Goal: Information Seeking & Learning: Learn about a topic

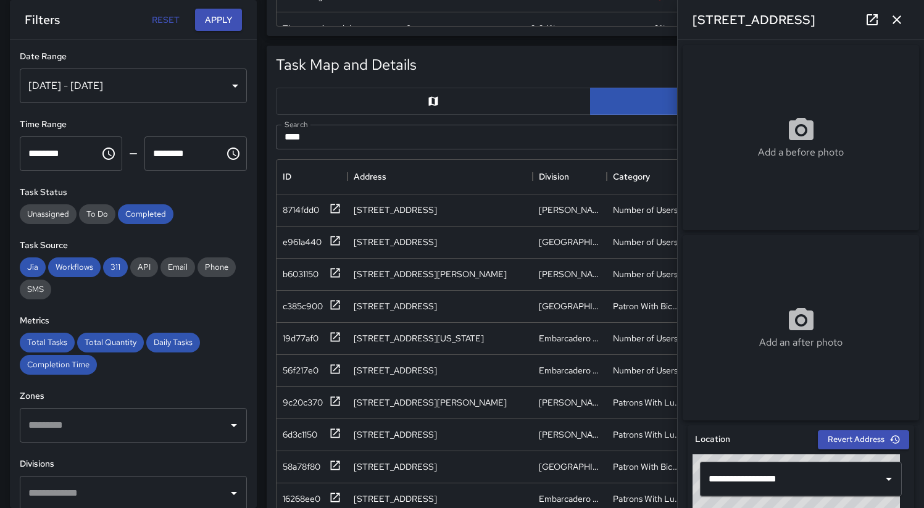
scroll to position [844, 0]
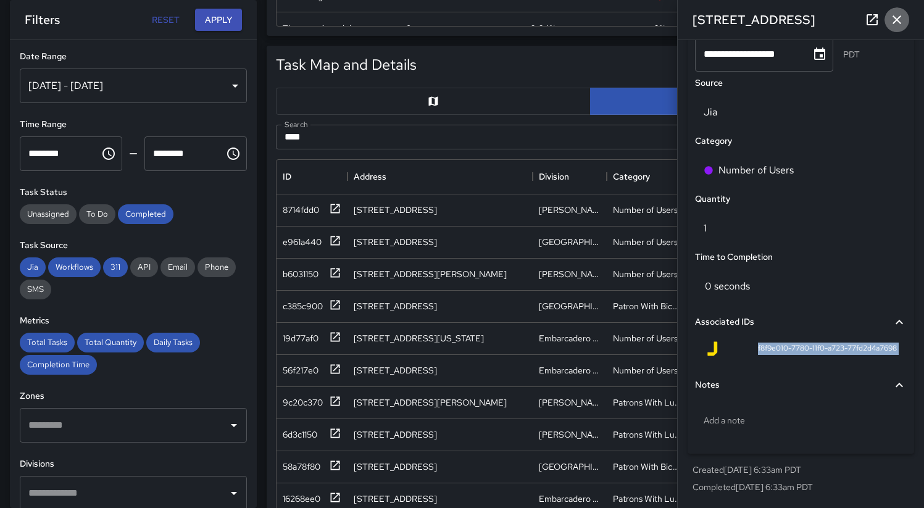
click at [904, 23] on icon "button" at bounding box center [896, 19] width 15 height 15
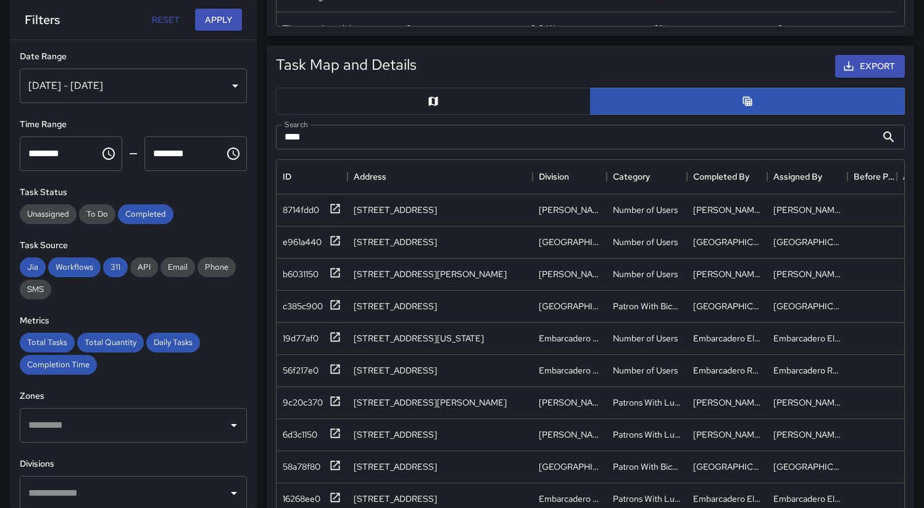
scroll to position [536, 0]
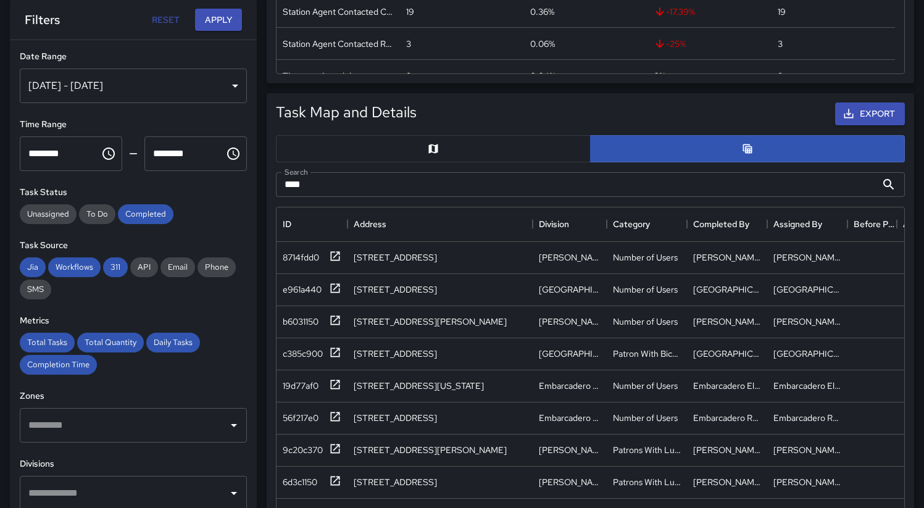
click at [187, 92] on div "[DATE] - [DATE]" at bounding box center [133, 86] width 227 height 35
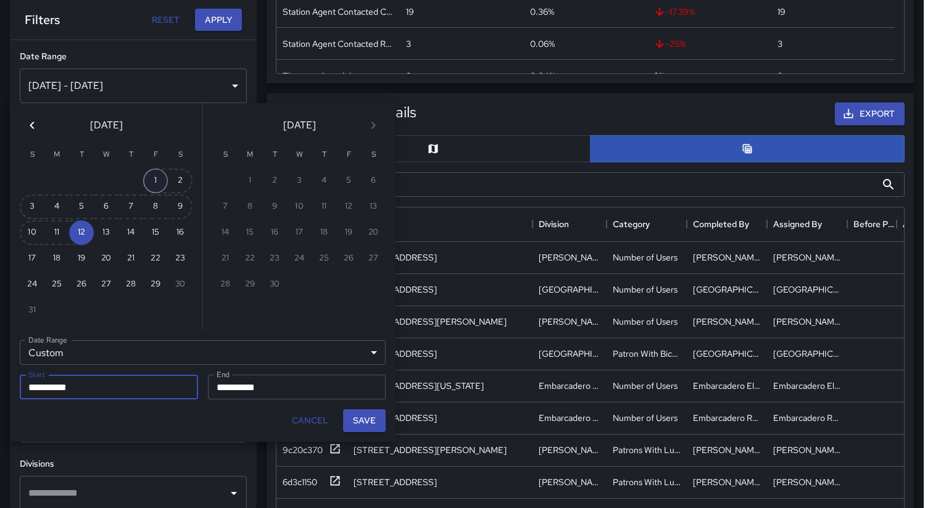
click at [156, 180] on button "1" at bounding box center [155, 181] width 25 height 25
type input "**********"
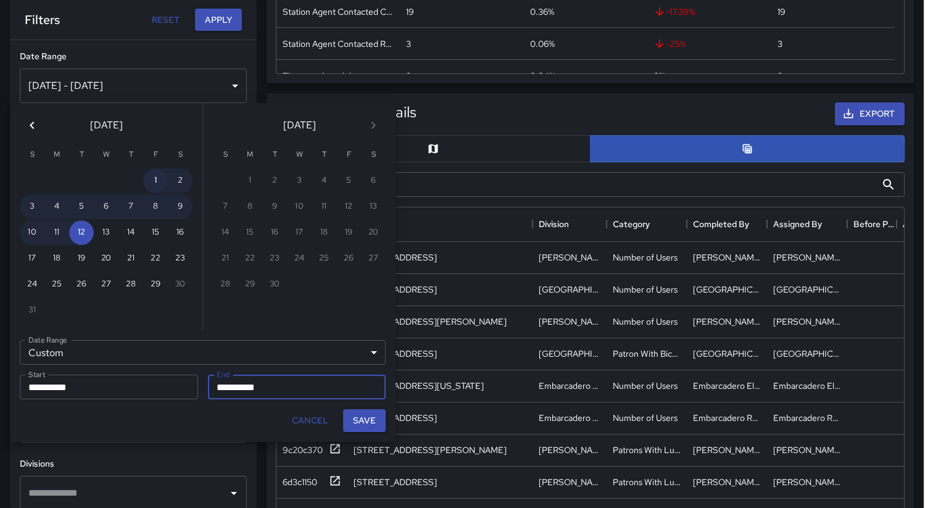
click at [156, 180] on button "1" at bounding box center [155, 181] width 25 height 25
type input "**********"
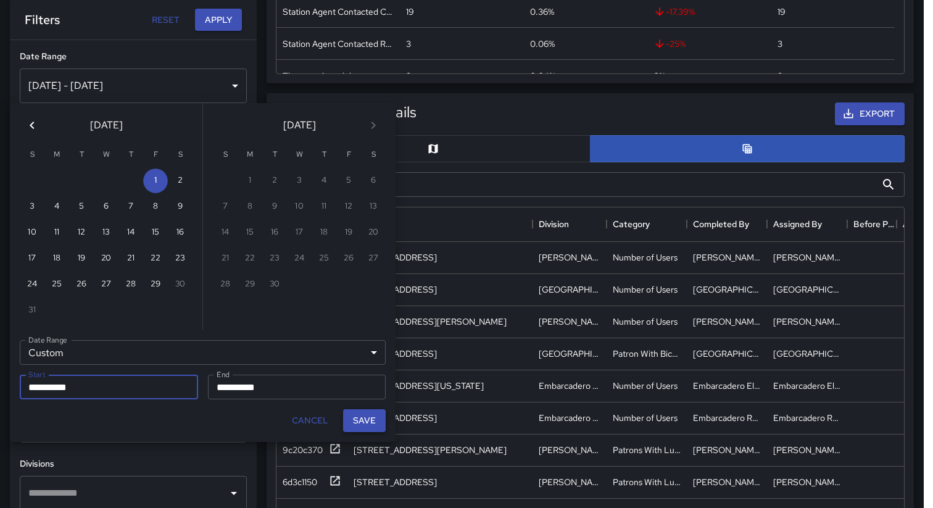
click at [367, 425] on button "Save" at bounding box center [364, 420] width 43 height 23
type input "**********"
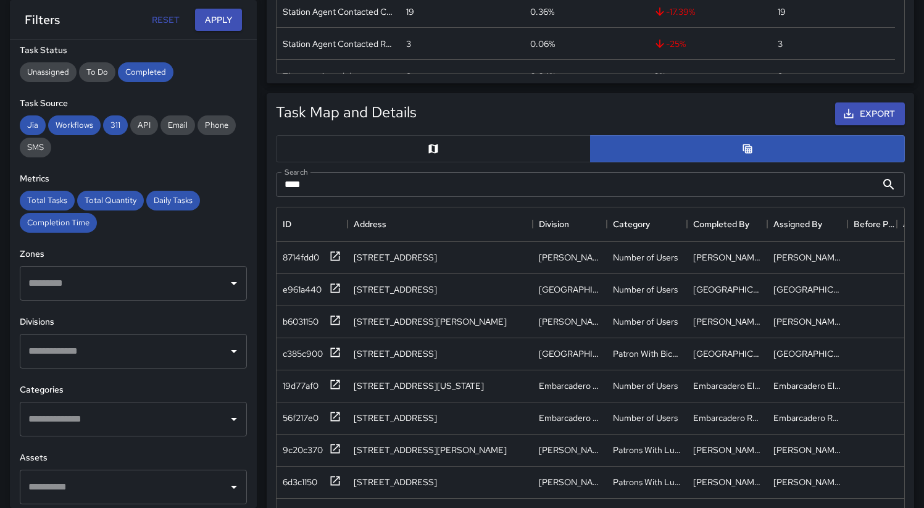
scroll to position [198, 0]
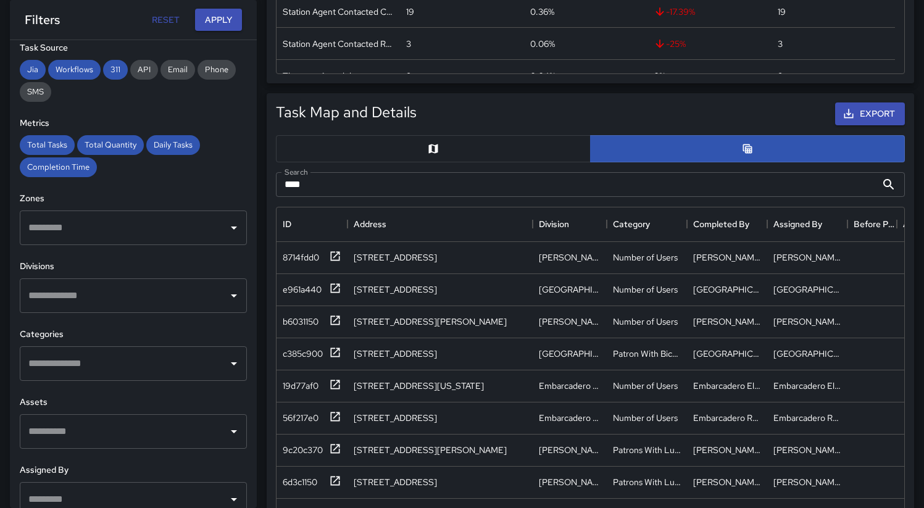
click at [160, 300] on input "text" at bounding box center [124, 295] width 198 height 23
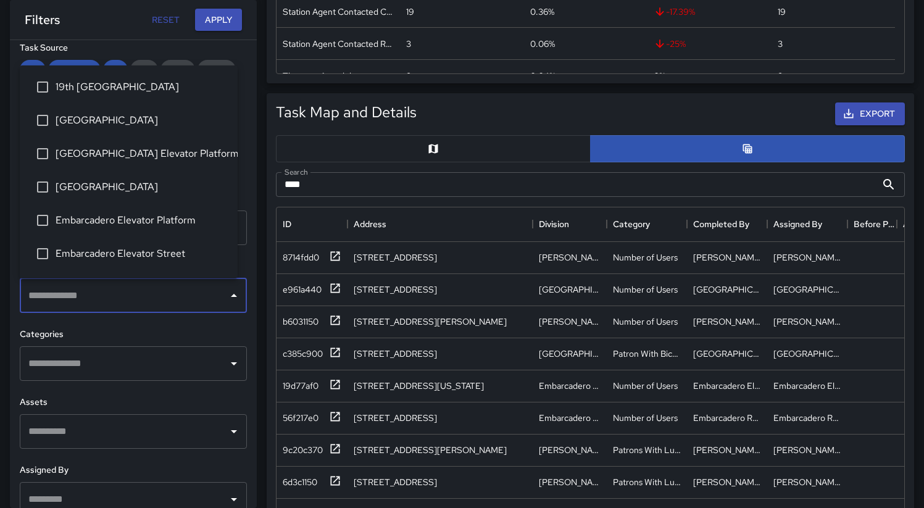
scroll to position [8, 0]
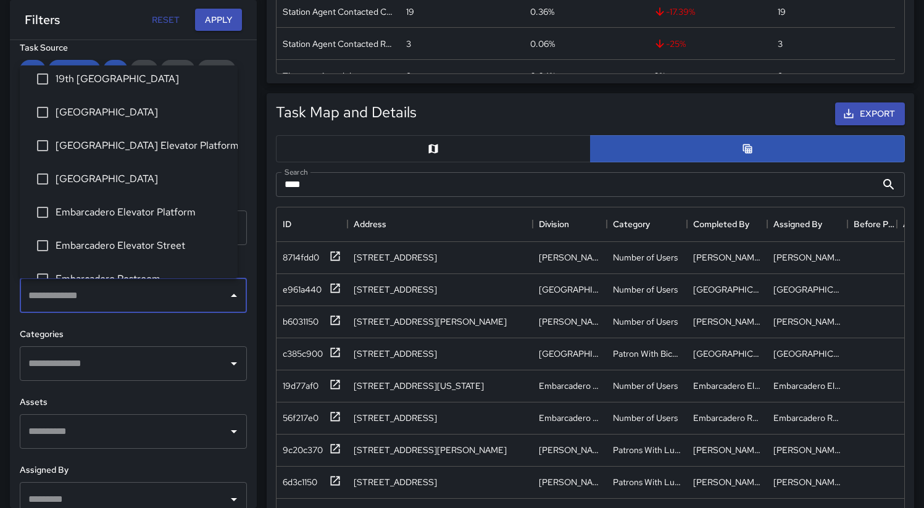
click at [148, 212] on span "Embarcadero Elevator Platform" at bounding box center [142, 212] width 172 height 15
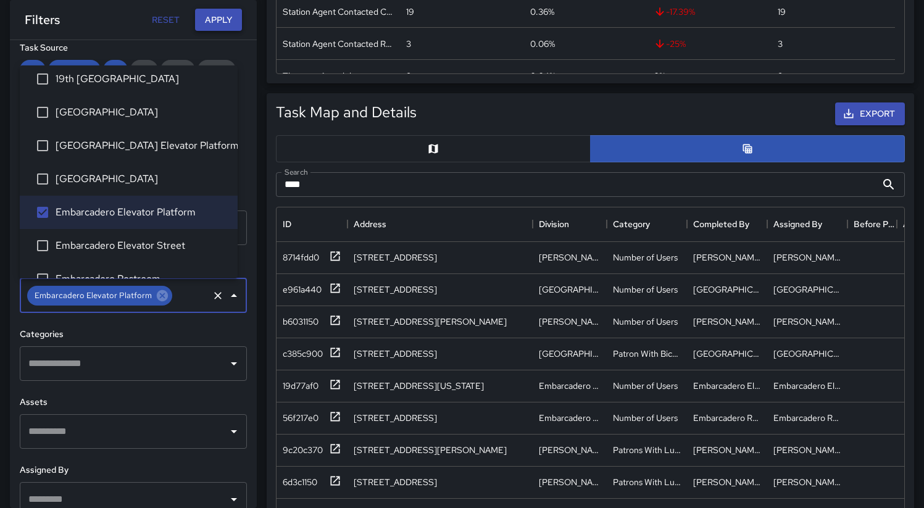
click at [220, 22] on button "Apply" at bounding box center [218, 20] width 47 height 23
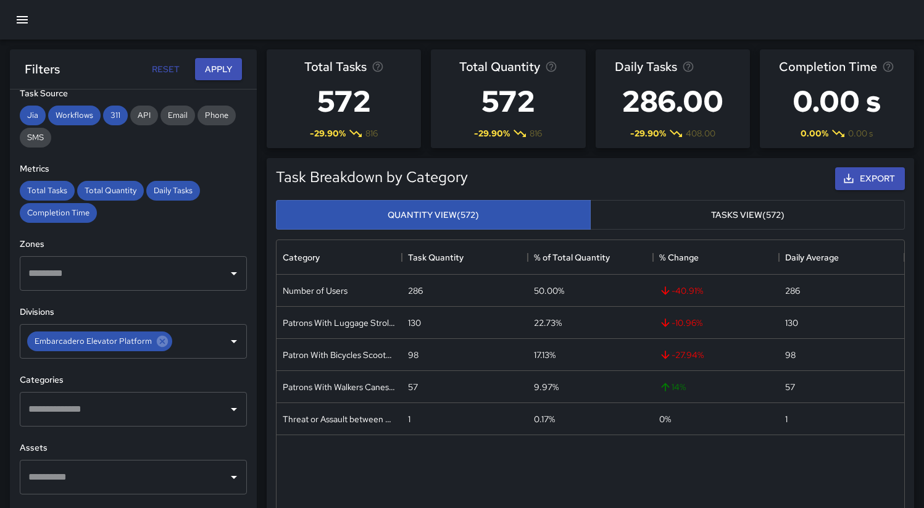
scroll to position [0, 0]
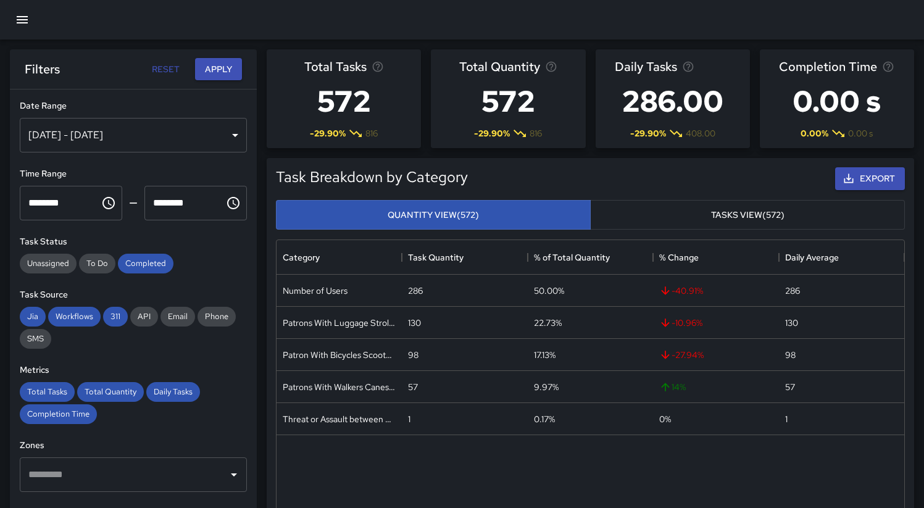
click at [681, 215] on button "Tasks View (572)" at bounding box center [747, 215] width 315 height 30
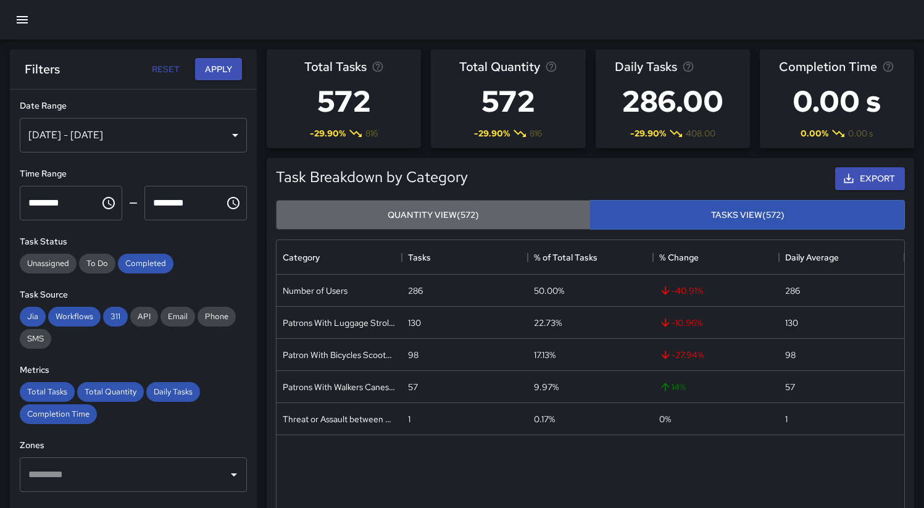
click at [530, 212] on button "Quantity View (572)" at bounding box center [433, 215] width 315 height 30
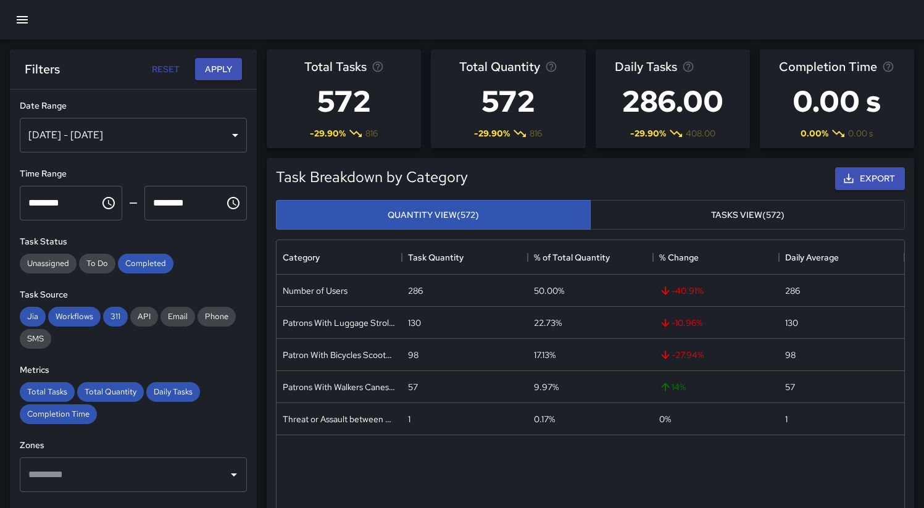
click at [676, 215] on button "Tasks View (572)" at bounding box center [747, 215] width 315 height 30
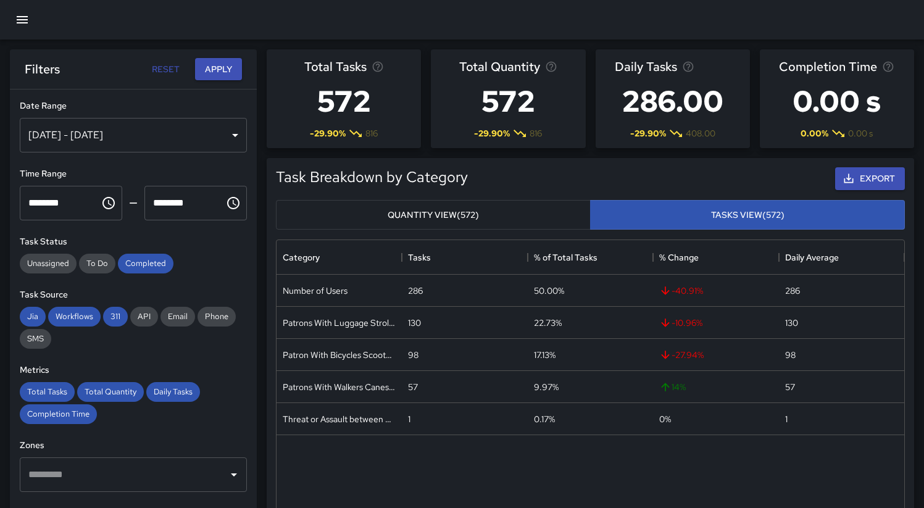
click at [556, 213] on button "Quantity View (572)" at bounding box center [433, 215] width 315 height 30
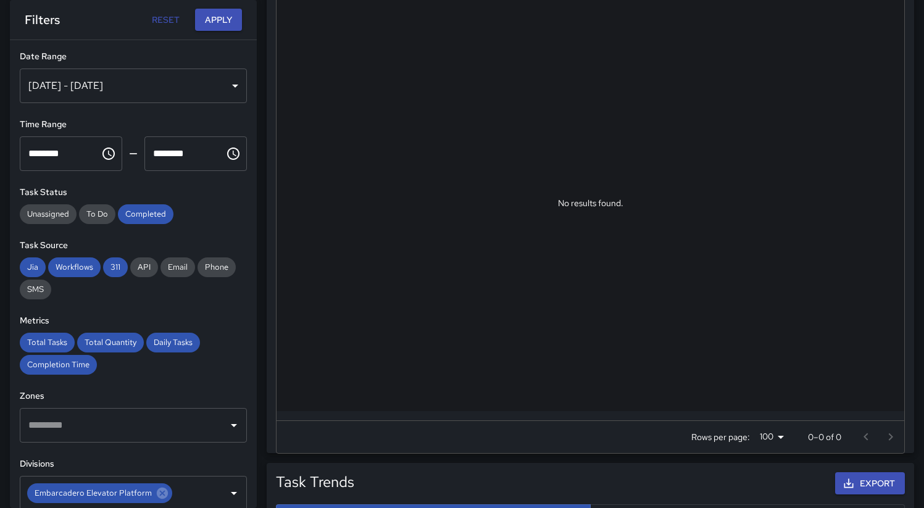
scroll to position [488, 0]
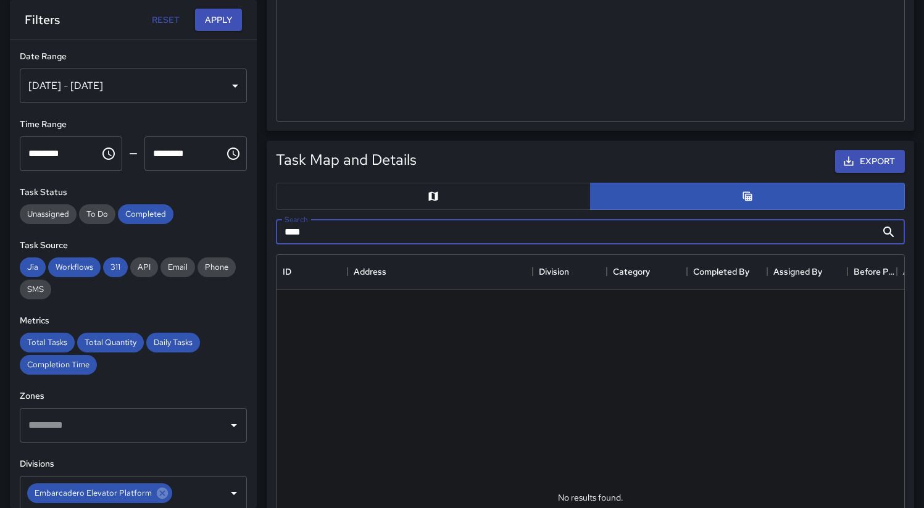
click at [791, 225] on input "****" at bounding box center [576, 232] width 601 height 25
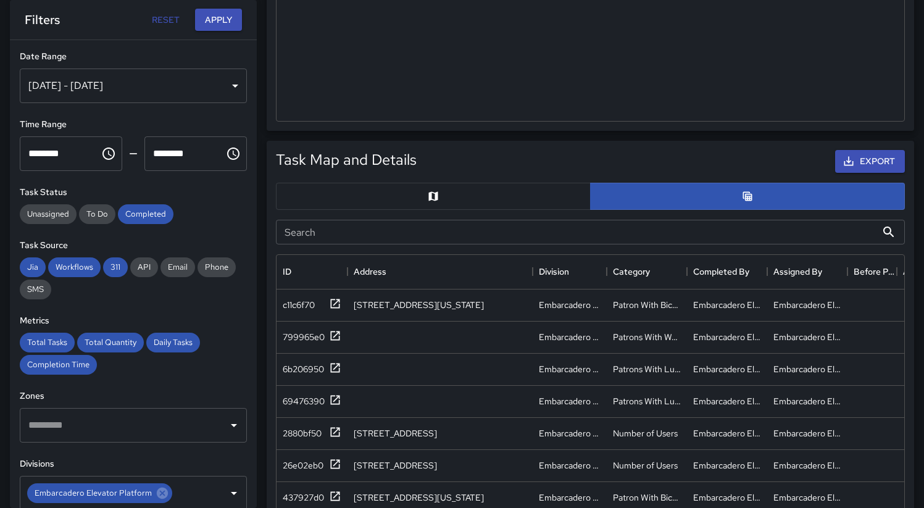
click at [724, 149] on div "Export" at bounding box center [663, 162] width 488 height 28
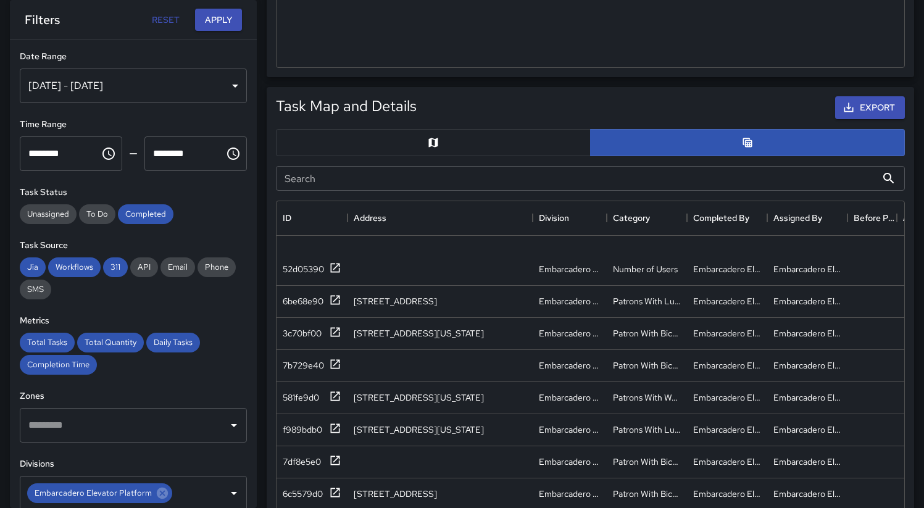
scroll to position [843, 0]
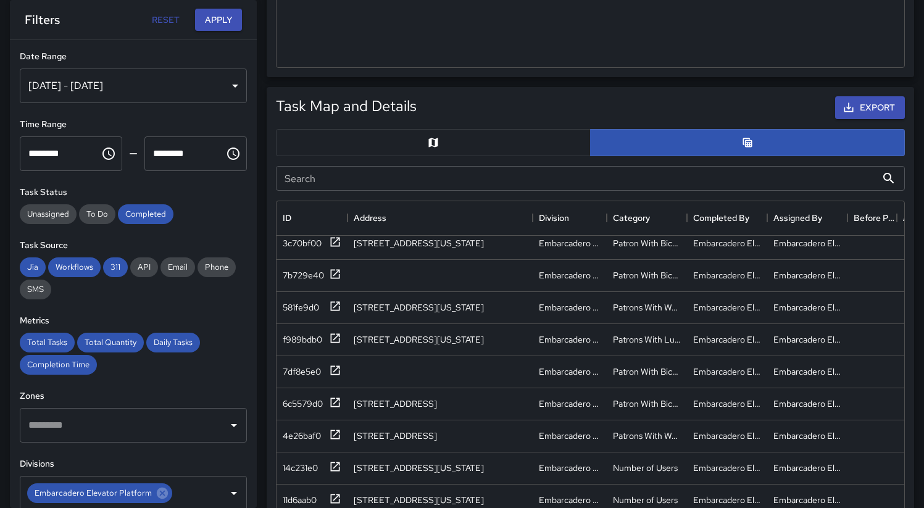
click at [205, 92] on div "[DATE] - [DATE]" at bounding box center [133, 86] width 227 height 35
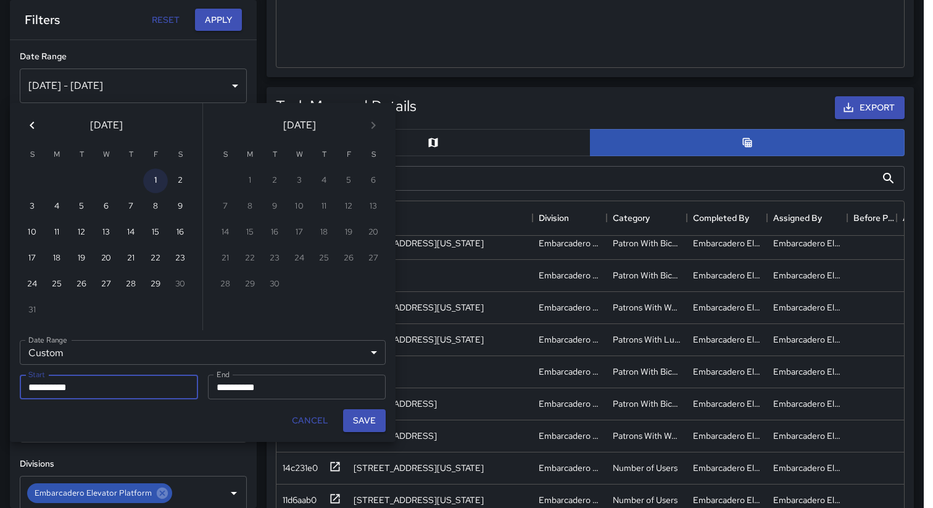
click at [159, 181] on button "1" at bounding box center [155, 181] width 25 height 25
click at [157, 286] on button "29" at bounding box center [155, 284] width 25 height 25
type input "**********"
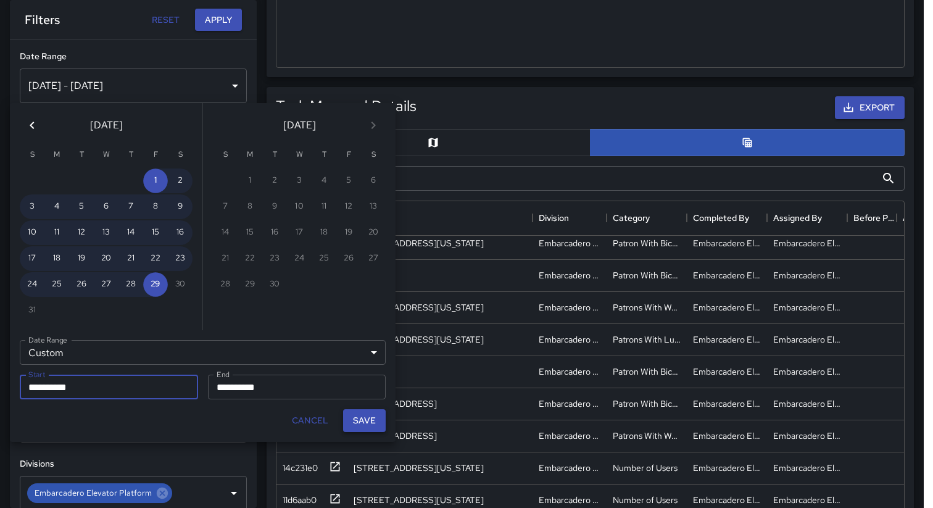
click at [373, 423] on button "Save" at bounding box center [364, 420] width 43 height 23
type input "**********"
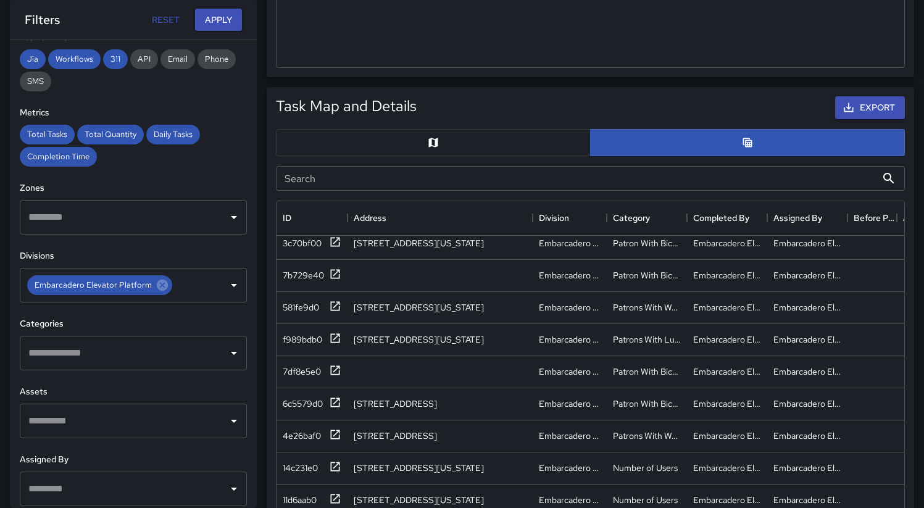
scroll to position [283, 0]
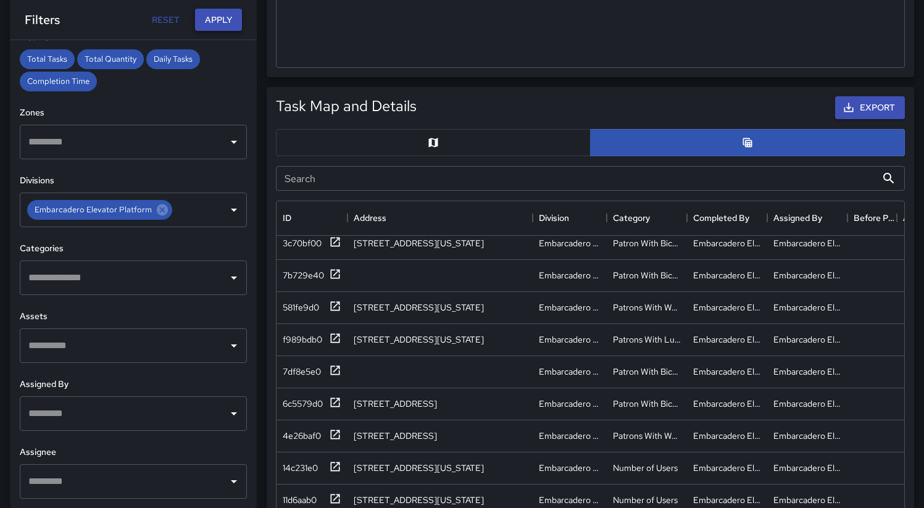
click at [224, 22] on button "Apply" at bounding box center [218, 20] width 47 height 23
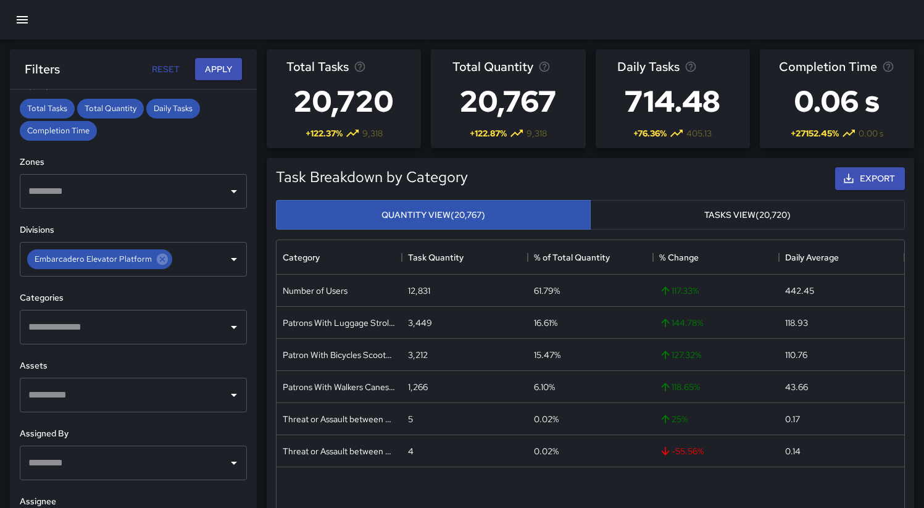
scroll to position [0, 0]
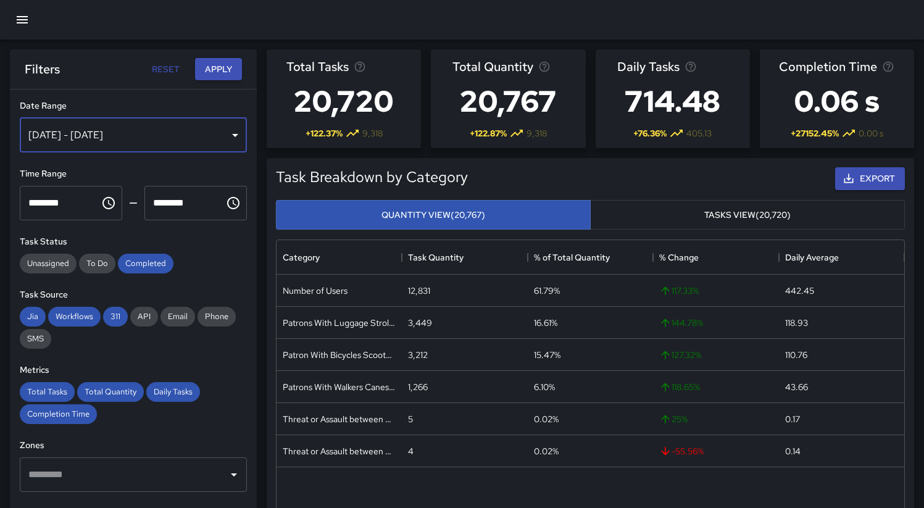
click at [138, 131] on div "[DATE] - [DATE]" at bounding box center [133, 135] width 227 height 35
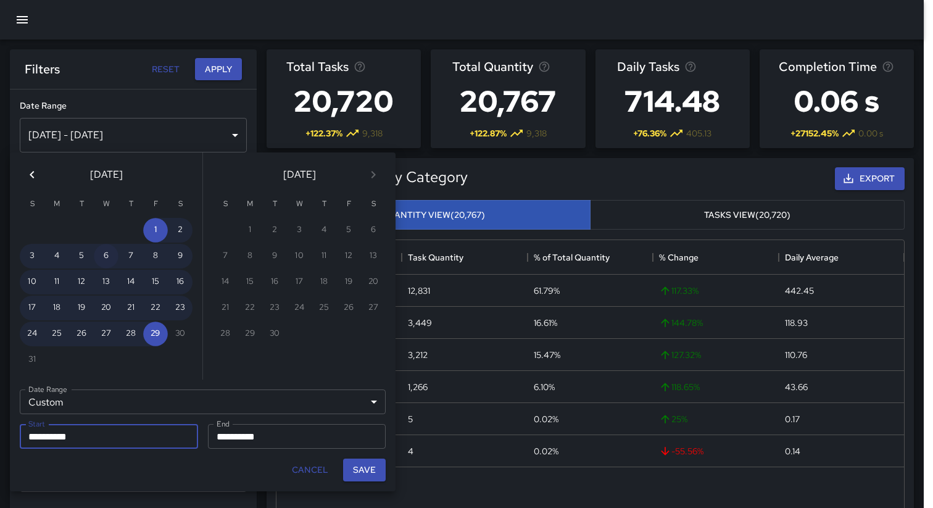
click at [104, 256] on button "6" at bounding box center [106, 256] width 25 height 25
type input "**********"
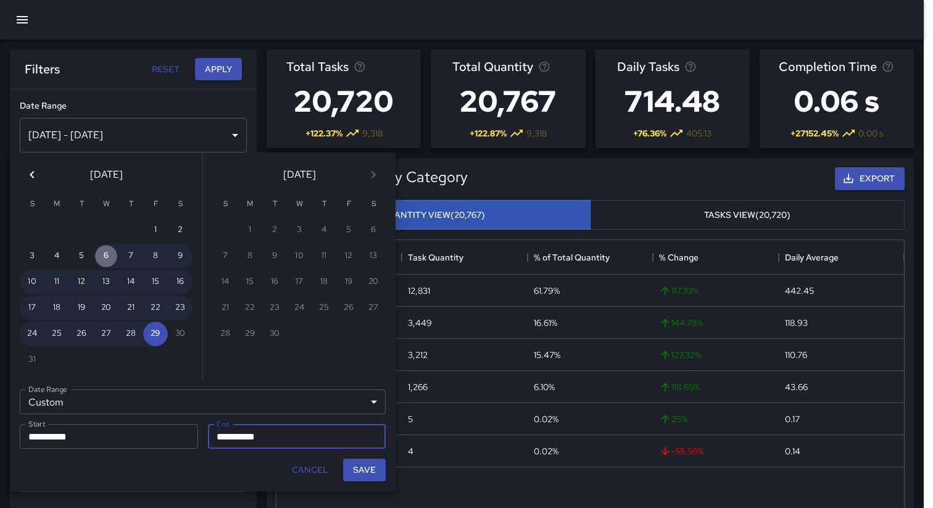
click at [105, 257] on button "6" at bounding box center [106, 256] width 25 height 25
type input "**********"
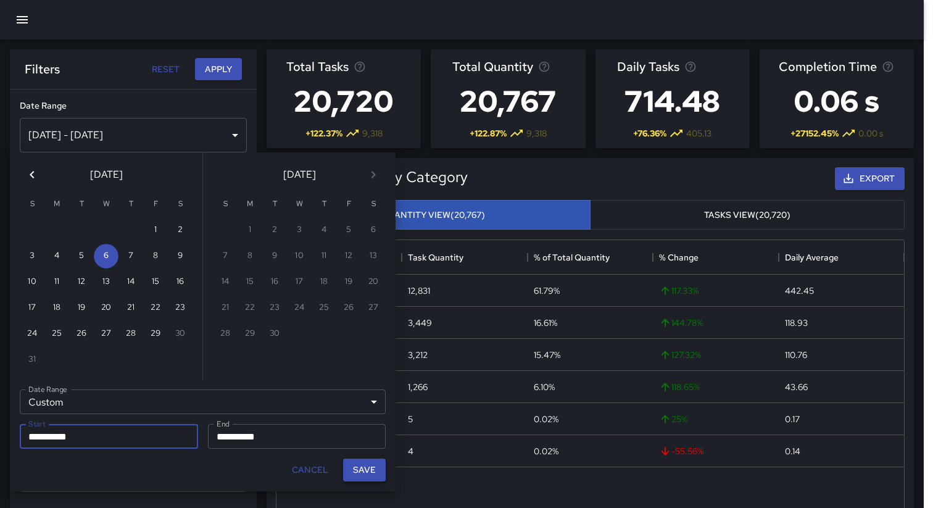
click at [376, 479] on button "Save" at bounding box center [364, 470] width 43 height 23
type input "**********"
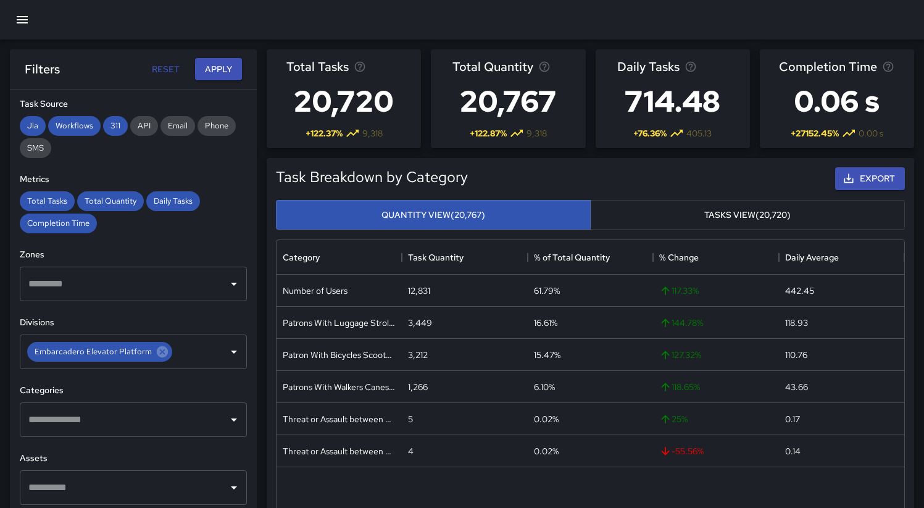
scroll to position [262, 0]
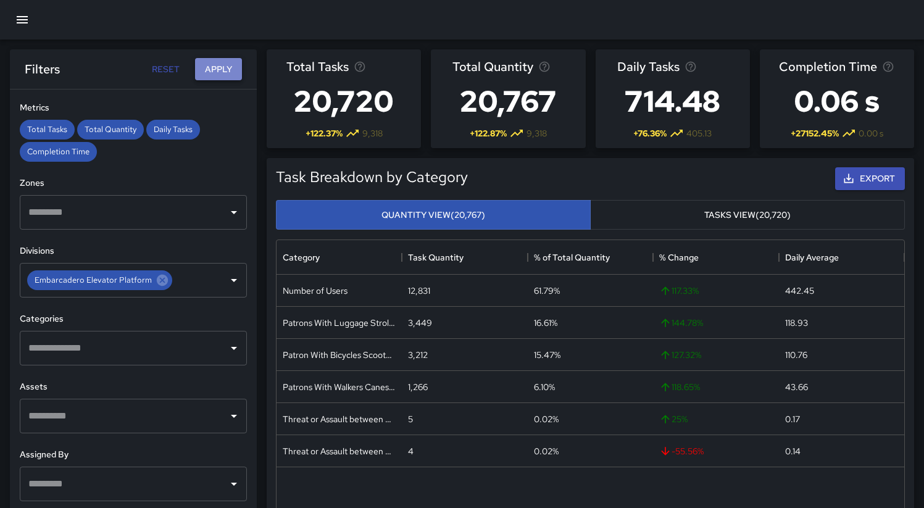
click at [218, 75] on button "Apply" at bounding box center [218, 69] width 47 height 23
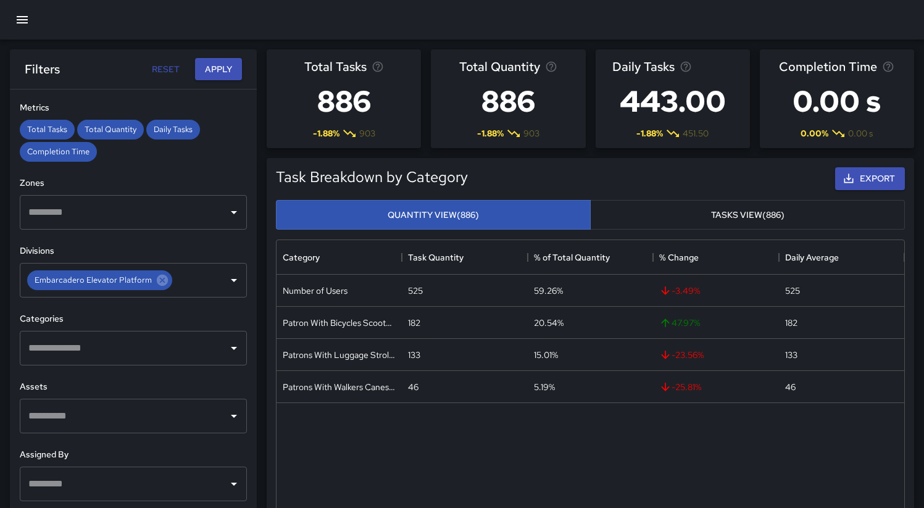
click at [206, 354] on input "text" at bounding box center [124, 347] width 198 height 23
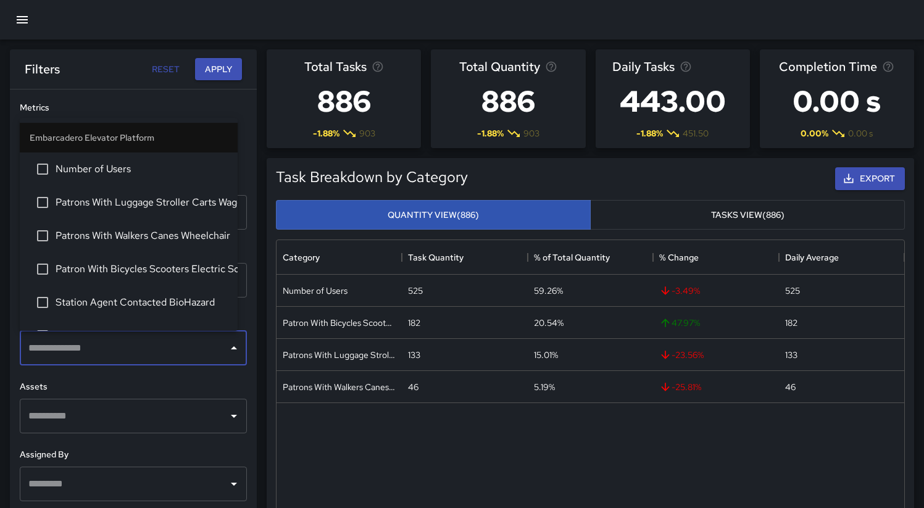
scroll to position [60, 0]
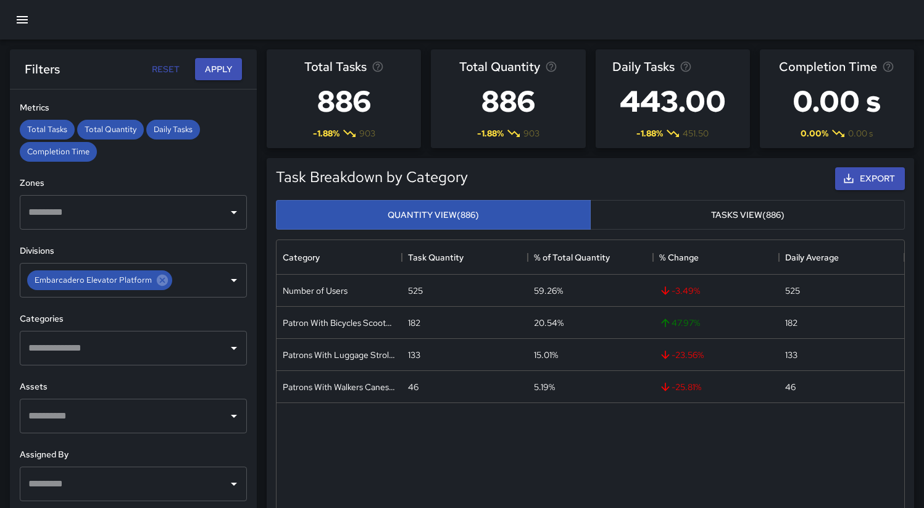
click at [170, 383] on h6 "Assets" at bounding box center [133, 387] width 227 height 14
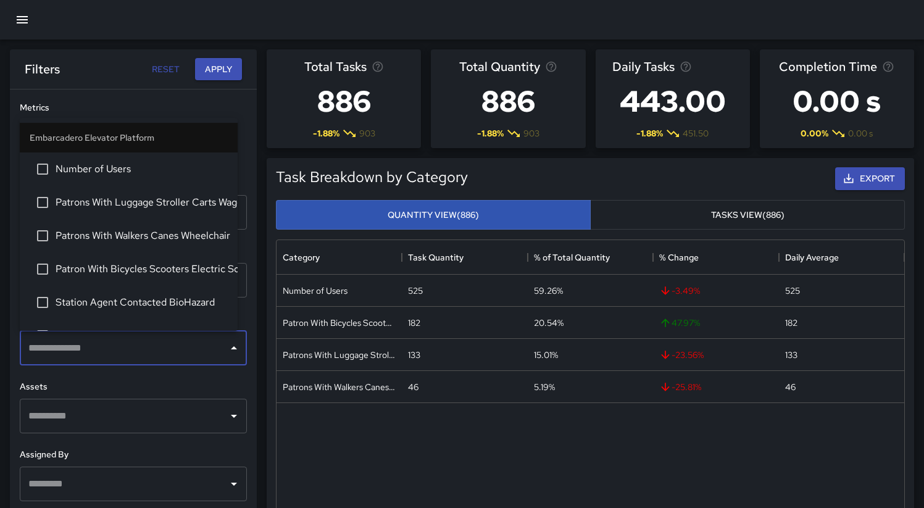
click at [164, 356] on input "text" at bounding box center [124, 347] width 198 height 23
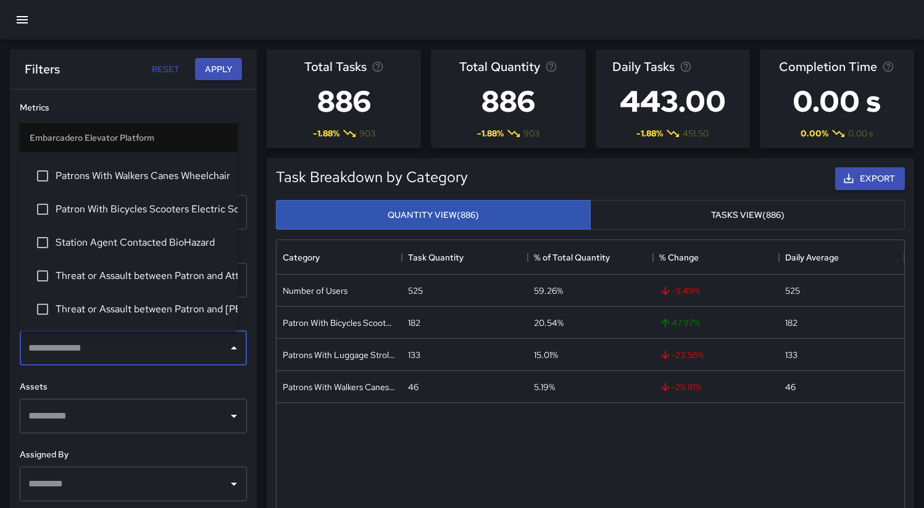
scroll to position [0, 0]
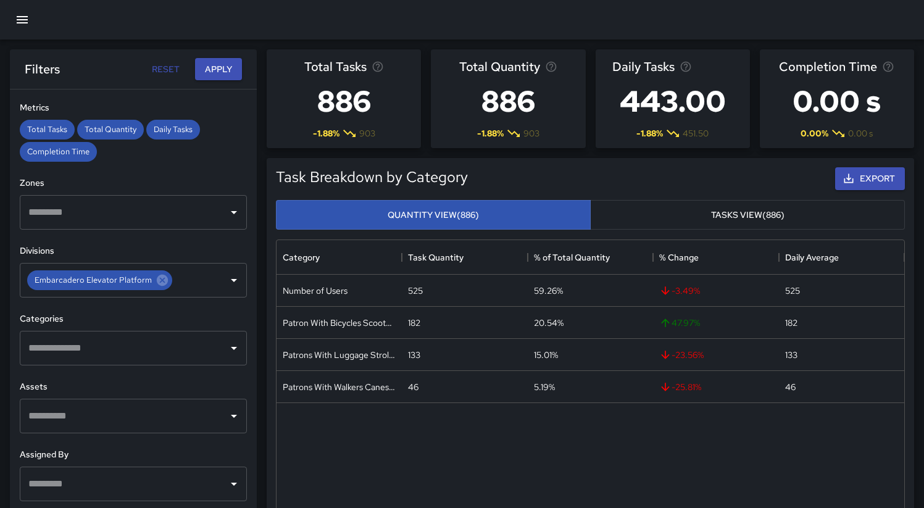
click at [157, 388] on h6 "Assets" at bounding box center [133, 387] width 227 height 14
click at [157, 284] on icon at bounding box center [162, 280] width 11 height 11
click at [167, 285] on input "text" at bounding box center [124, 279] width 198 height 23
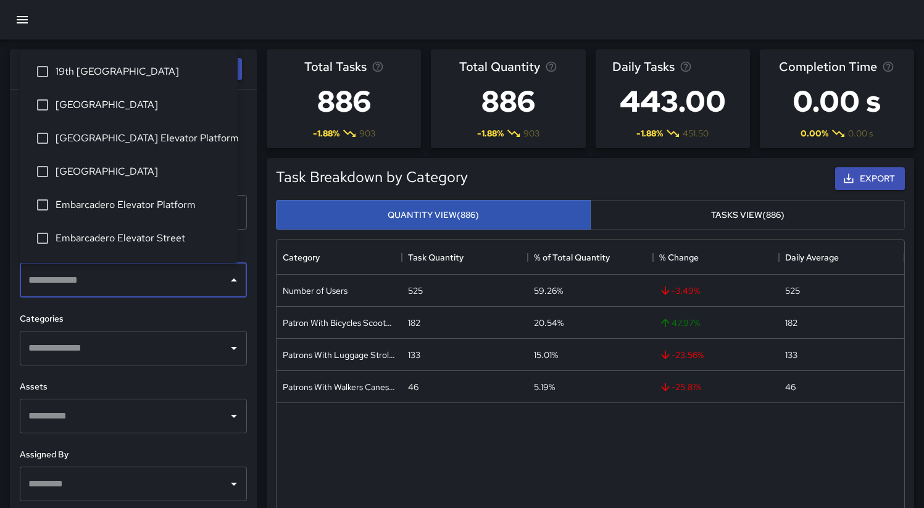
click at [129, 138] on span "[GEOGRAPHIC_DATA] Elevator Platform" at bounding box center [142, 138] width 172 height 15
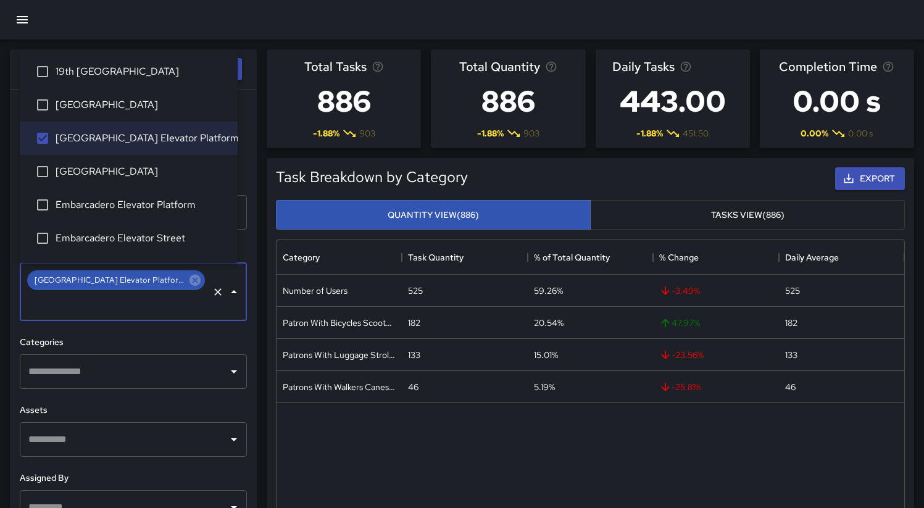
click at [205, 336] on h6 "Categories" at bounding box center [133, 343] width 227 height 14
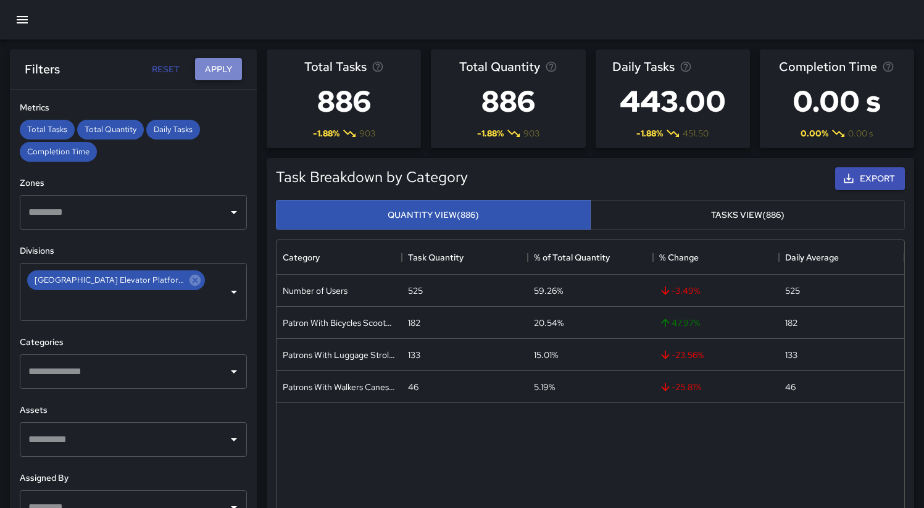
click at [211, 70] on button "Apply" at bounding box center [218, 69] width 47 height 23
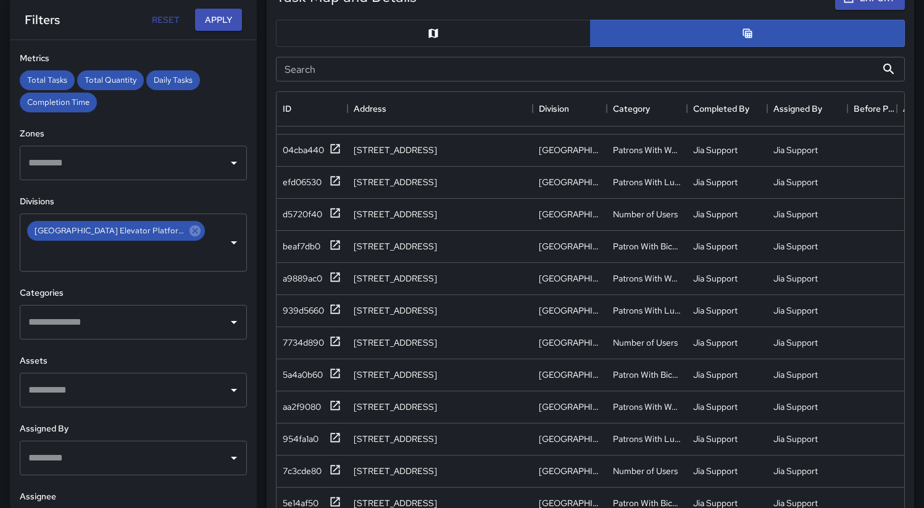
scroll to position [717, 0]
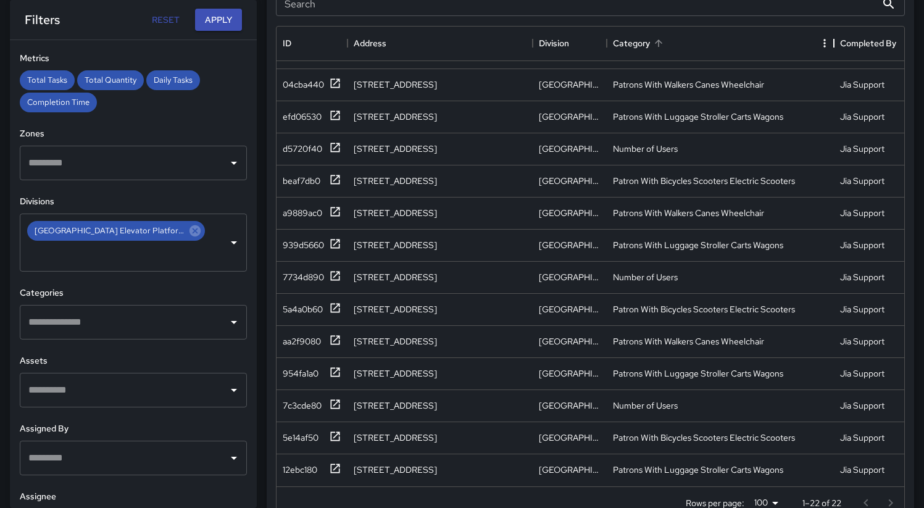
drag, startPoint x: 704, startPoint y: 48, endPoint x: 831, endPoint y: 58, distance: 127.5
click at [831, 58] on div "Category" at bounding box center [833, 43] width 15 height 35
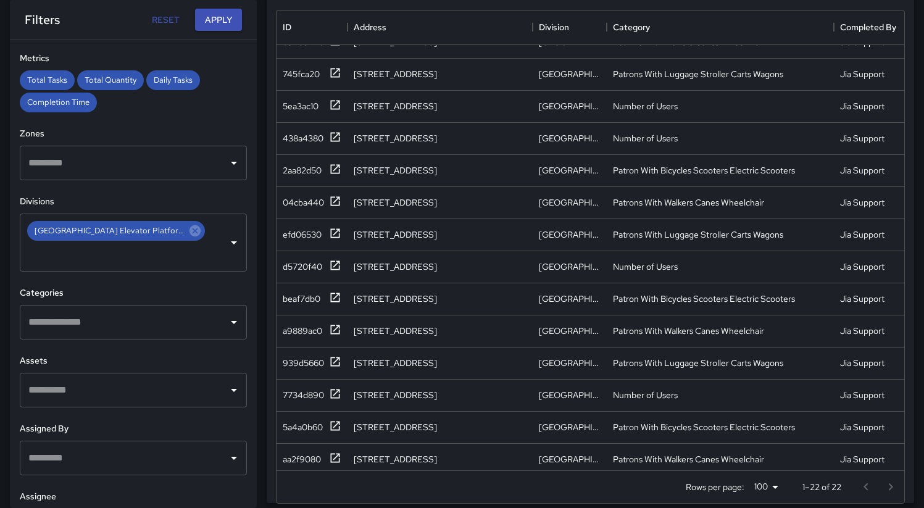
scroll to position [0, 0]
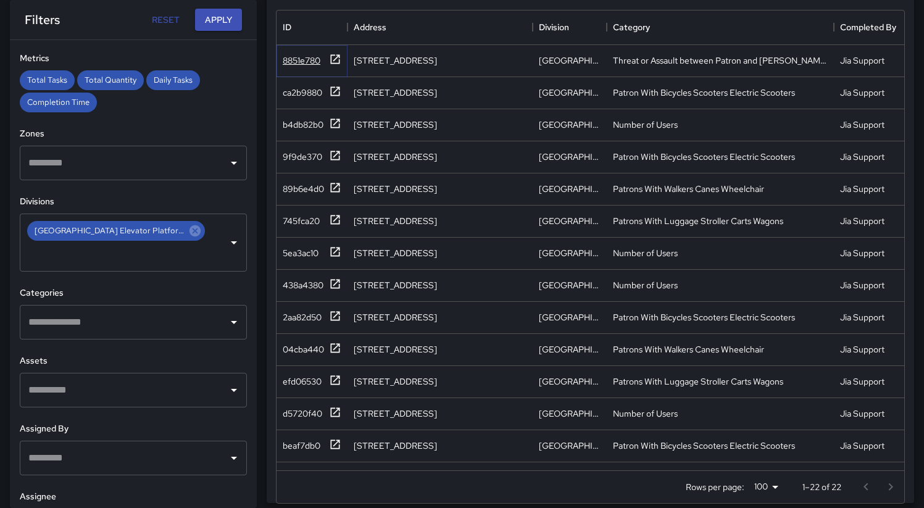
click at [303, 61] on div "8851e780" at bounding box center [302, 60] width 38 height 12
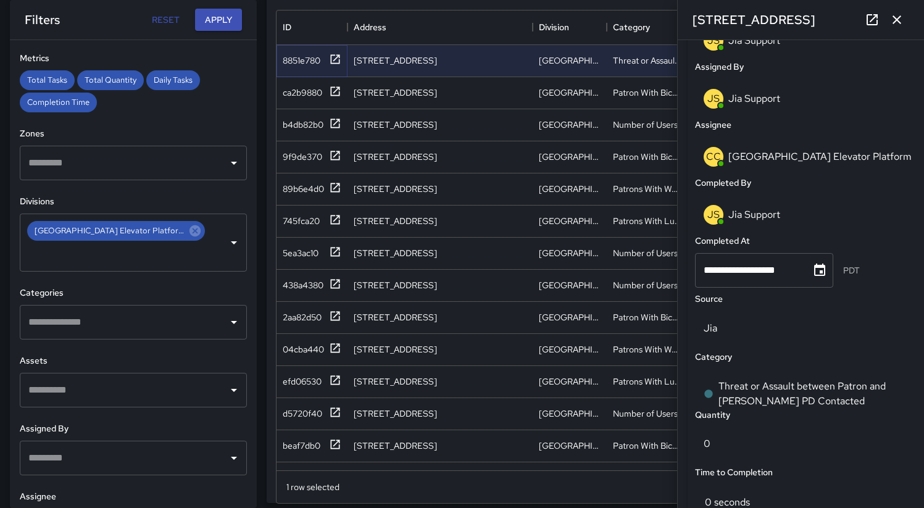
scroll to position [772, 0]
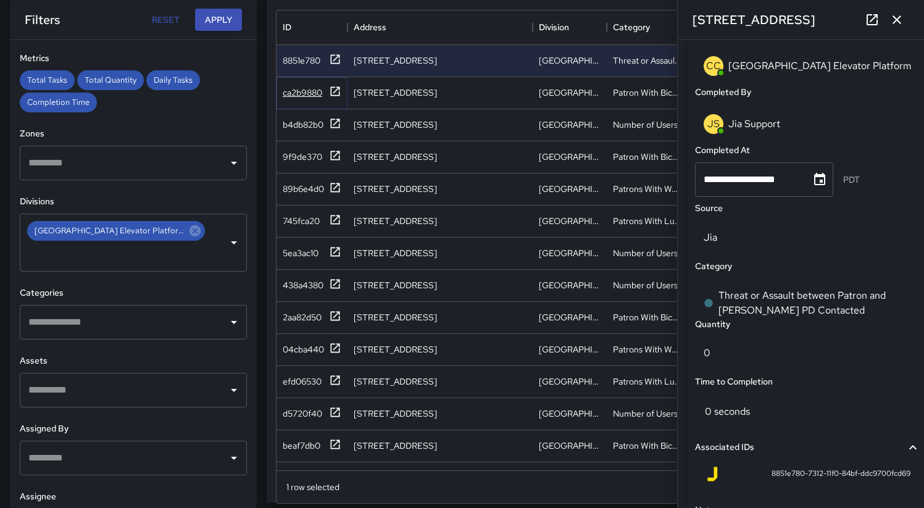
click at [299, 88] on div "ca2b9880" at bounding box center [303, 92] width 40 height 12
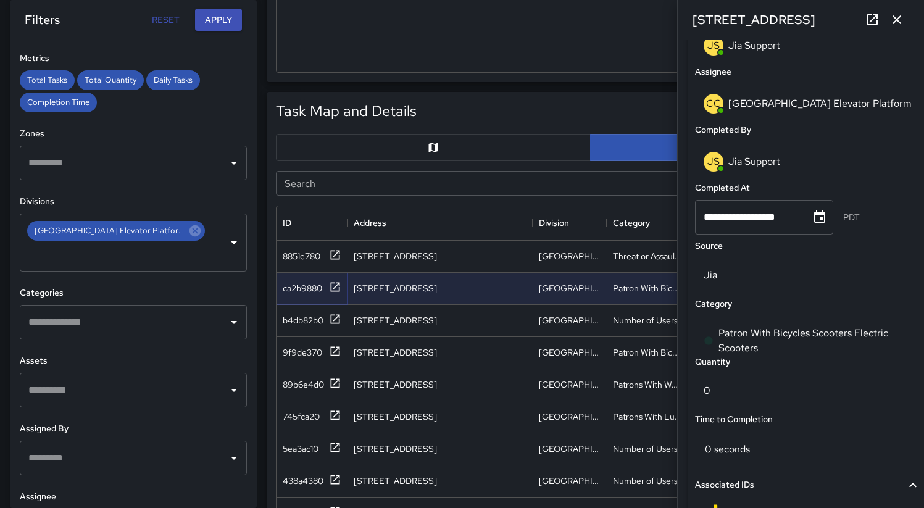
scroll to position [357, 0]
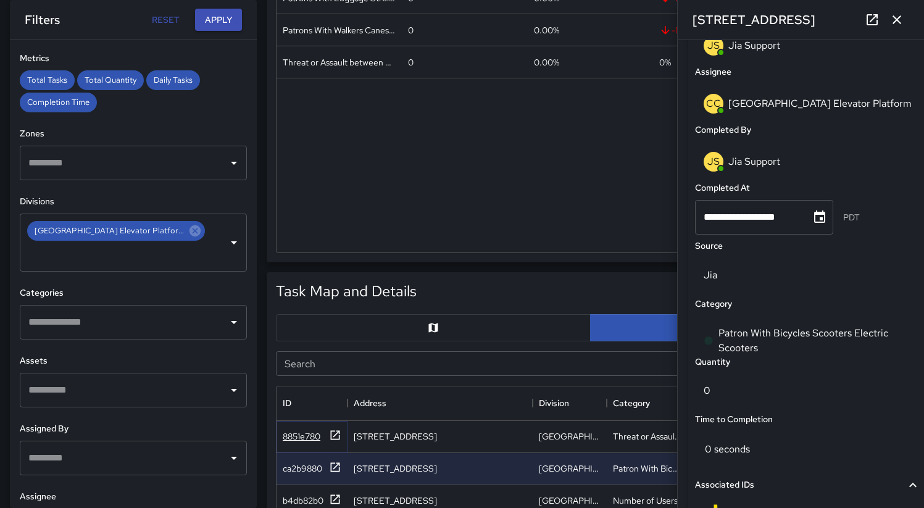
click at [300, 437] on div "8851e780" at bounding box center [302, 436] width 38 height 12
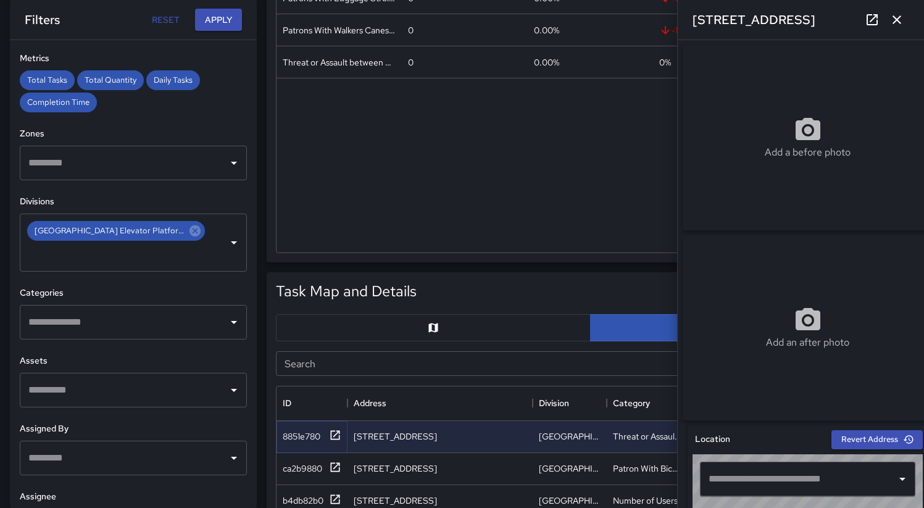
type input "**********"
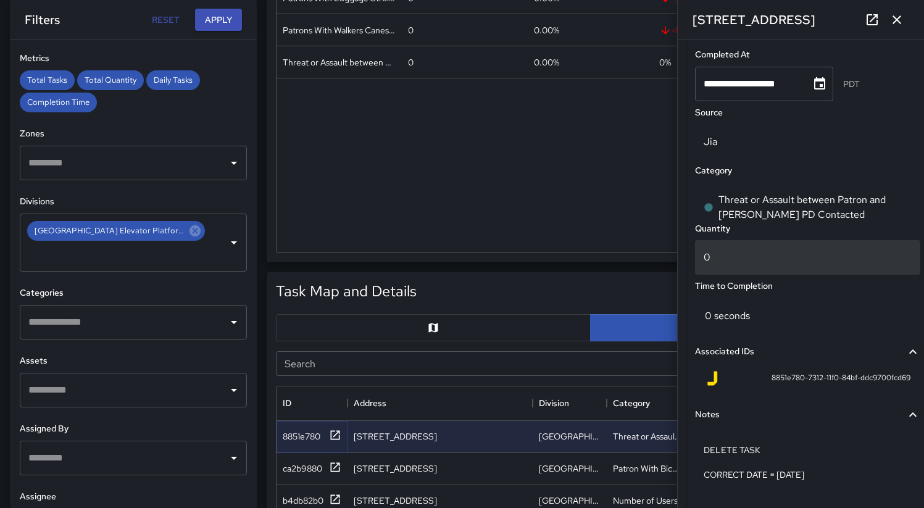
scroll to position [927, 0]
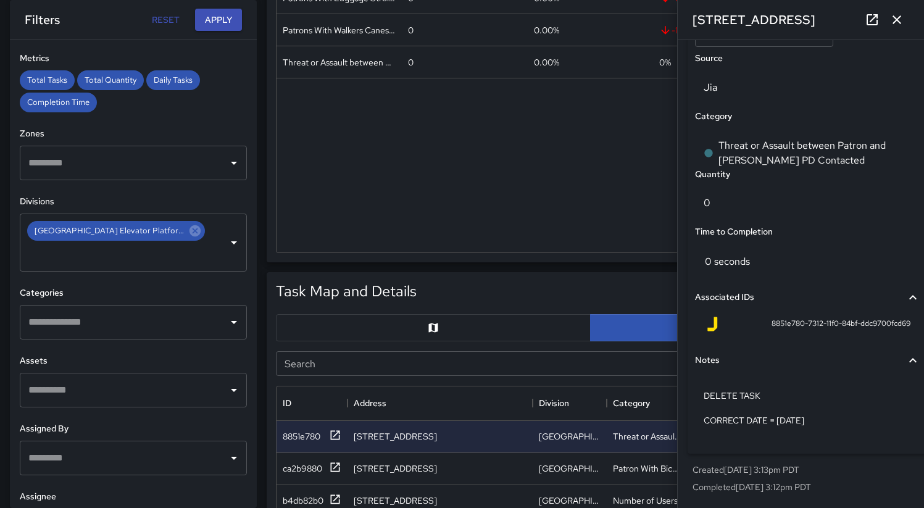
click at [900, 21] on icon "button" at bounding box center [896, 19] width 15 height 15
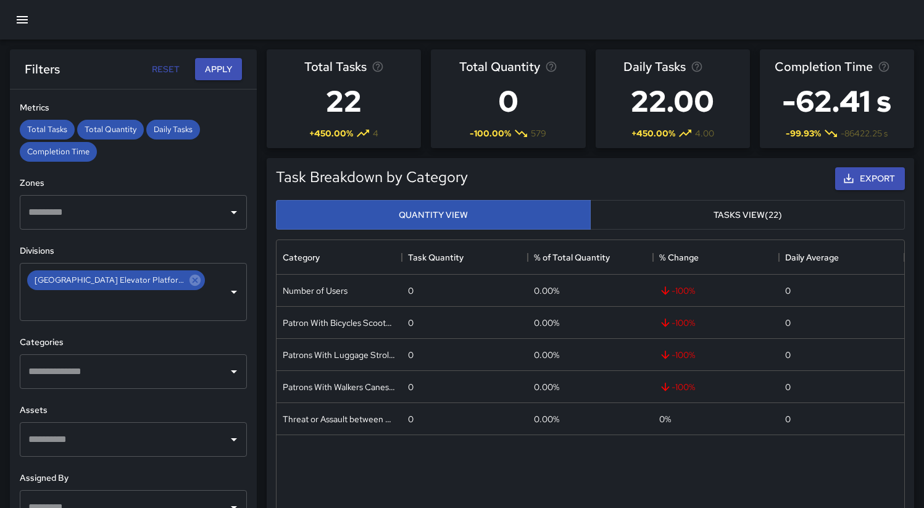
scroll to position [0, 0]
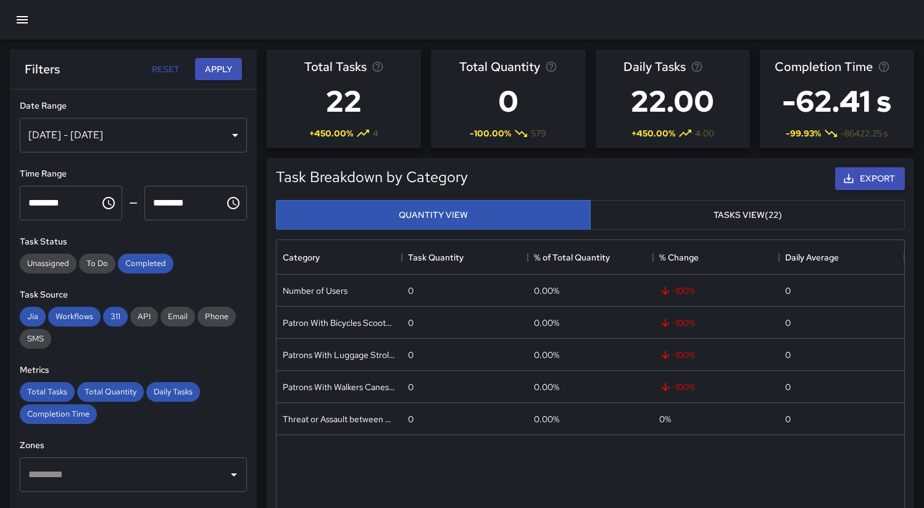
click at [191, 131] on div "[DATE] - [DATE]" at bounding box center [133, 135] width 227 height 35
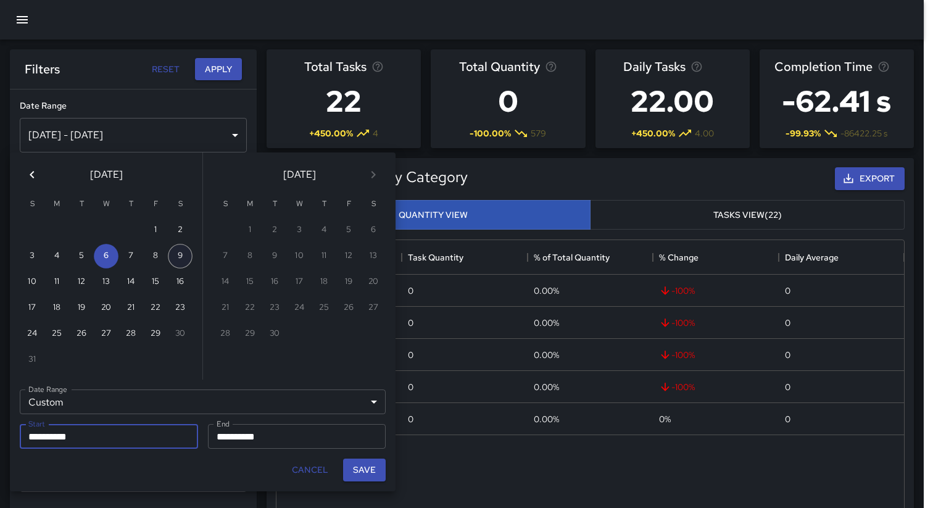
click at [182, 259] on button "9" at bounding box center [180, 256] width 25 height 25
type input "**********"
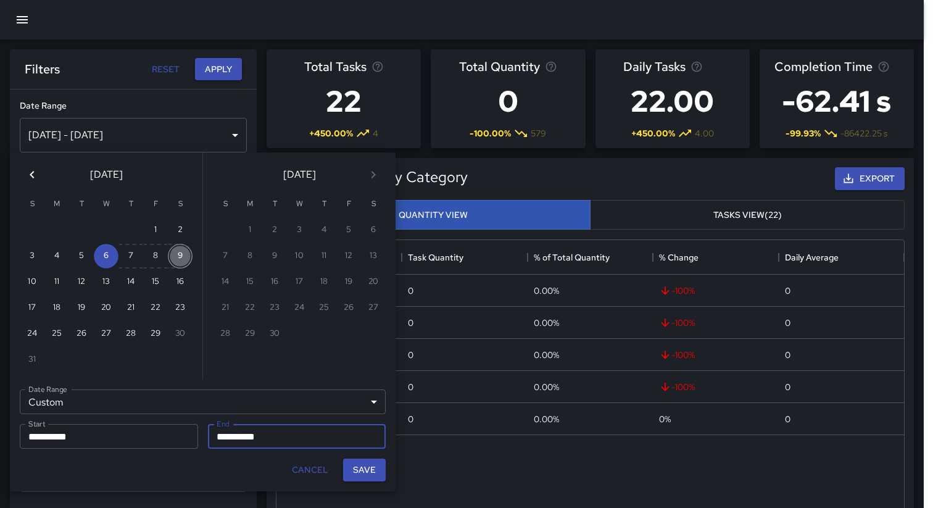
click at [182, 259] on button "9" at bounding box center [180, 256] width 25 height 25
type input "**********"
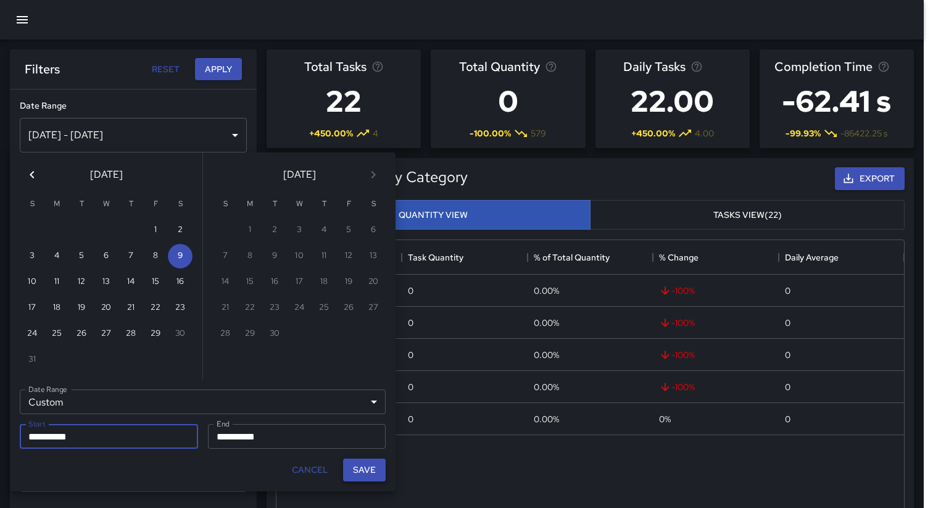
click at [364, 476] on button "Save" at bounding box center [364, 470] width 43 height 23
type input "**********"
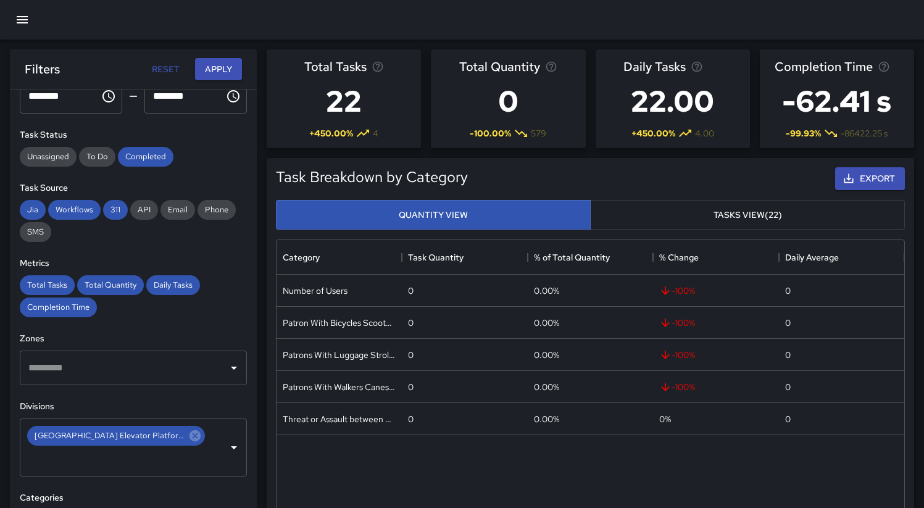
scroll to position [229, 0]
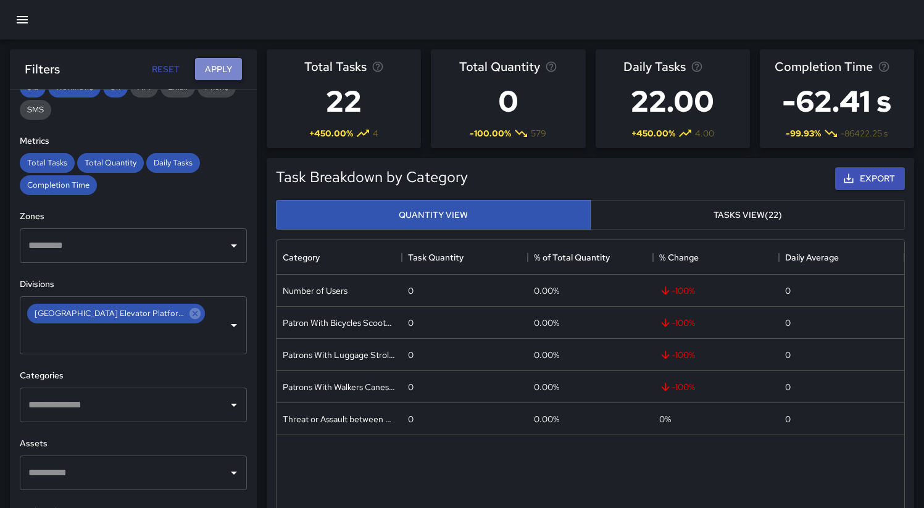
click at [206, 65] on button "Apply" at bounding box center [218, 69] width 47 height 23
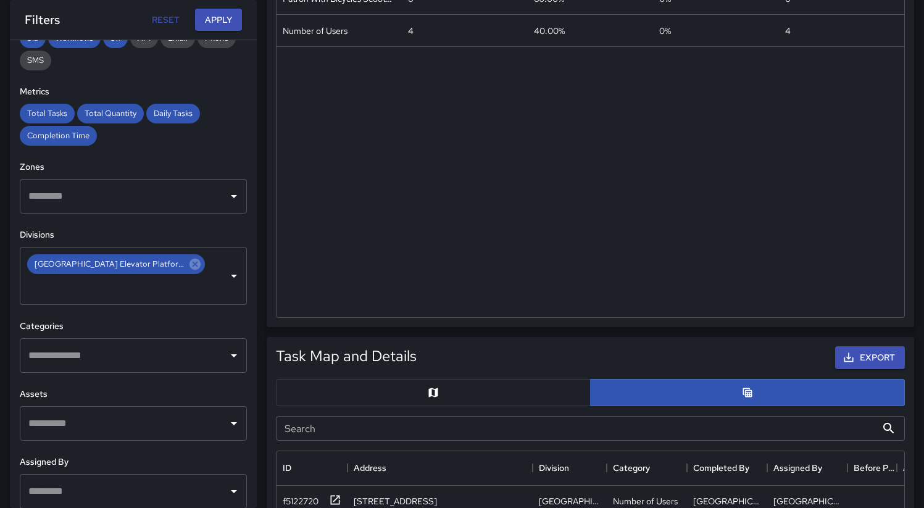
scroll to position [626, 0]
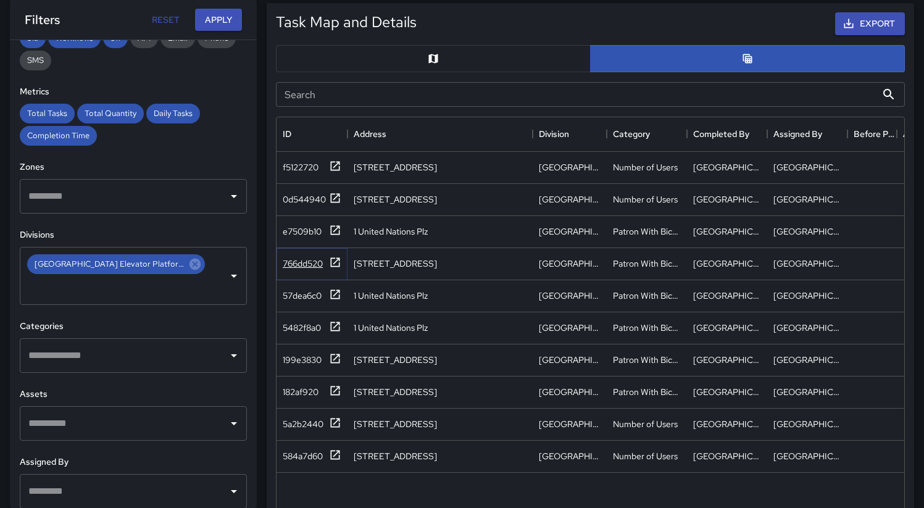
click at [315, 263] on div "766dd520" at bounding box center [303, 263] width 40 height 12
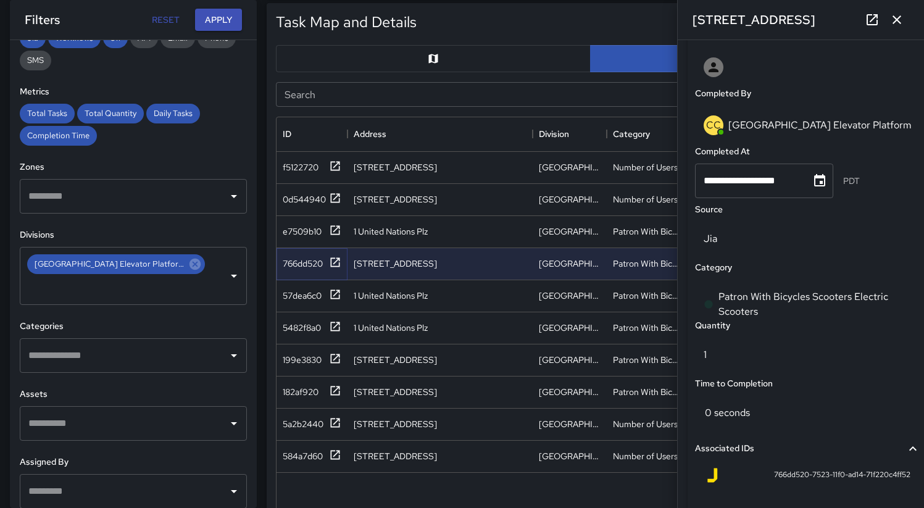
scroll to position [844, 0]
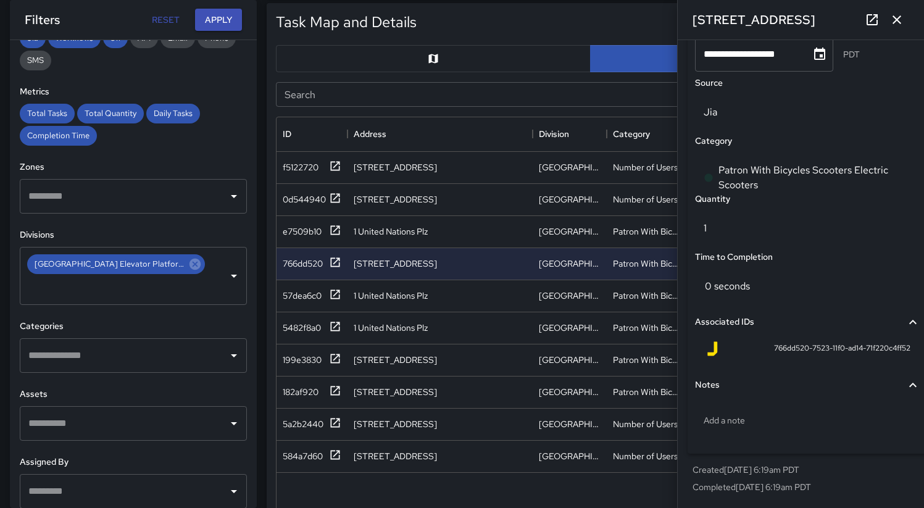
click at [902, 16] on icon "button" at bounding box center [896, 19] width 15 height 15
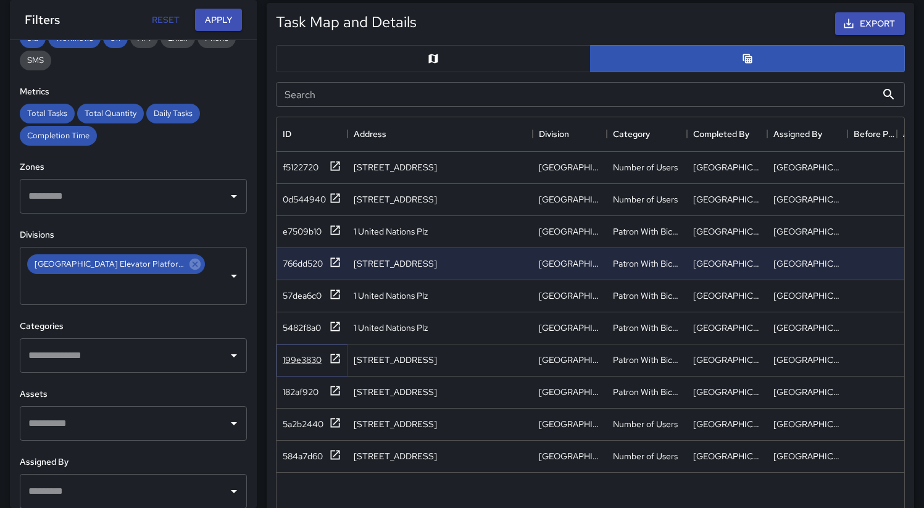
click at [291, 363] on div "199e3830" at bounding box center [302, 360] width 39 height 12
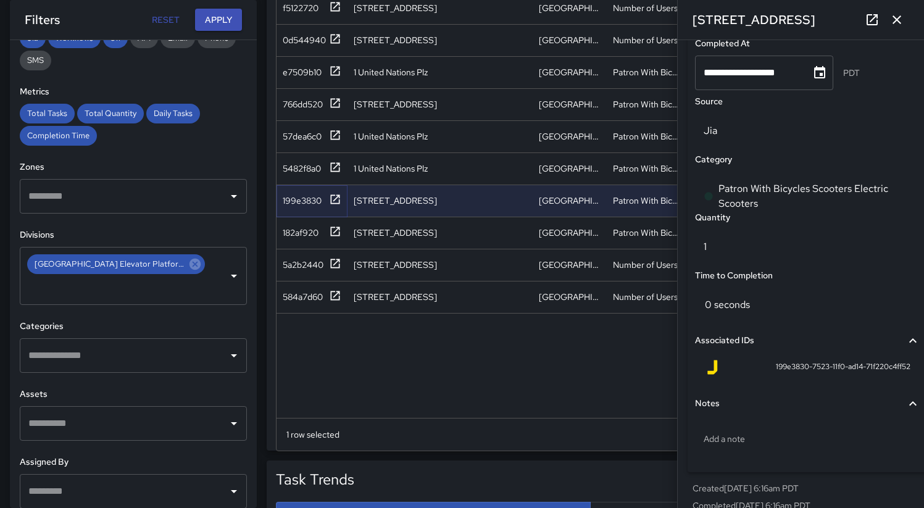
scroll to position [720, 0]
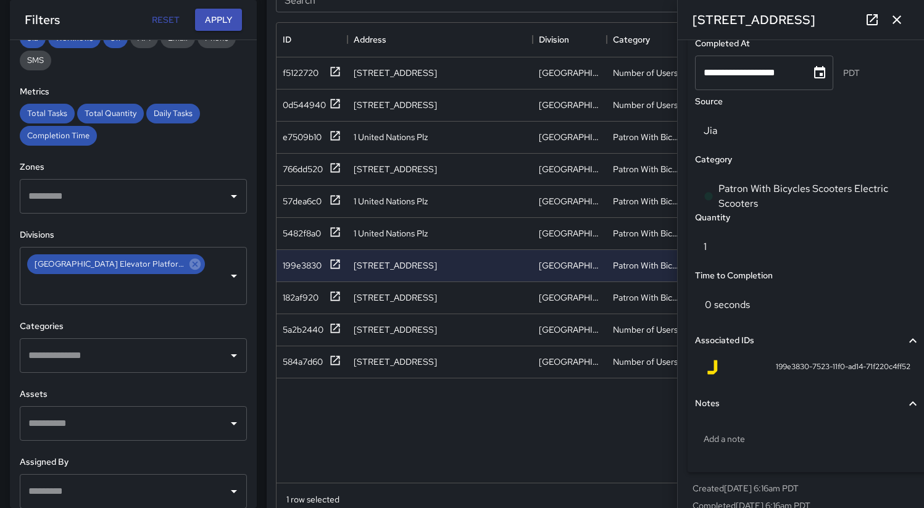
click at [591, 410] on div "f5122720 [STREET_ADDRESS][GEOGRAPHIC_DATA] Elevator Platform Number of Users Ci…" at bounding box center [886, 269] width 1219 height 425
click at [905, 22] on button "button" at bounding box center [896, 19] width 25 height 25
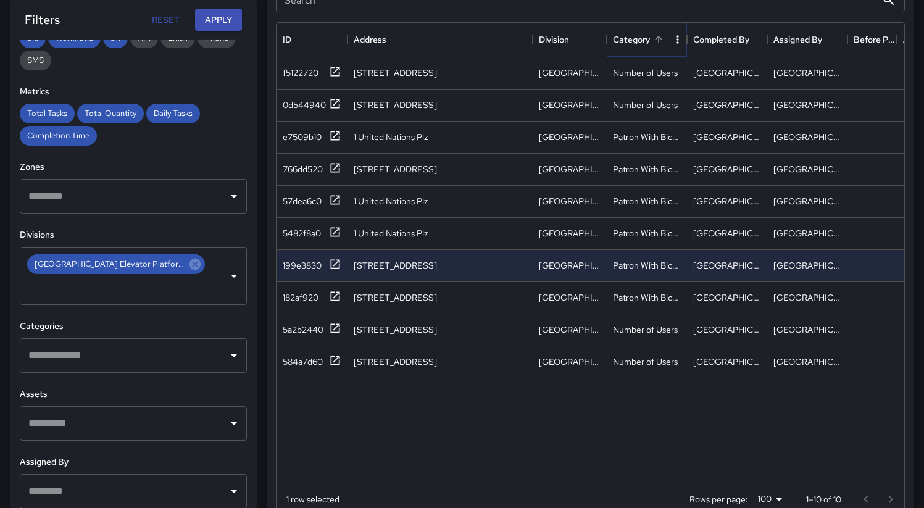
click at [662, 41] on icon "Sort" at bounding box center [658, 39] width 11 height 11
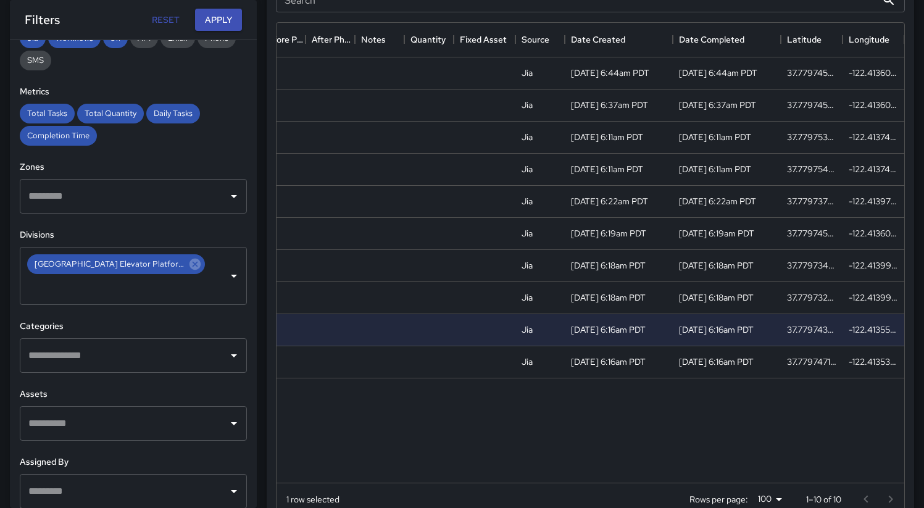
scroll to position [0, 0]
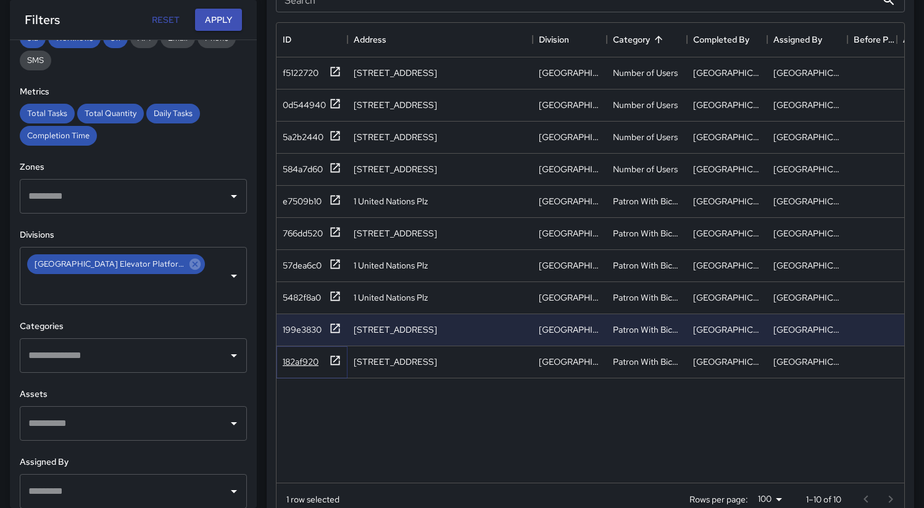
click at [296, 358] on div "182af920" at bounding box center [301, 362] width 36 height 12
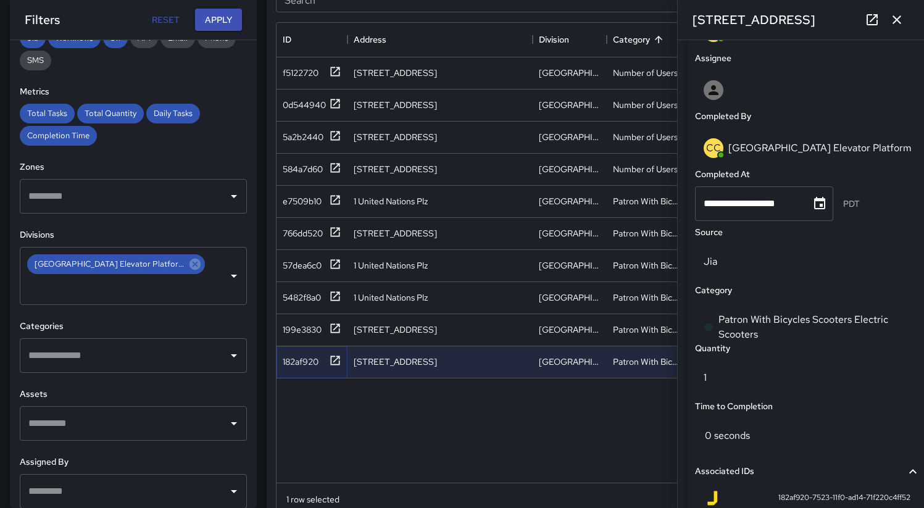
scroll to position [599, 0]
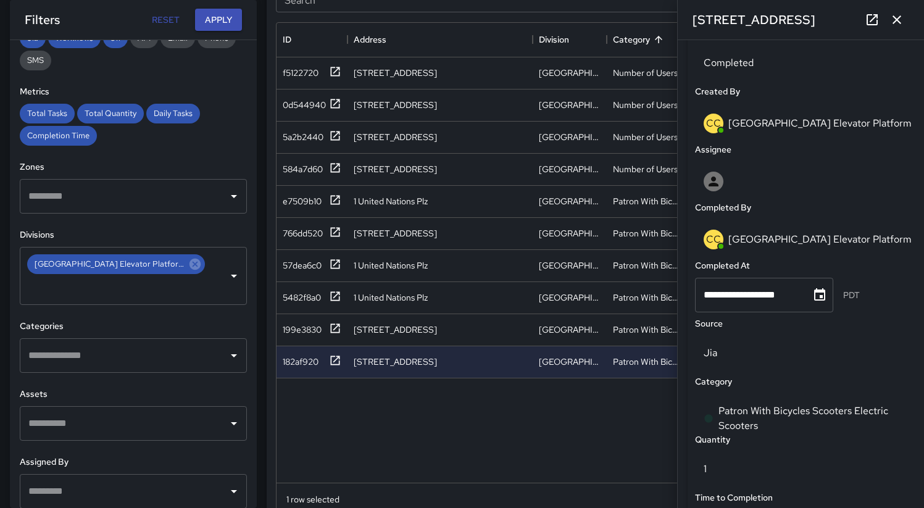
click at [891, 28] on button "button" at bounding box center [896, 19] width 25 height 25
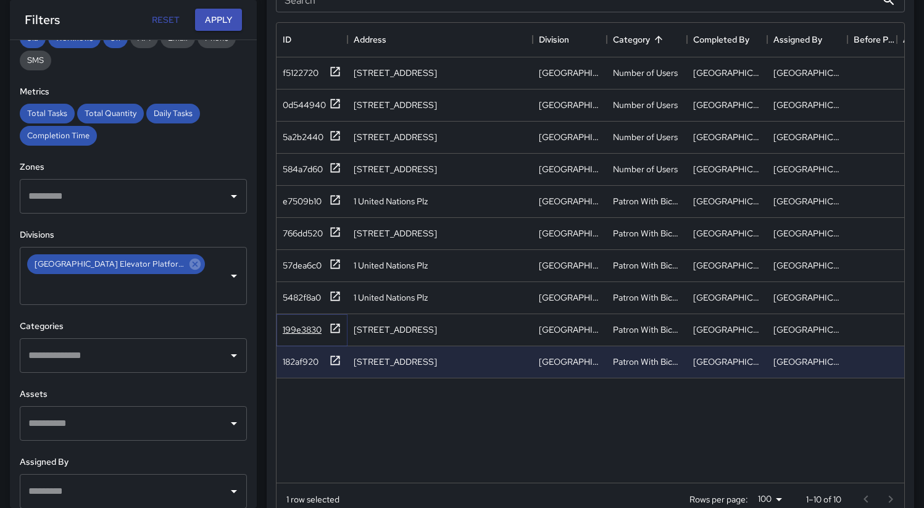
click at [305, 331] on div "199e3830" at bounding box center [302, 329] width 39 height 12
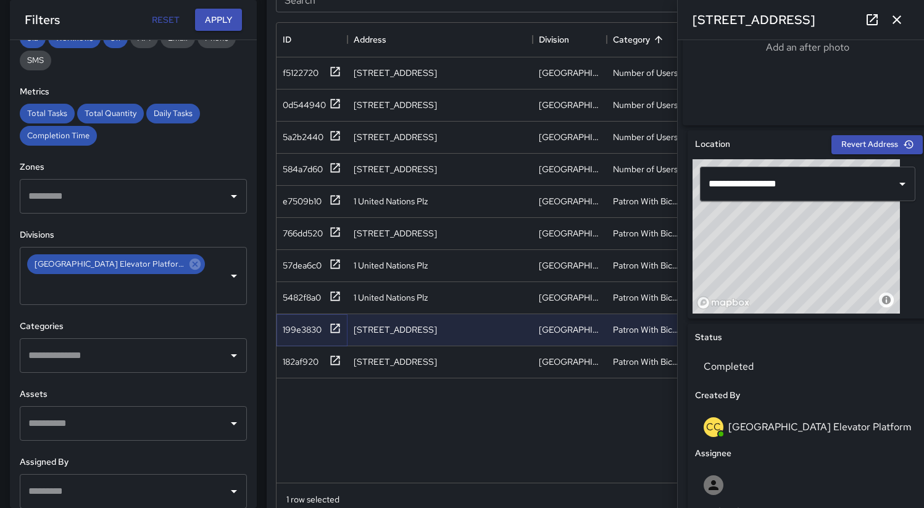
scroll to position [500, 0]
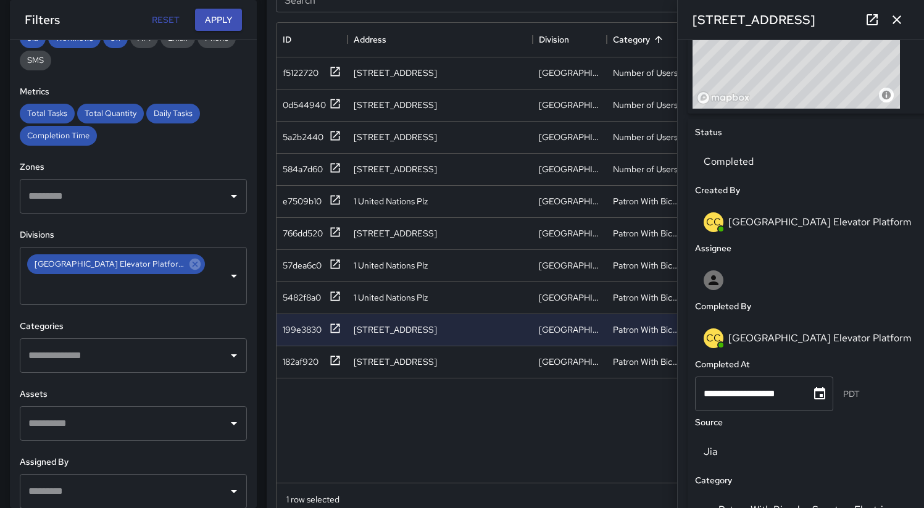
click at [895, 22] on icon "button" at bounding box center [896, 19] width 15 height 15
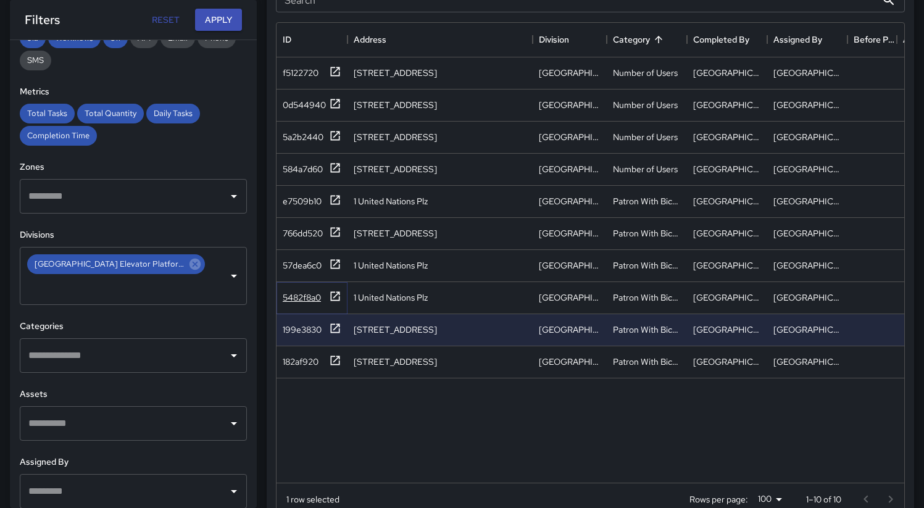
click at [312, 302] on div "5482f8a0" at bounding box center [302, 297] width 38 height 12
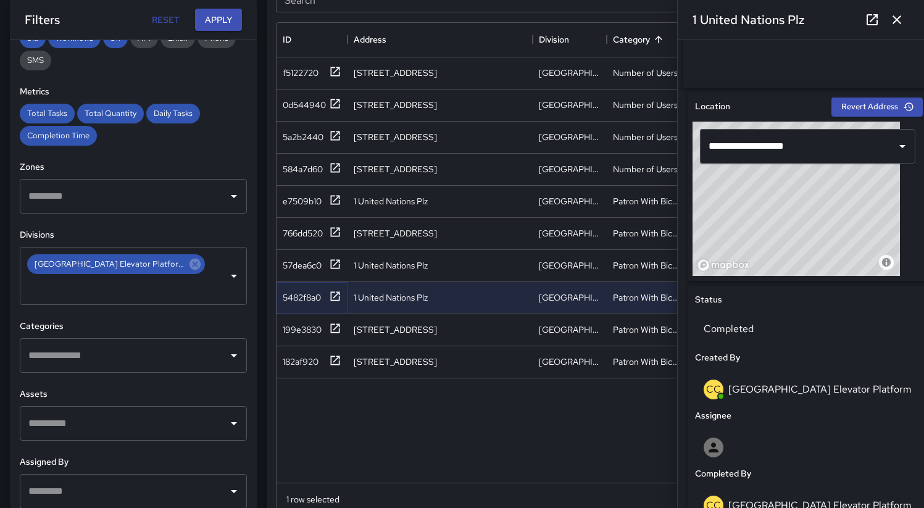
scroll to position [423, 0]
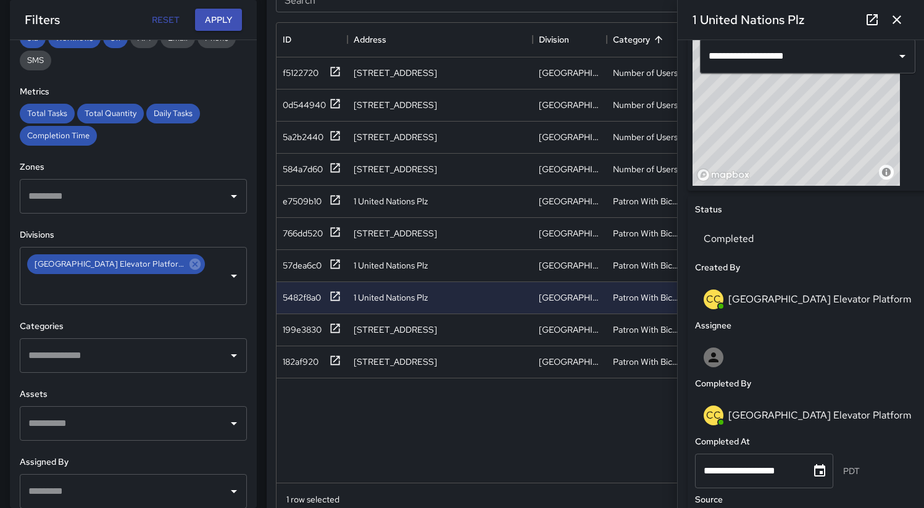
click at [901, 26] on icon "button" at bounding box center [896, 19] width 15 height 15
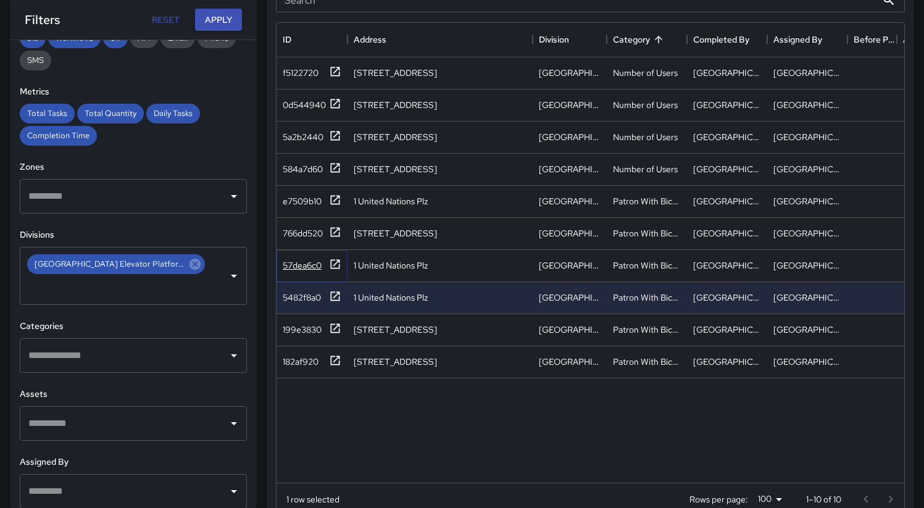
click at [294, 266] on div "57dea6c0" at bounding box center [302, 265] width 39 height 12
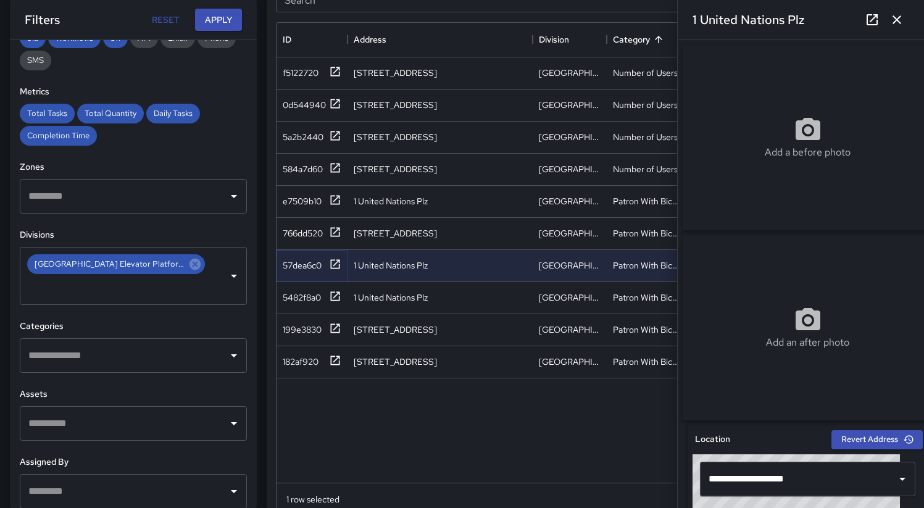
scroll to position [422, 0]
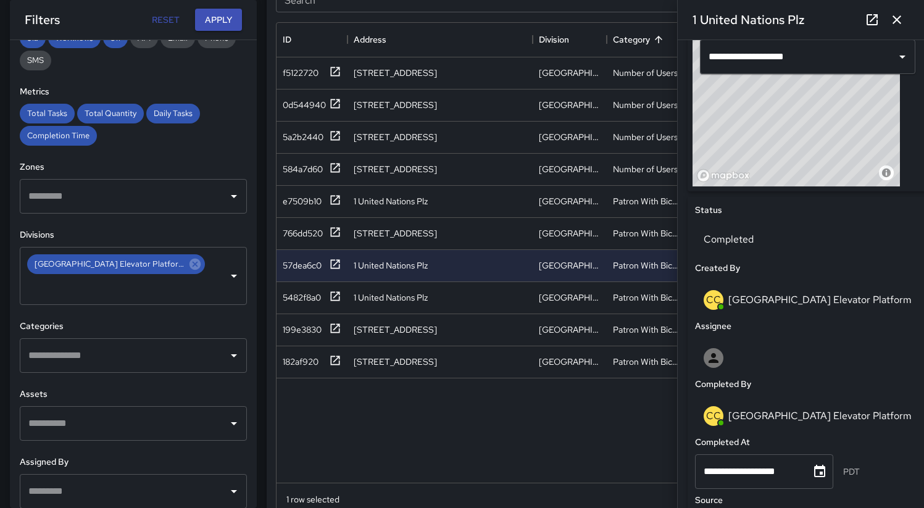
click at [904, 20] on icon "button" at bounding box center [896, 19] width 15 height 15
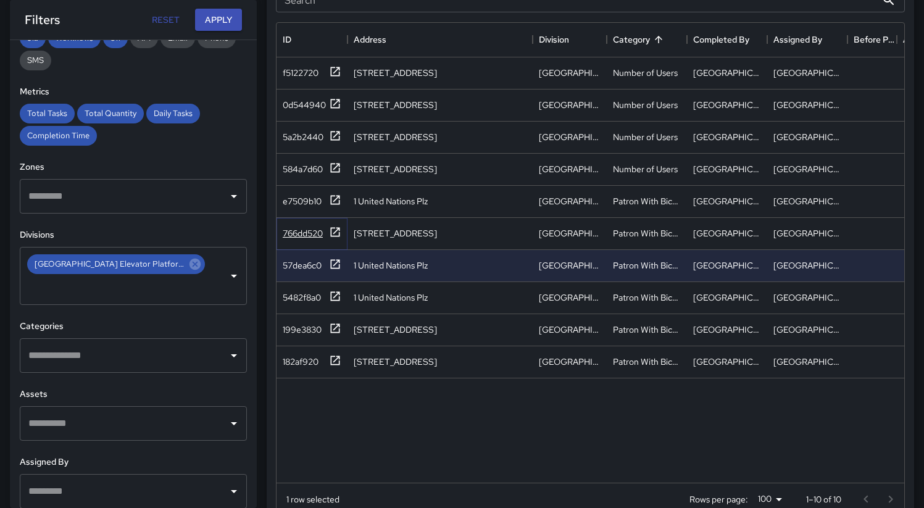
click at [298, 235] on div "766dd520" at bounding box center [303, 233] width 40 height 12
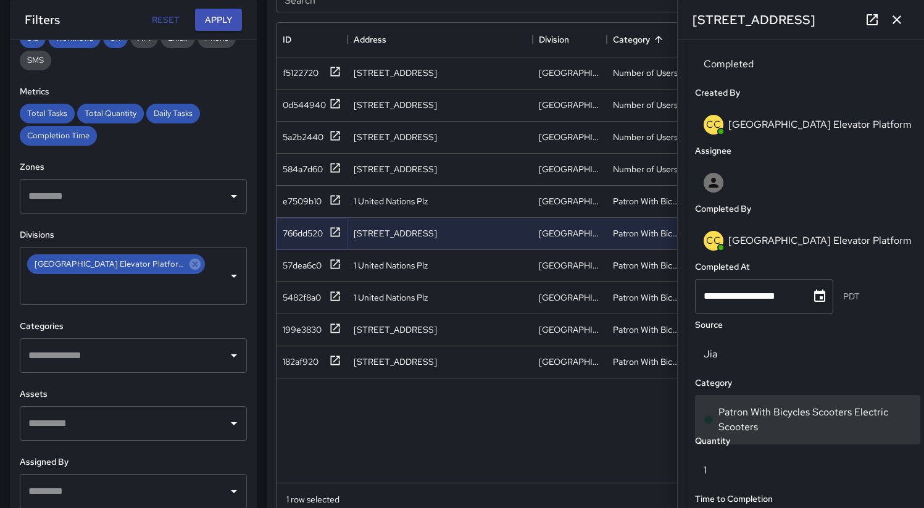
scroll to position [803, 0]
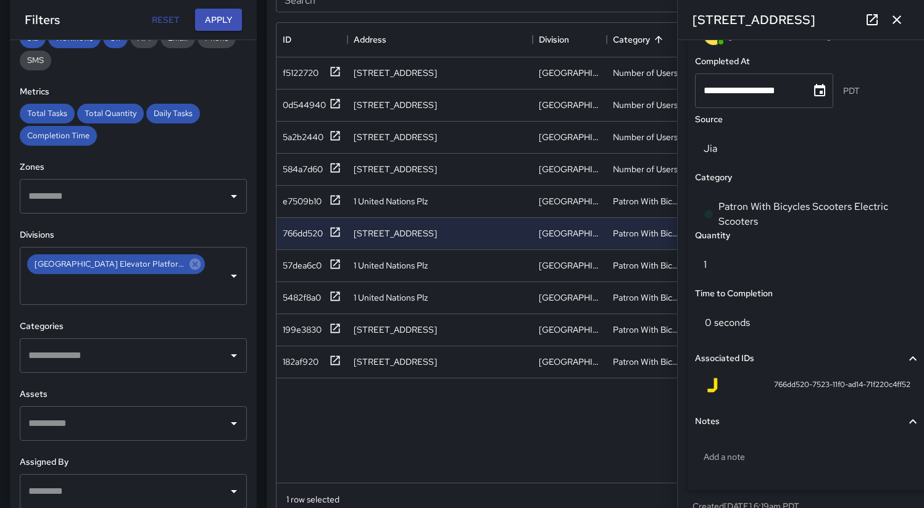
click at [893, 12] on icon "button" at bounding box center [896, 19] width 15 height 15
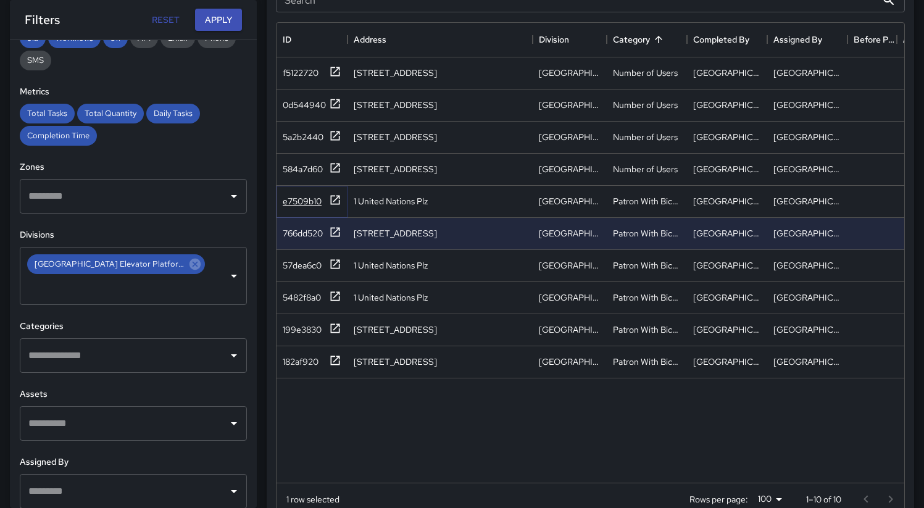
click at [299, 199] on div "e7509b10" at bounding box center [302, 201] width 39 height 12
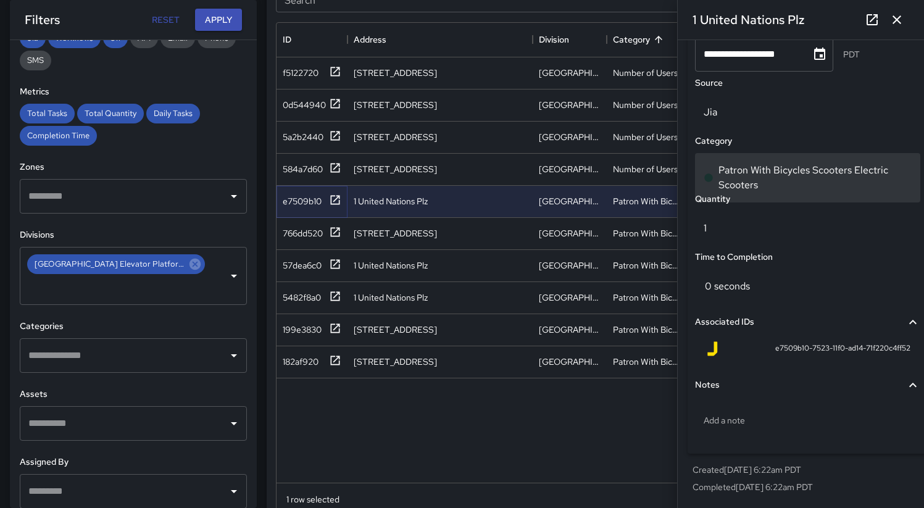
scroll to position [790, 0]
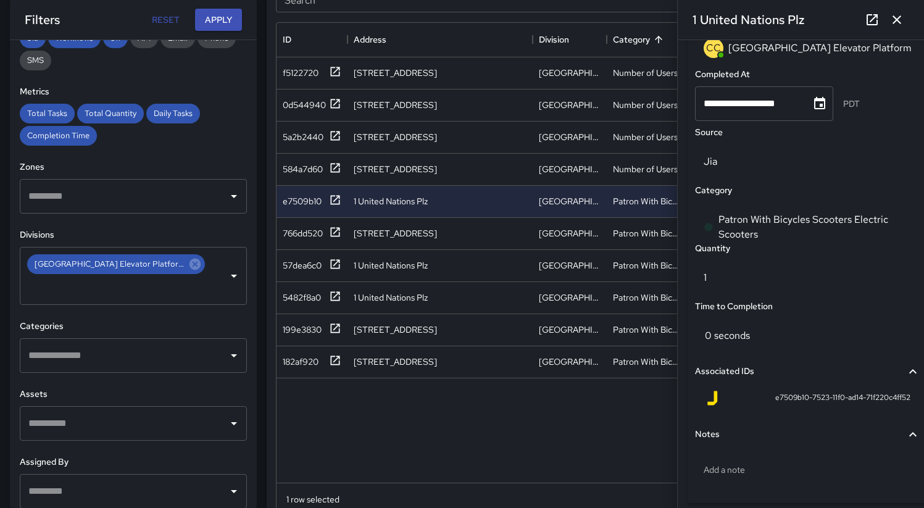
click at [894, 19] on icon "button" at bounding box center [896, 19] width 15 height 15
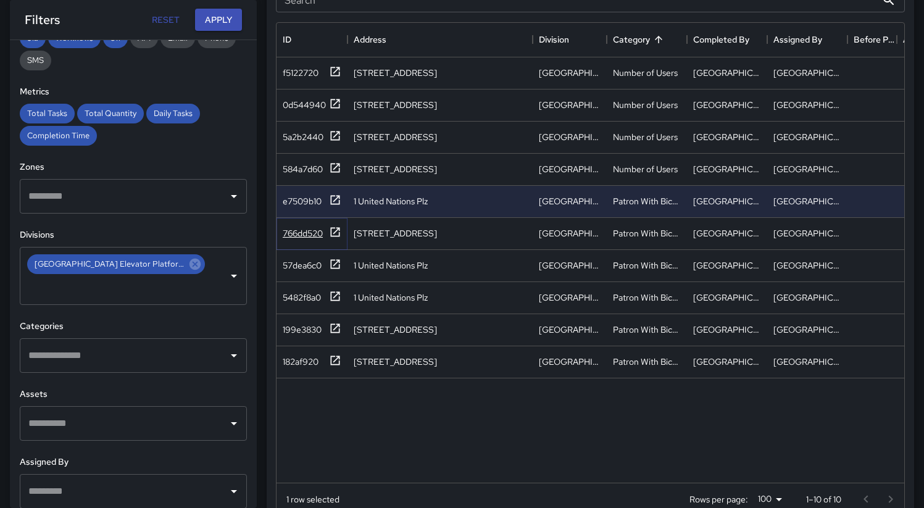
click at [302, 237] on div "766dd520" at bounding box center [303, 233] width 40 height 12
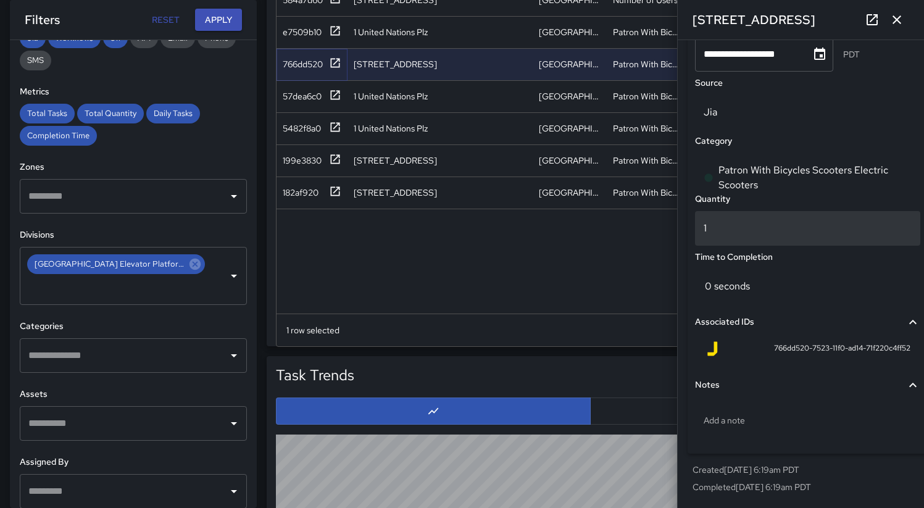
scroll to position [1063, 0]
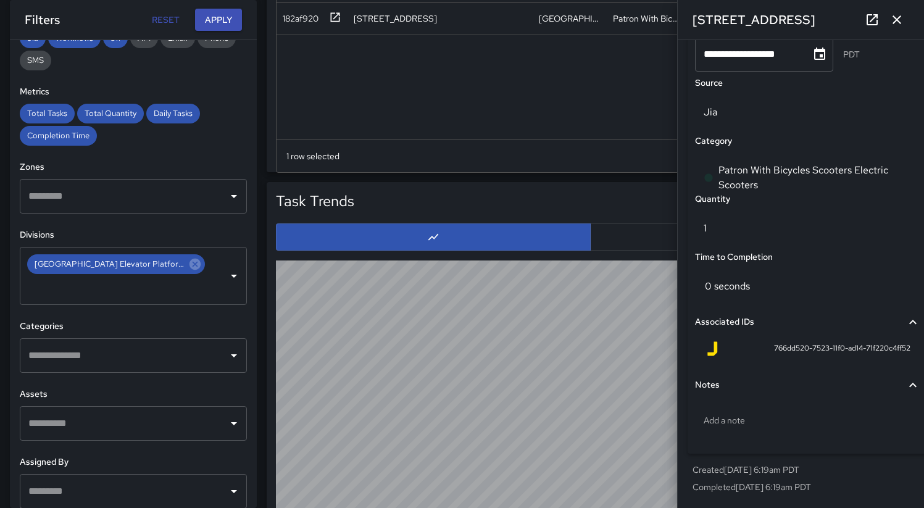
click at [901, 23] on icon "button" at bounding box center [896, 19] width 15 height 15
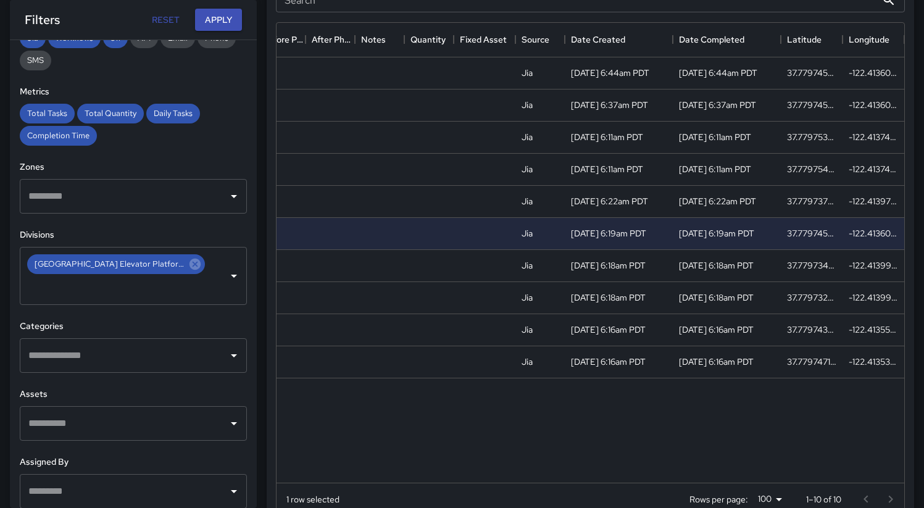
scroll to position [0, 0]
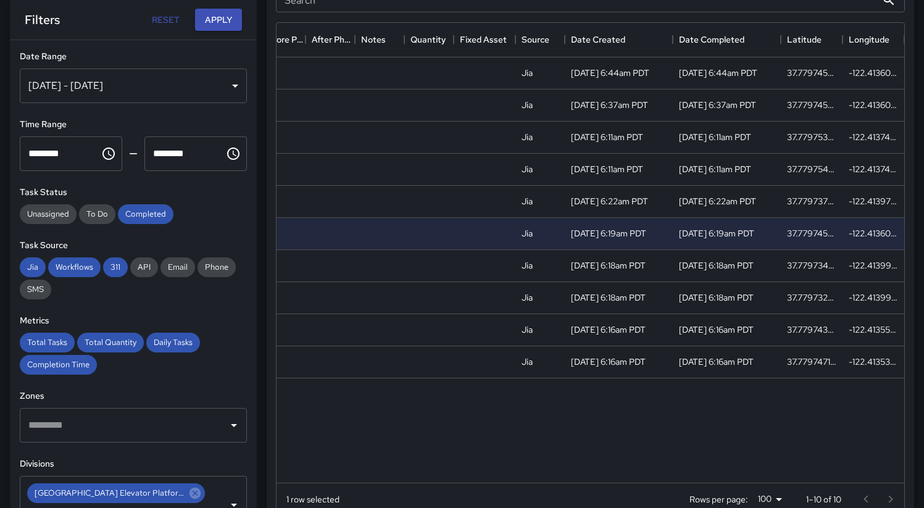
click at [140, 79] on div "[DATE] - [DATE]" at bounding box center [133, 86] width 227 height 35
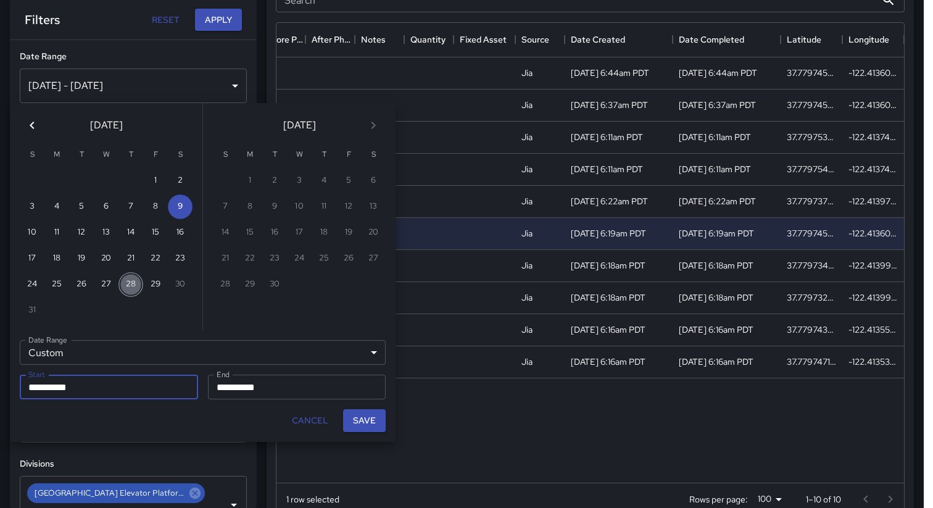
click at [127, 281] on button "28" at bounding box center [131, 284] width 25 height 25
type input "**********"
click at [127, 281] on button "28" at bounding box center [131, 284] width 25 height 25
type input "**********"
click at [356, 420] on button "Save" at bounding box center [364, 420] width 43 height 23
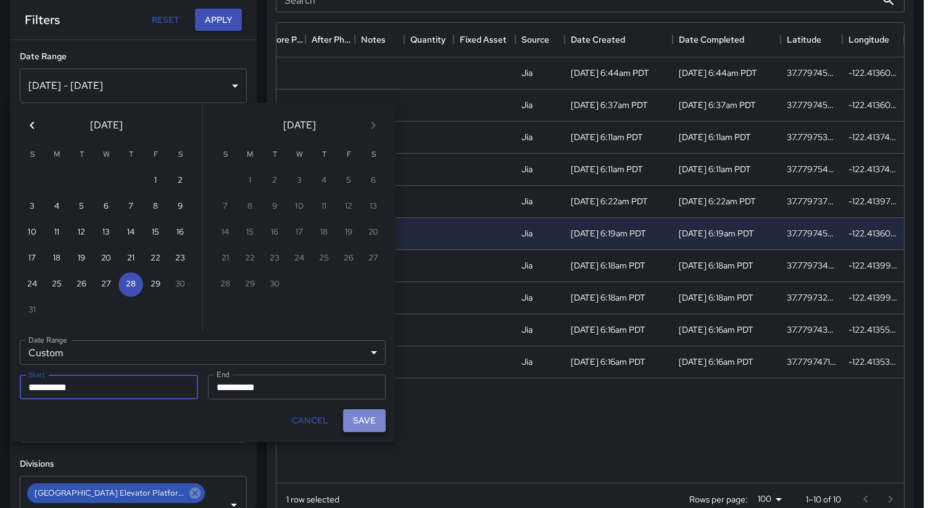
type input "**********"
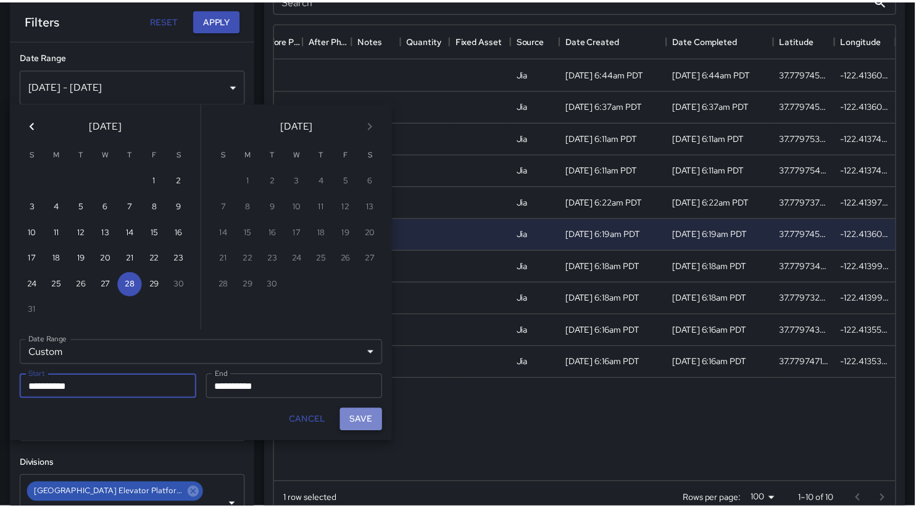
scroll to position [10, 10]
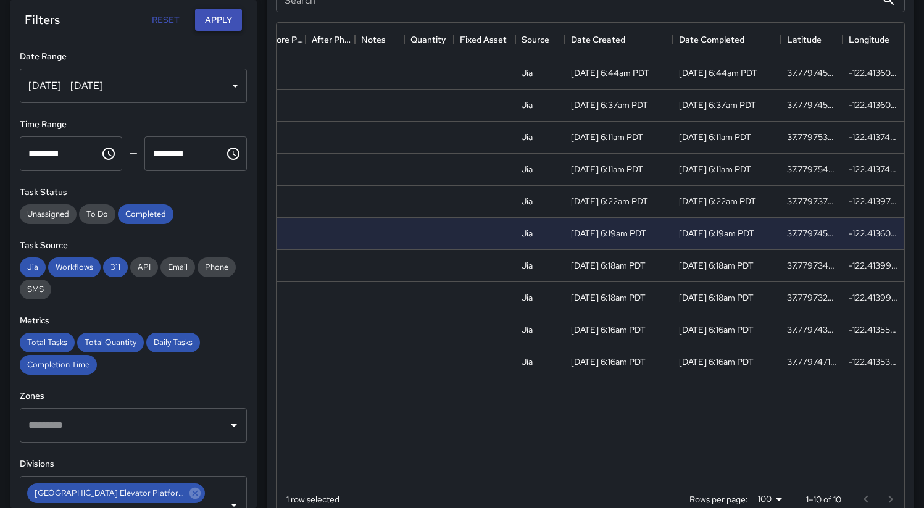
click at [212, 18] on button "Apply" at bounding box center [218, 20] width 47 height 23
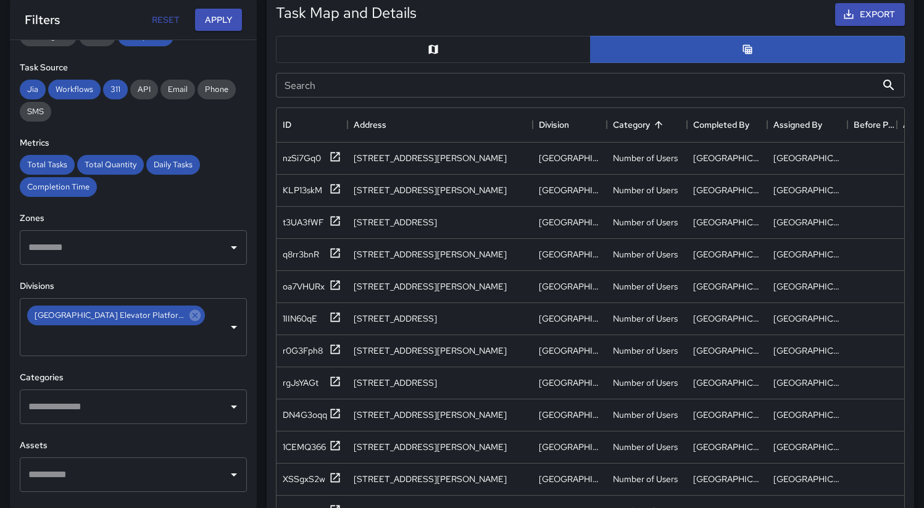
scroll to position [283, 0]
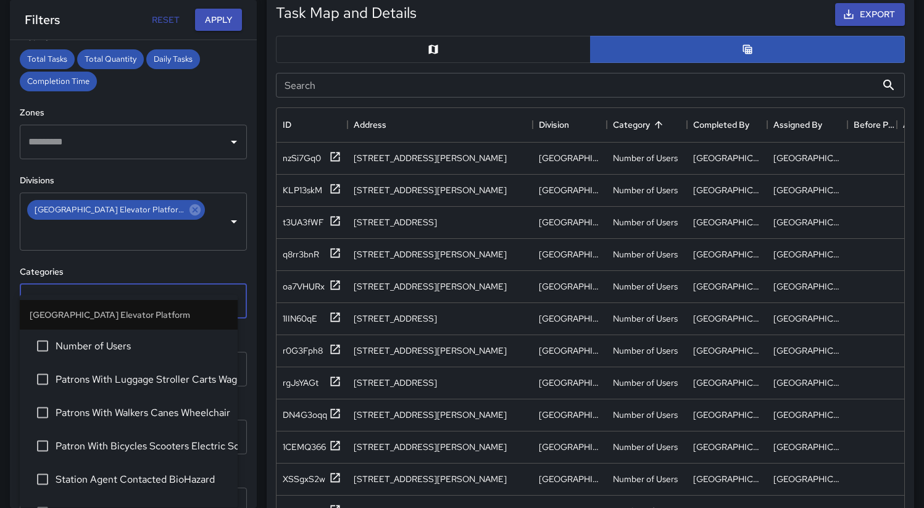
click at [163, 289] on input "text" at bounding box center [124, 300] width 198 height 23
click at [165, 382] on span "Patrons With Luggage Stroller Carts Wagons" at bounding box center [142, 379] width 172 height 15
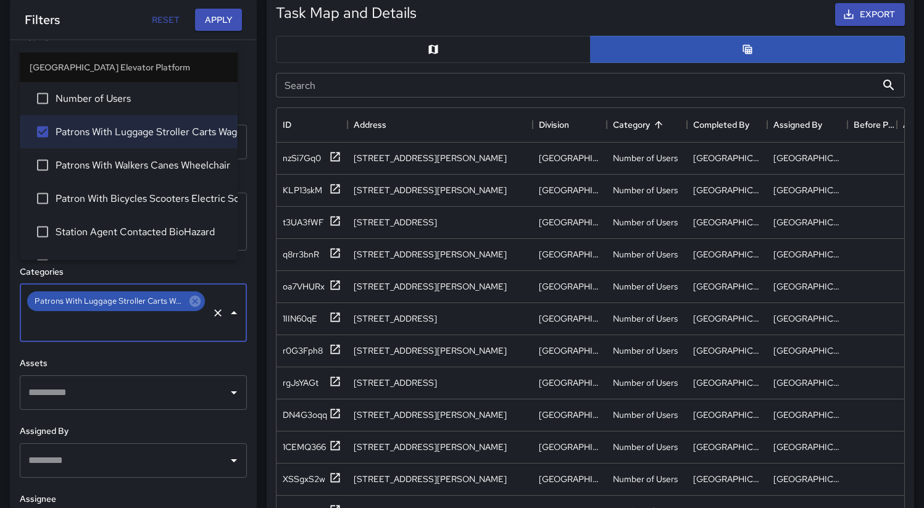
click at [16, 326] on div "**********" at bounding box center [133, 274] width 247 height 468
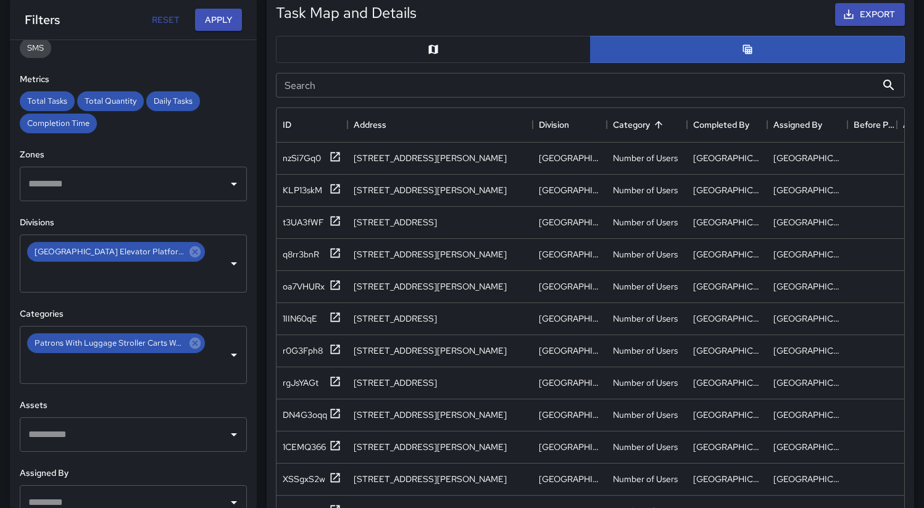
scroll to position [52, 0]
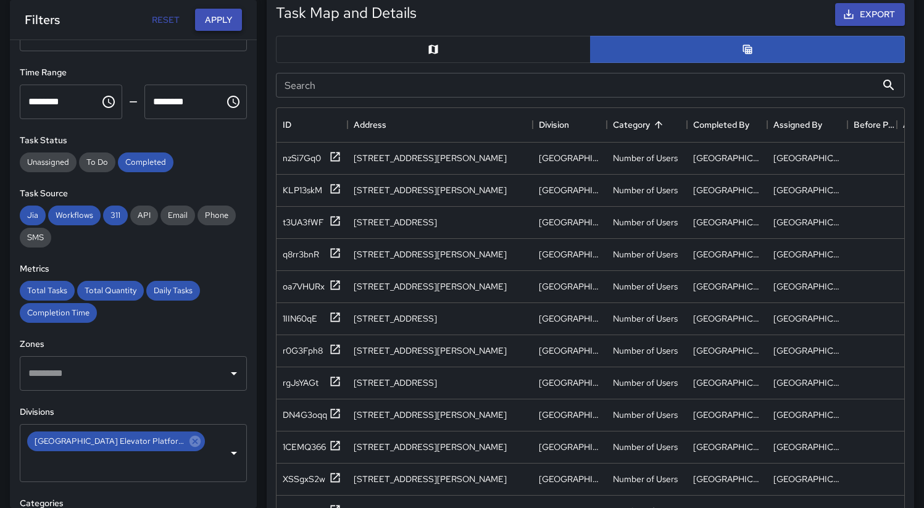
click at [210, 20] on button "Apply" at bounding box center [218, 20] width 47 height 23
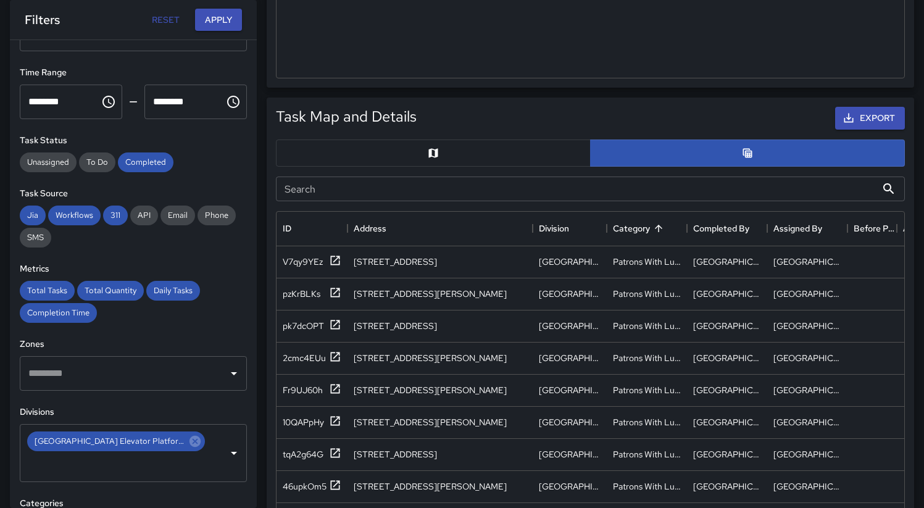
scroll to position [441, 0]
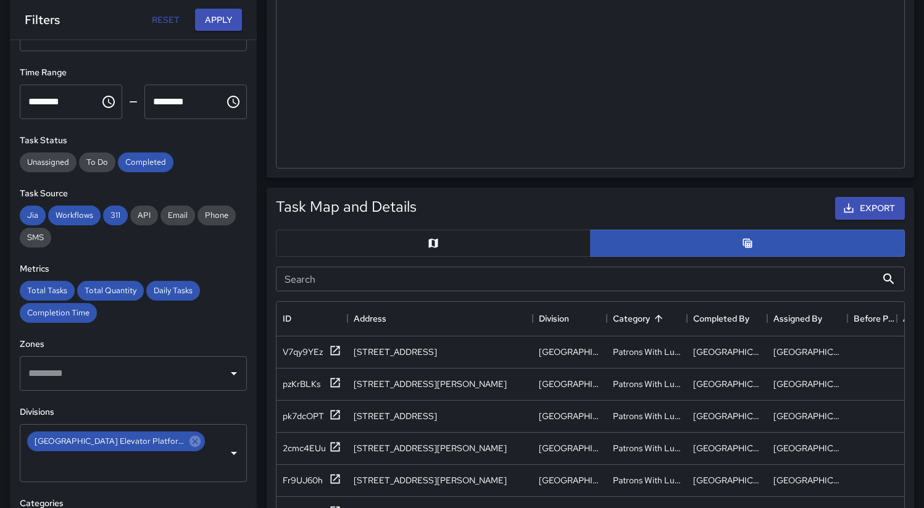
click at [54, 109] on input "********" at bounding box center [56, 102] width 72 height 35
click at [38, 101] on input "********" at bounding box center [56, 102] width 72 height 35
click at [34, 101] on input "********" at bounding box center [56, 102] width 72 height 35
click at [67, 102] on input "********" at bounding box center [56, 102] width 72 height 35
type input "********"
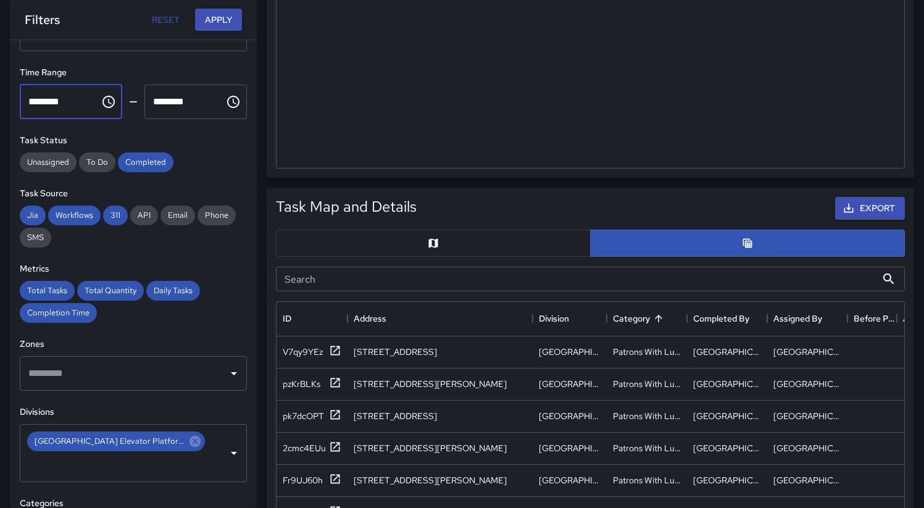
click at [157, 99] on input "********" at bounding box center [180, 102] width 72 height 35
click at [152, 100] on input "********" at bounding box center [180, 102] width 72 height 35
click at [226, 101] on icon "Choose time, selected time is 11:59 PM" at bounding box center [233, 101] width 15 height 15
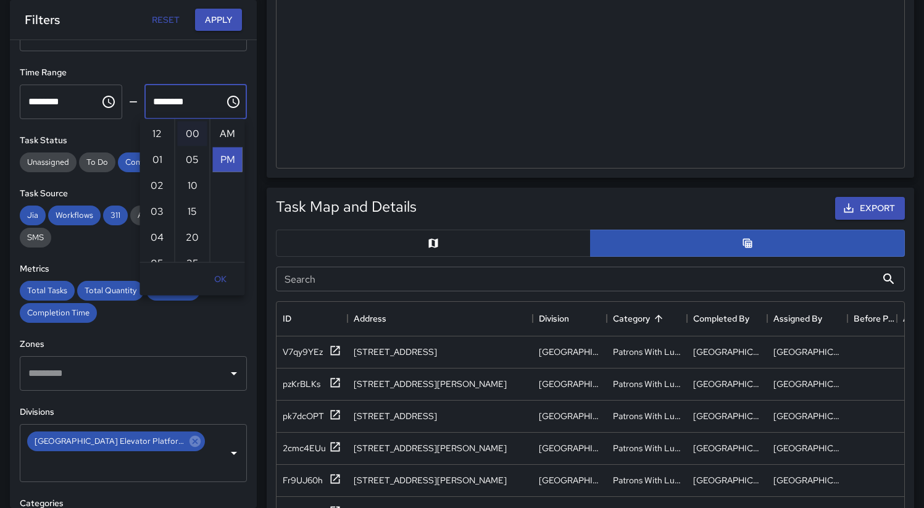
scroll to position [26, 0]
click at [158, 162] on li "04" at bounding box center [158, 164] width 30 height 25
click at [190, 129] on li "00" at bounding box center [193, 134] width 30 height 25
type input "********"
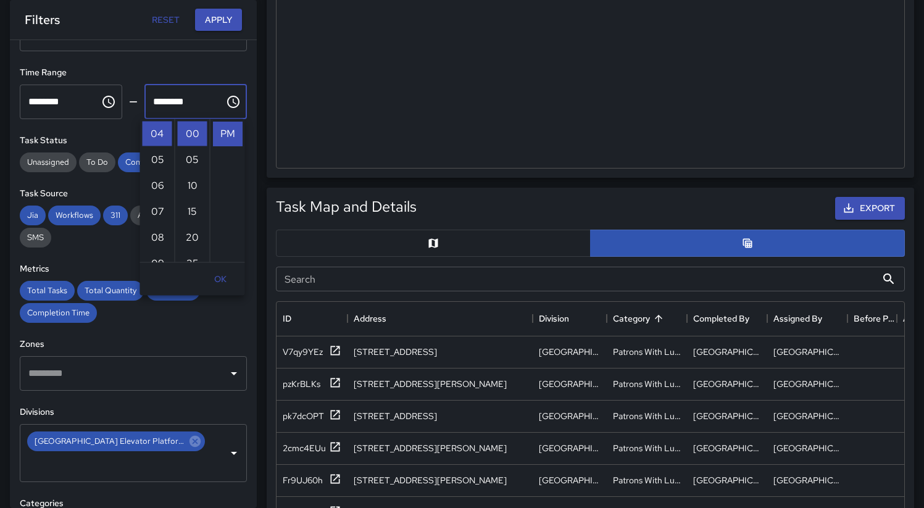
click at [220, 273] on button "OK" at bounding box center [221, 279] width 40 height 23
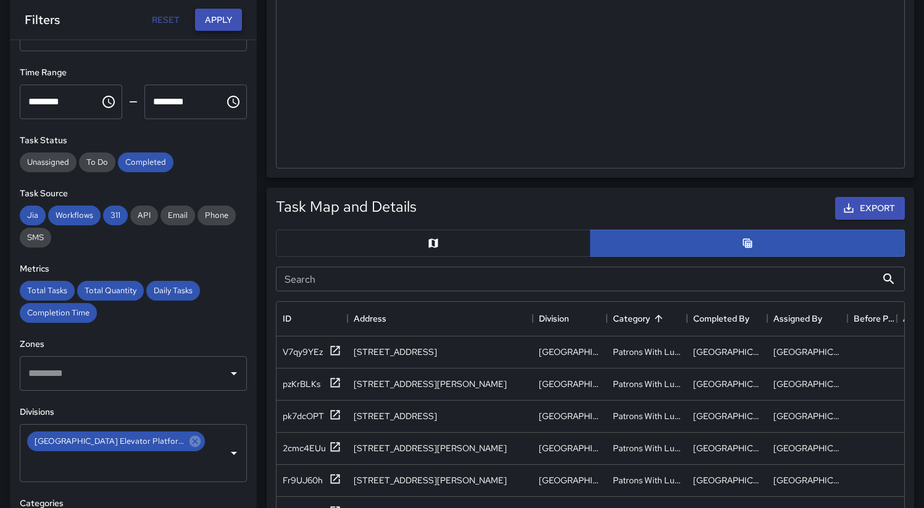
click at [215, 22] on button "Apply" at bounding box center [218, 20] width 47 height 23
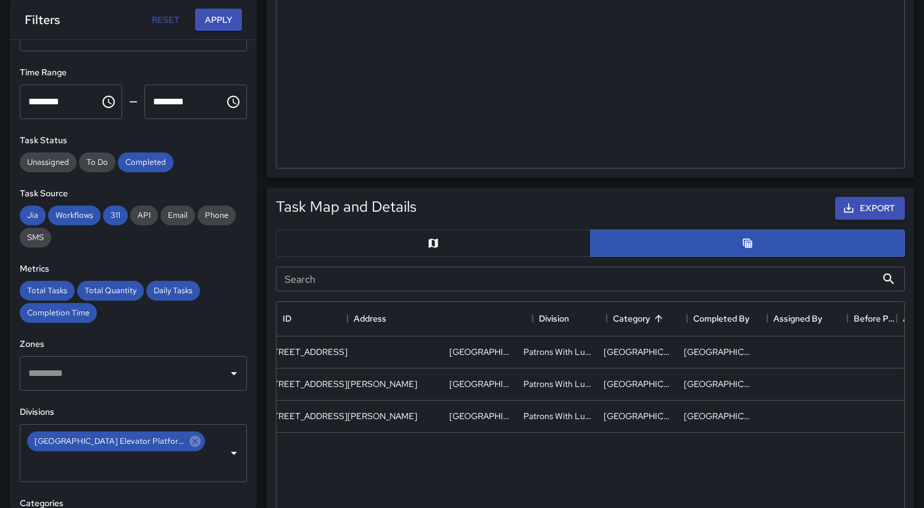
scroll to position [0, 0]
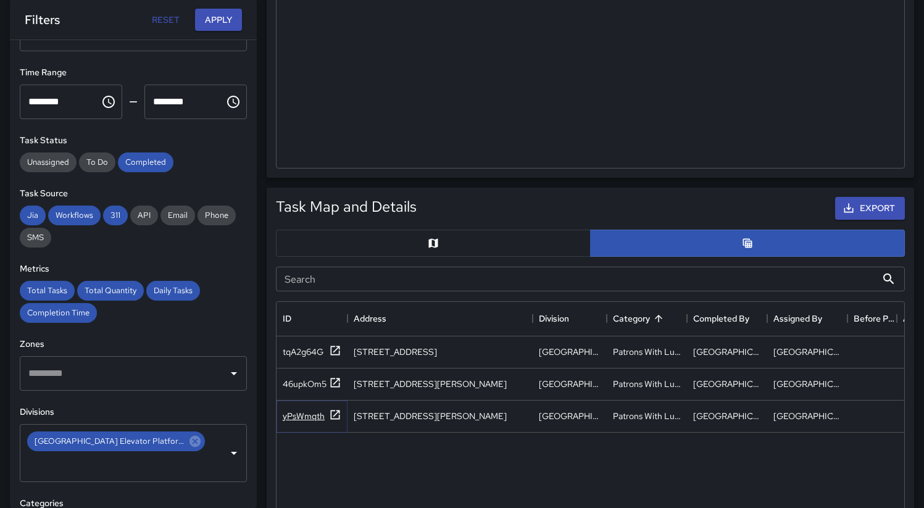
click at [301, 413] on div "yPsWmqth" at bounding box center [304, 416] width 42 height 12
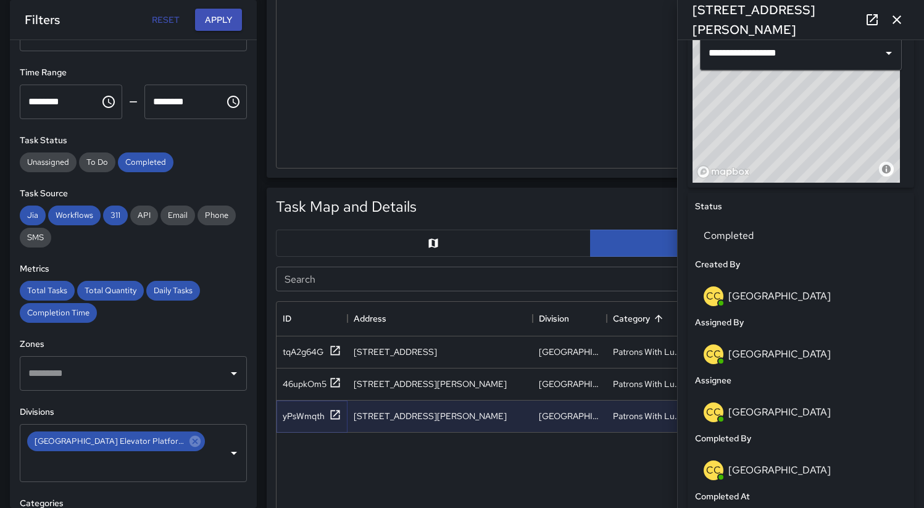
scroll to position [622, 0]
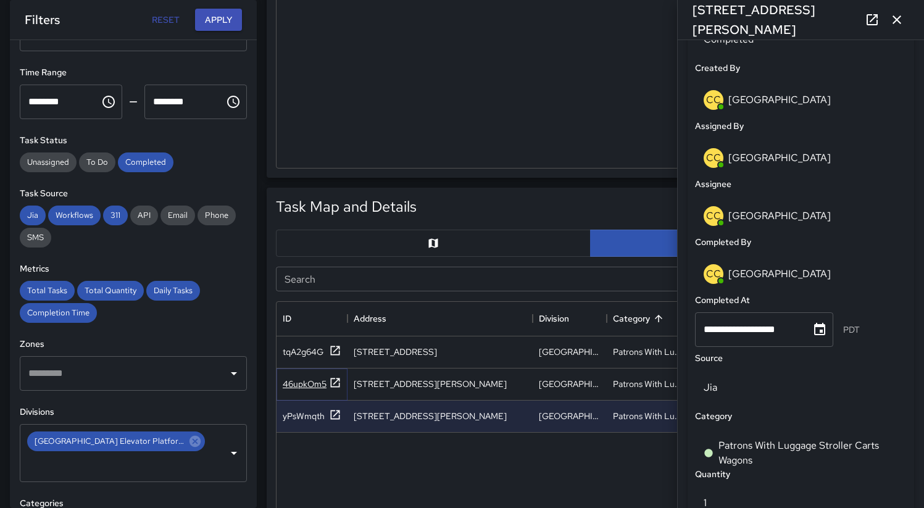
click at [296, 383] on div "46upkOm5" at bounding box center [305, 384] width 44 height 12
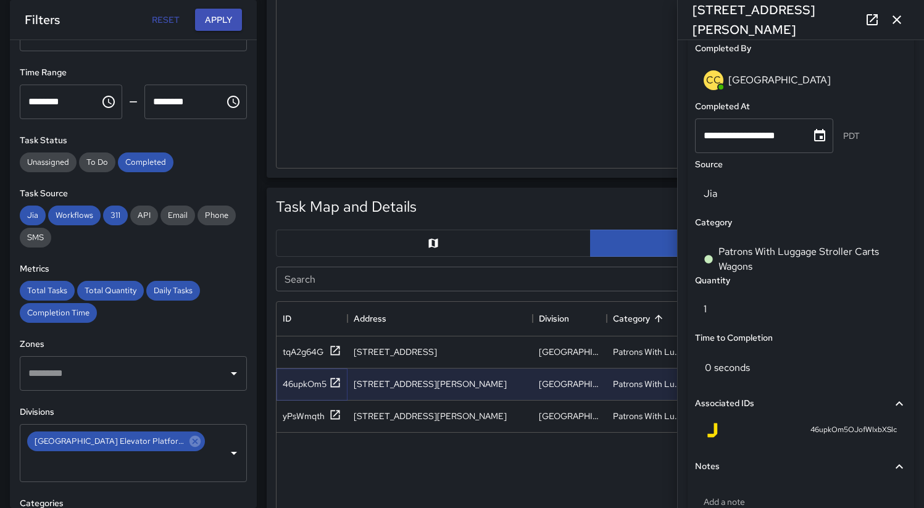
scroll to position [902, 0]
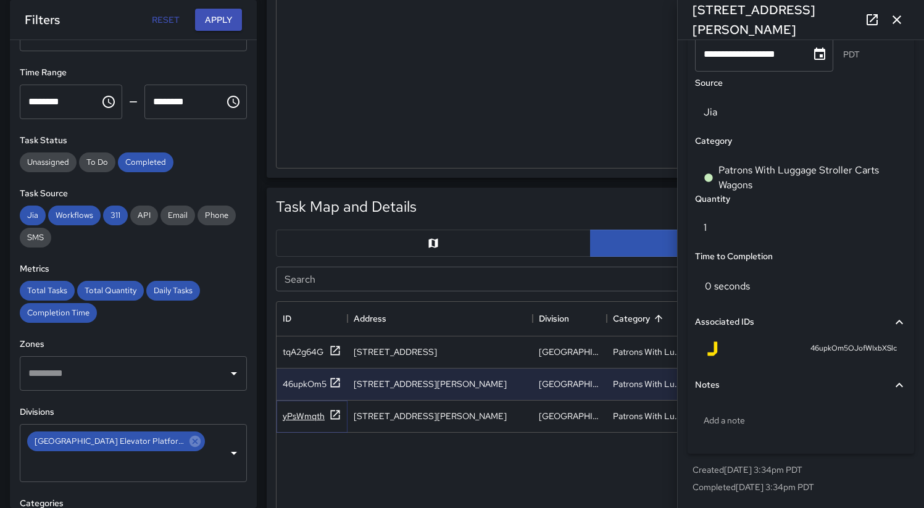
click at [299, 414] on div "yPsWmqth" at bounding box center [304, 416] width 42 height 12
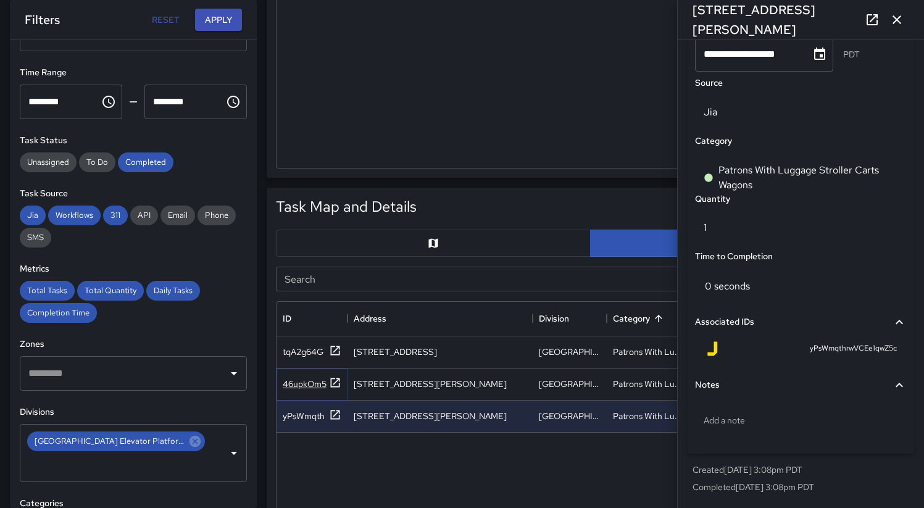
click at [304, 381] on div "46upkOm5" at bounding box center [305, 384] width 44 height 12
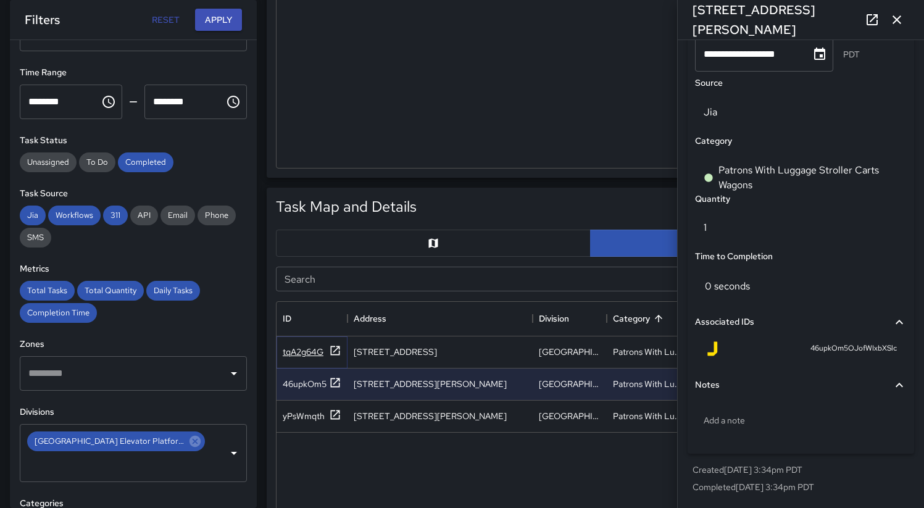
click at [300, 349] on div "tqA2g64G" at bounding box center [303, 352] width 41 height 12
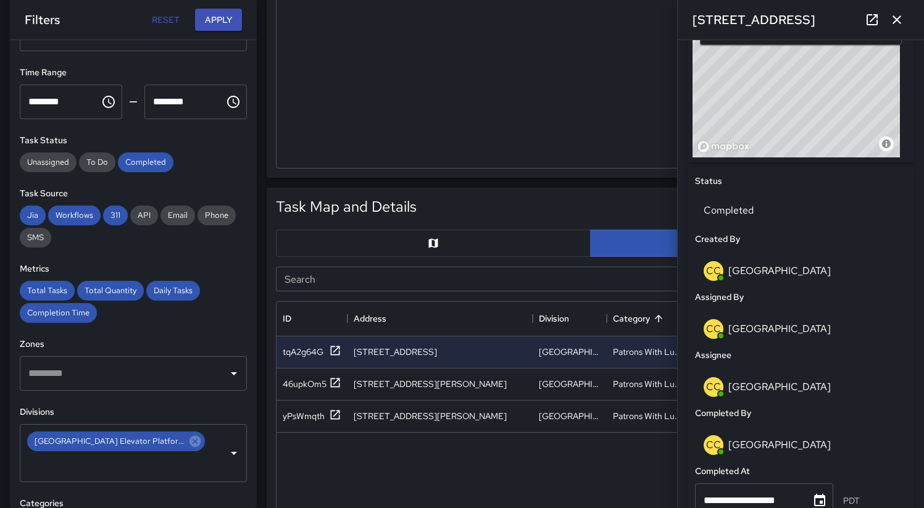
scroll to position [363, 0]
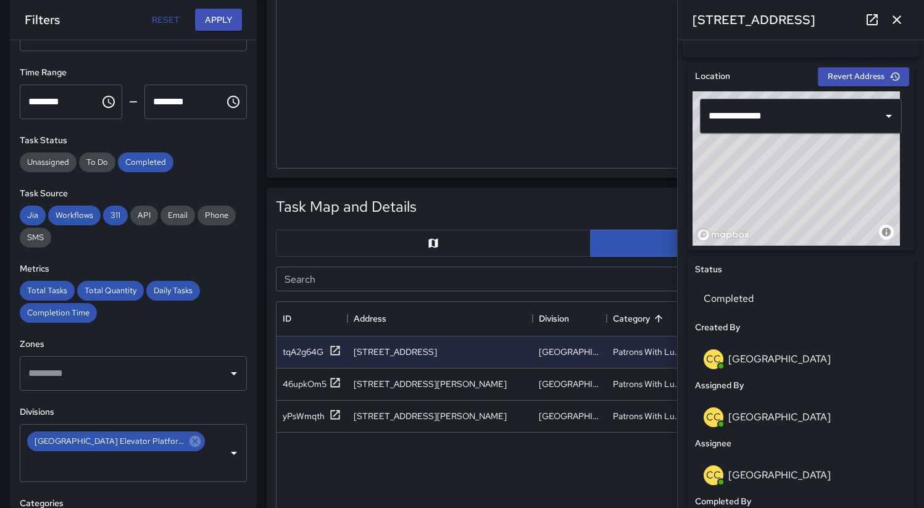
click at [904, 19] on button "button" at bounding box center [896, 19] width 25 height 25
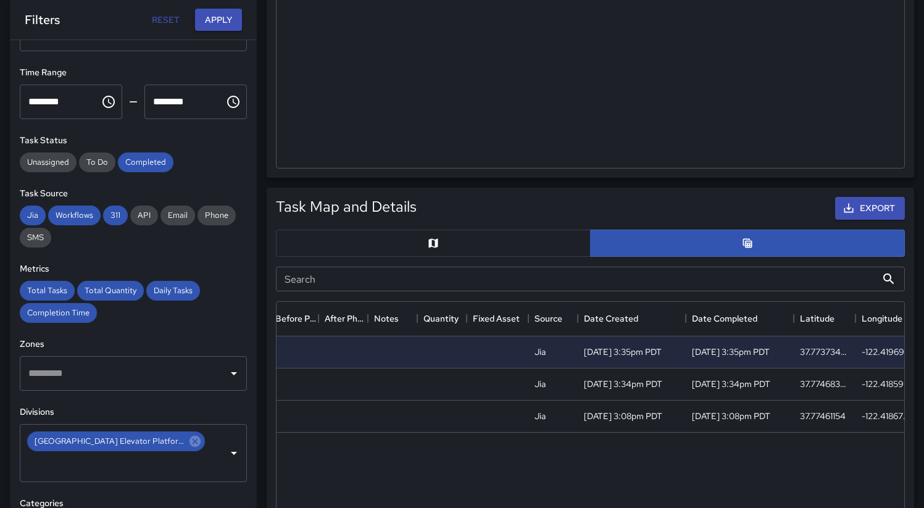
scroll to position [0, 591]
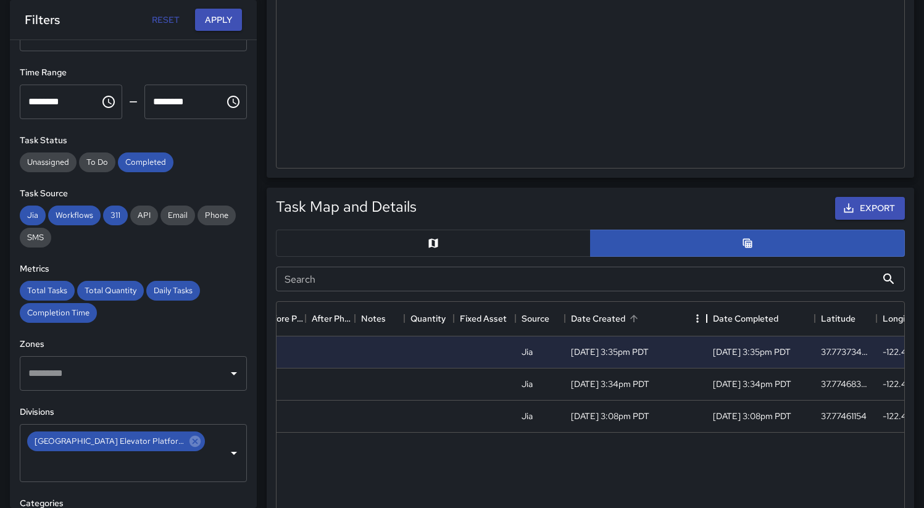
drag, startPoint x: 674, startPoint y: 320, endPoint x: 705, endPoint y: 325, distance: 31.2
click at [705, 325] on div "Date Created" at bounding box center [706, 318] width 15 height 35
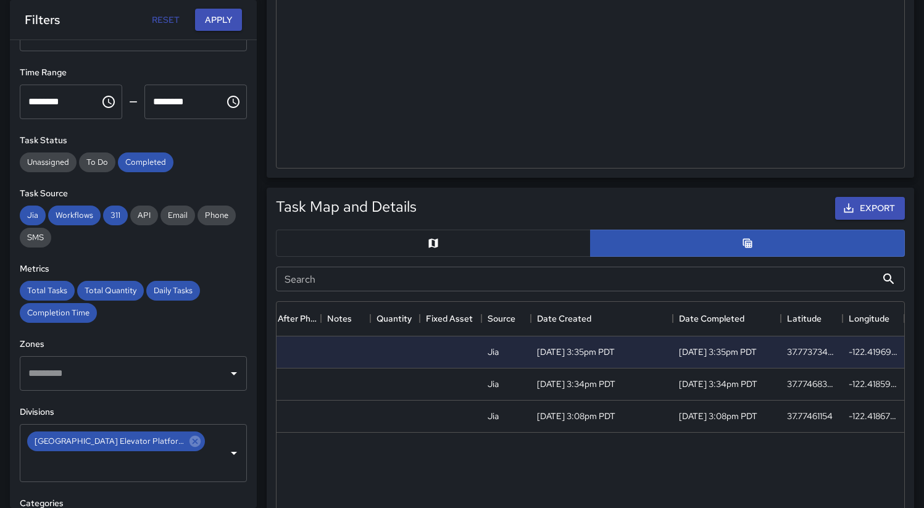
scroll to position [0, 0]
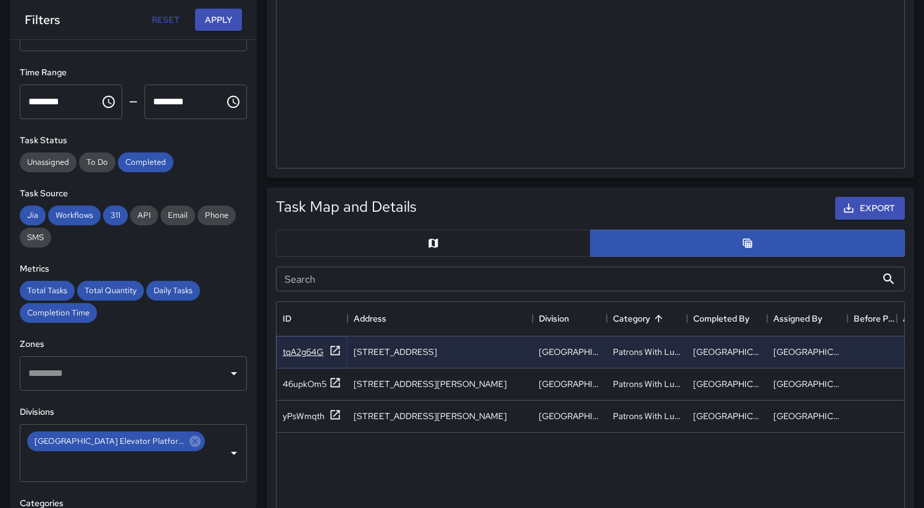
click at [296, 351] on div "tqA2g64G" at bounding box center [303, 352] width 41 height 12
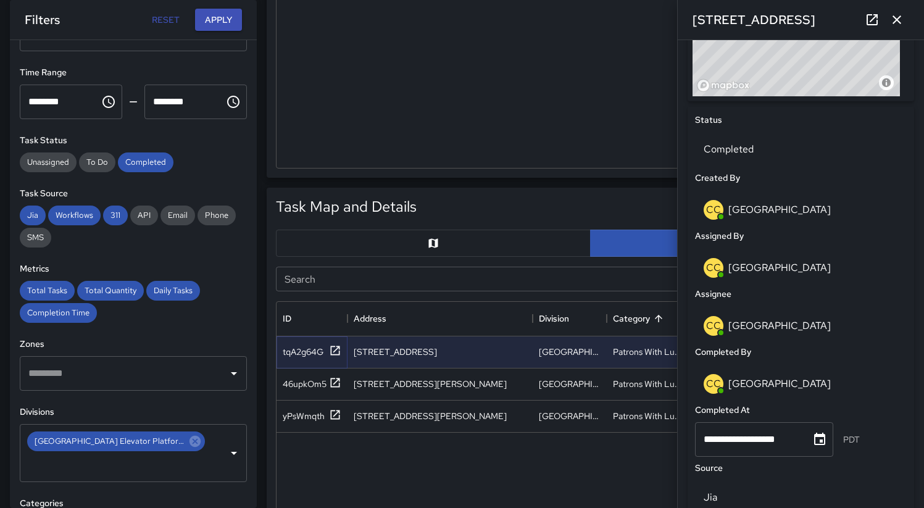
scroll to position [902, 0]
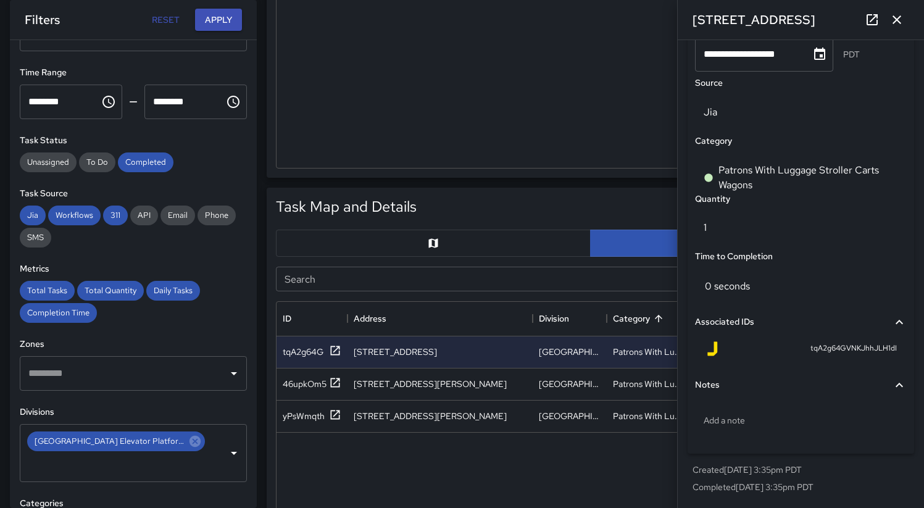
click at [832, 346] on span "tqA2g64GVNKJhhJLH1dI" at bounding box center [853, 349] width 86 height 12
copy span "tqA2g64GVNKJhhJLH1dI"
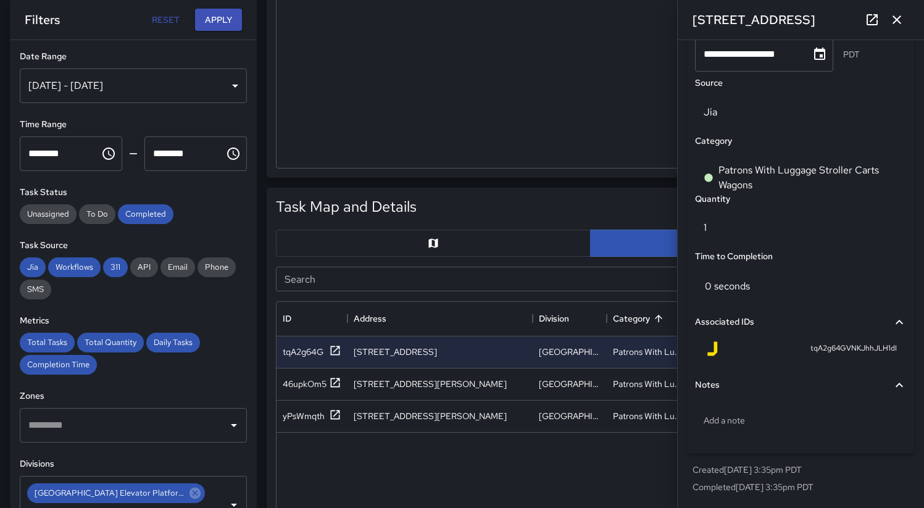
click at [67, 157] on input "********" at bounding box center [56, 153] width 72 height 35
click at [37, 154] on input "********" at bounding box center [56, 153] width 72 height 35
click at [66, 152] on input "********" at bounding box center [56, 153] width 72 height 35
type input "********"
click at [164, 152] on input "********" at bounding box center [180, 153] width 72 height 35
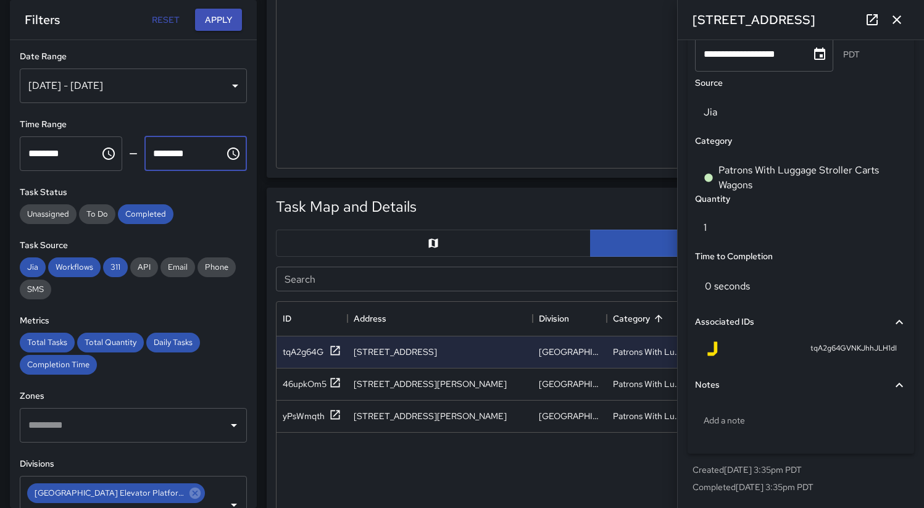
click at [155, 153] on input "********" at bounding box center [180, 153] width 72 height 35
type input "********"
click at [182, 152] on input "********" at bounding box center [180, 153] width 72 height 35
type input "********"
click at [239, 22] on button "Apply" at bounding box center [218, 20] width 47 height 23
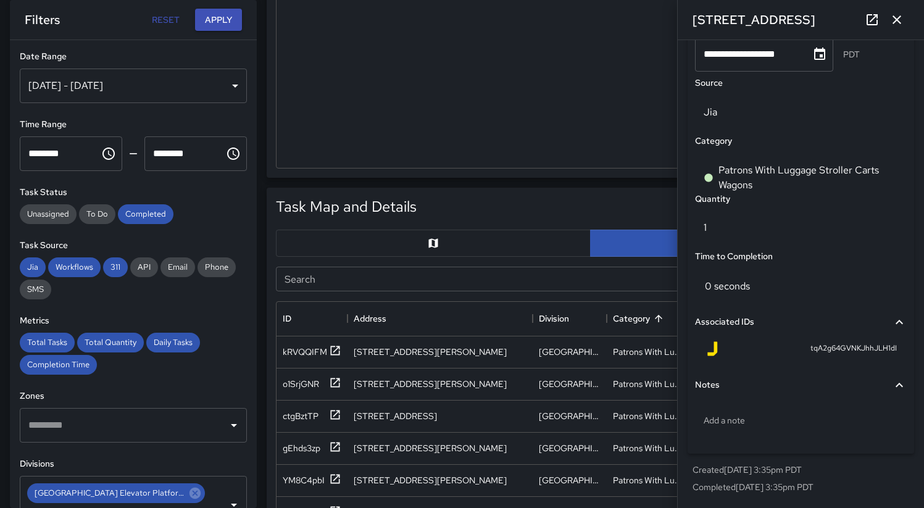
click at [898, 20] on icon "button" at bounding box center [896, 19] width 15 height 15
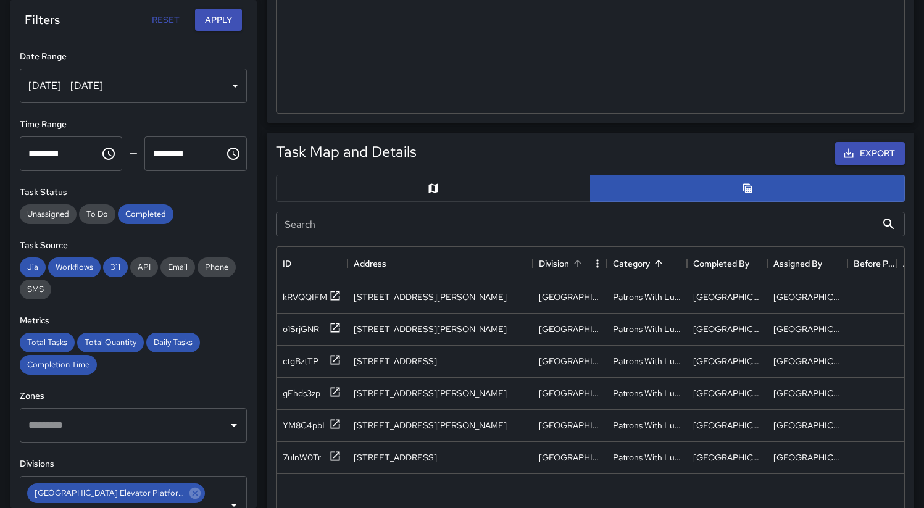
scroll to position [574, 0]
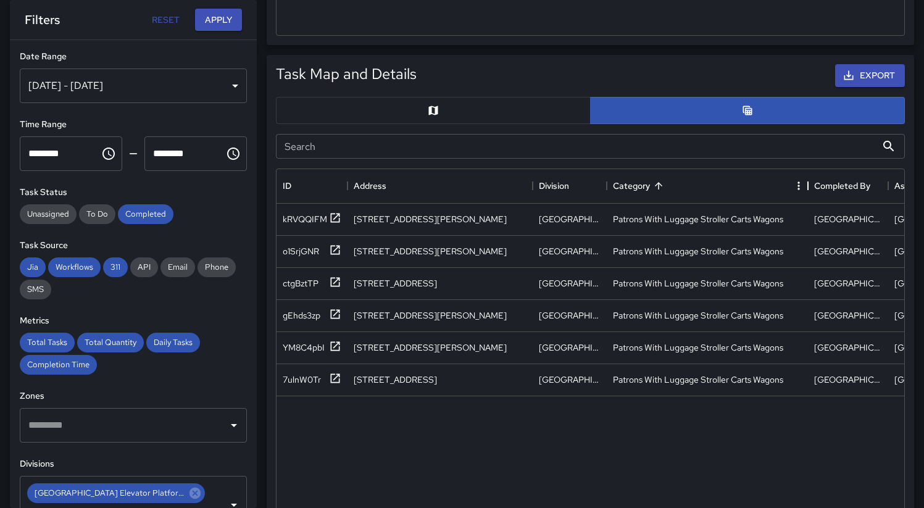
drag, startPoint x: 706, startPoint y: 186, endPoint x: 807, endPoint y: 192, distance: 101.4
click at [807, 192] on div "Category" at bounding box center [808, 186] width 15 height 35
click at [315, 224] on div "kRVQQIFM" at bounding box center [305, 219] width 44 height 12
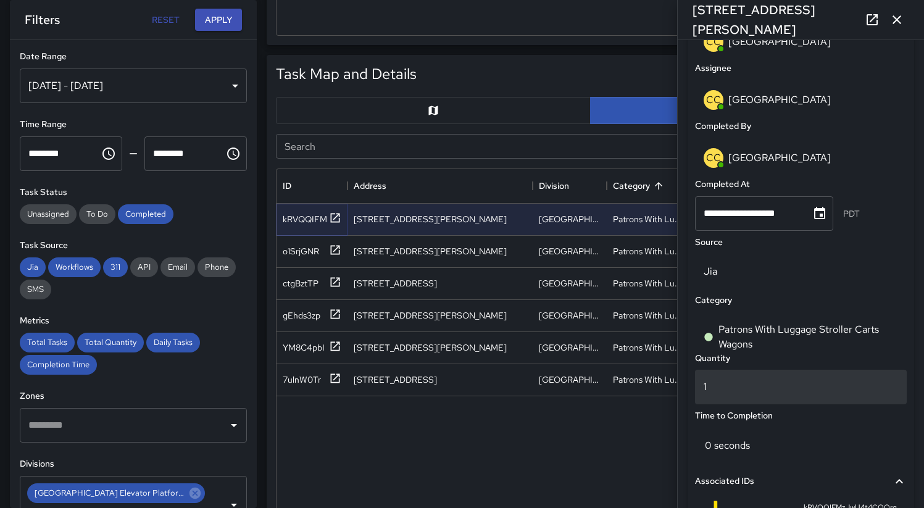
scroll to position [902, 0]
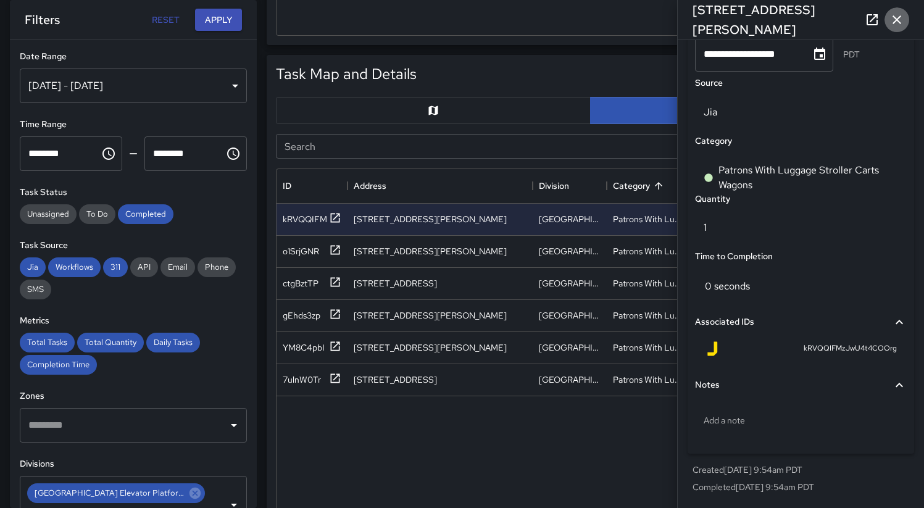
click at [898, 15] on icon "button" at bounding box center [896, 19] width 15 height 15
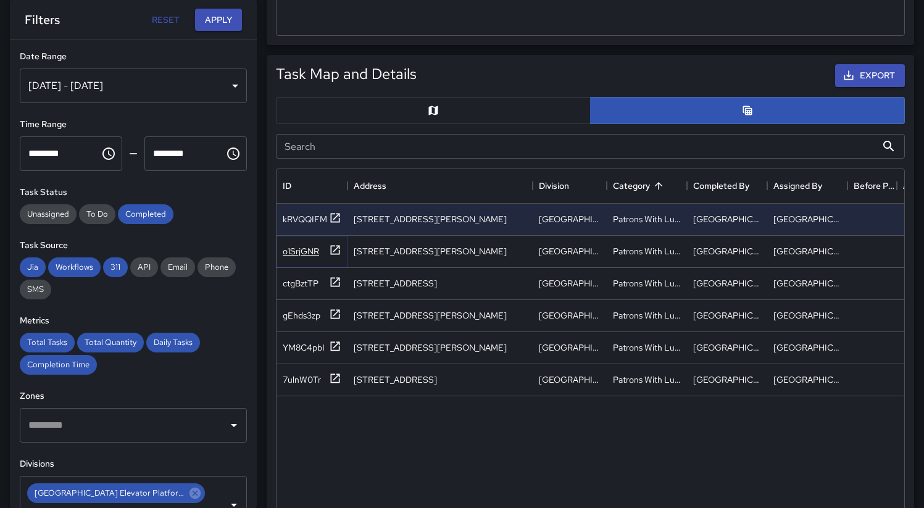
click at [310, 252] on div "o1SrjGNR" at bounding box center [301, 251] width 36 height 12
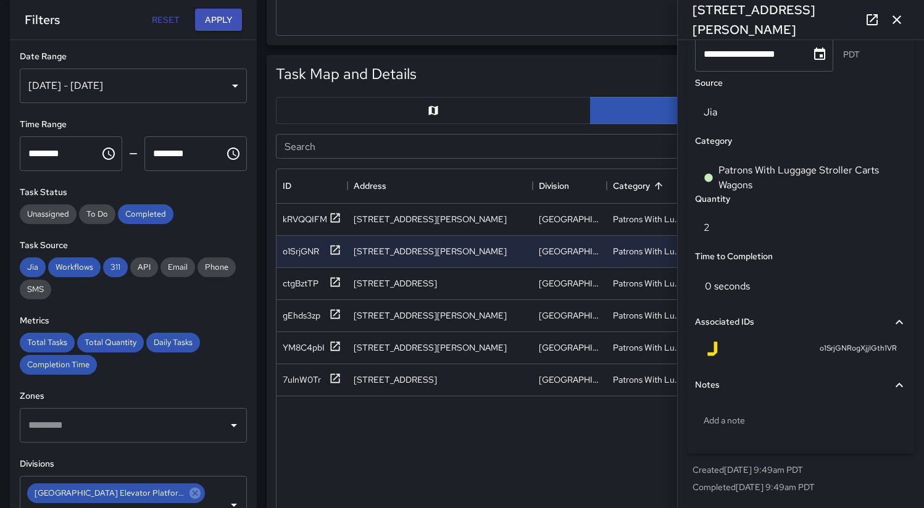
click at [903, 20] on icon "button" at bounding box center [896, 19] width 15 height 15
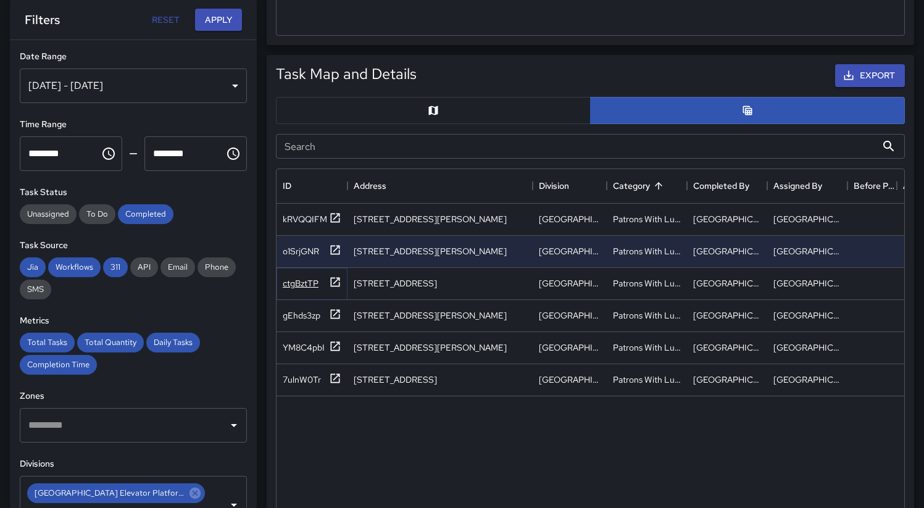
click at [301, 287] on div "ctgBztTP" at bounding box center [301, 283] width 36 height 12
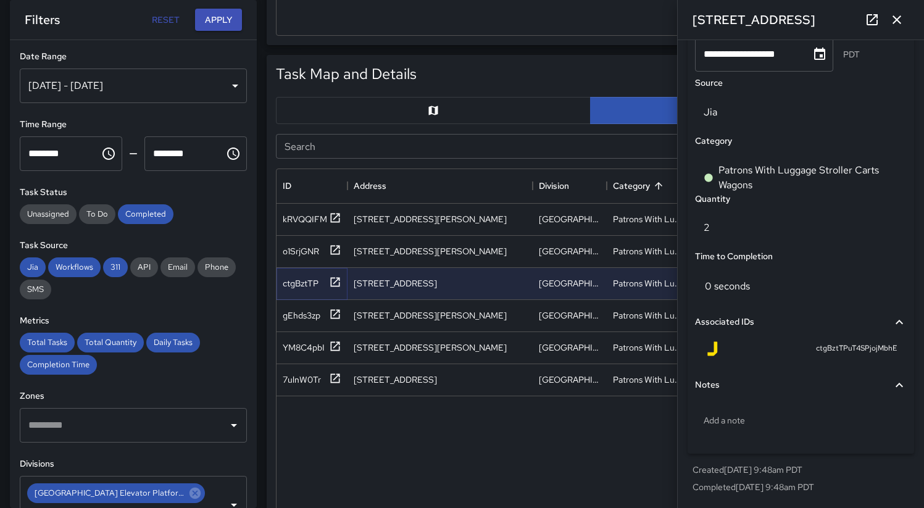
scroll to position [869, 0]
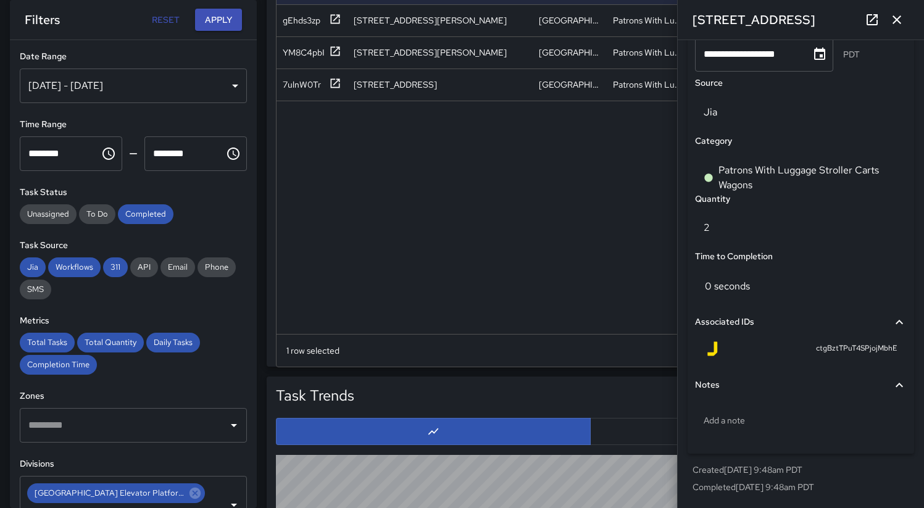
click at [901, 25] on icon "button" at bounding box center [896, 19] width 15 height 15
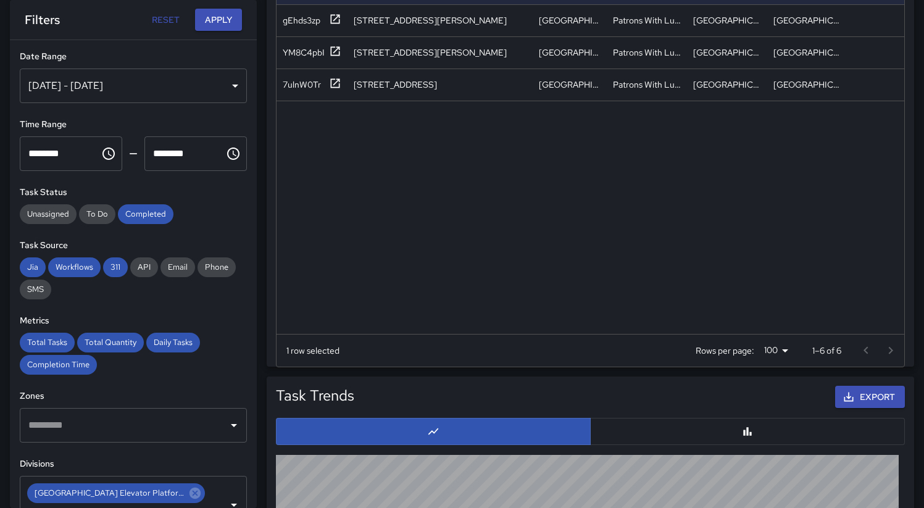
scroll to position [687, 0]
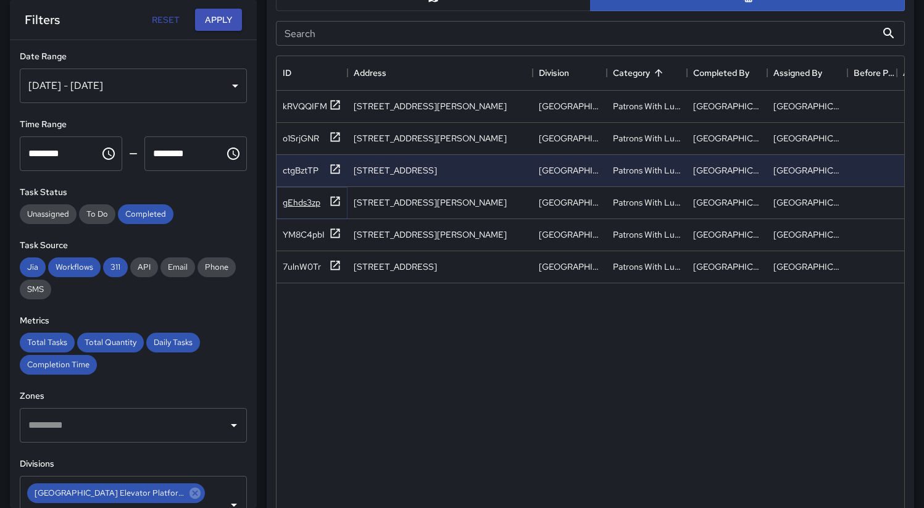
click at [295, 206] on div "gEhds3zp" at bounding box center [302, 202] width 38 height 12
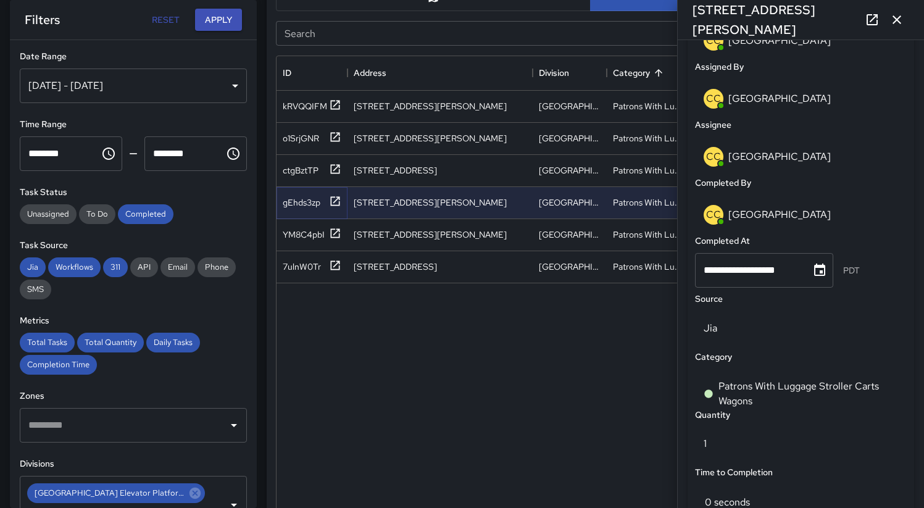
scroll to position [902, 0]
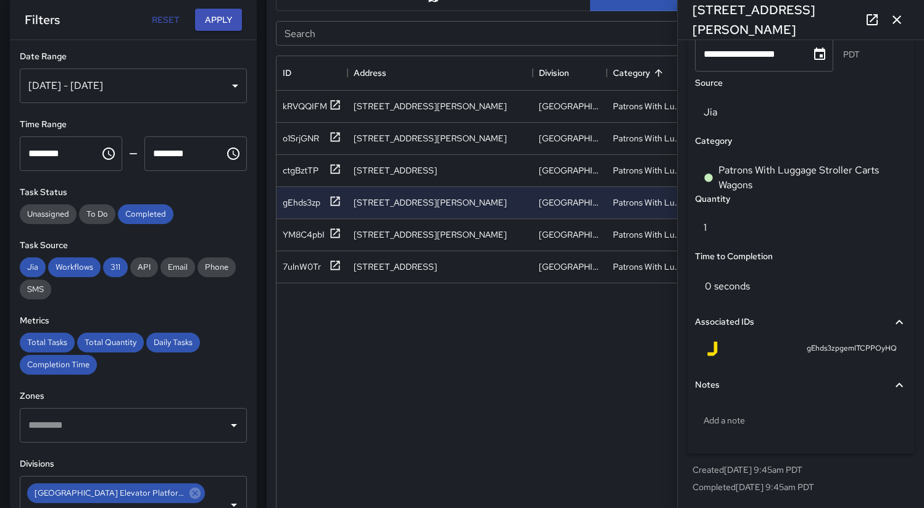
click at [897, 22] on icon "button" at bounding box center [896, 19] width 15 height 15
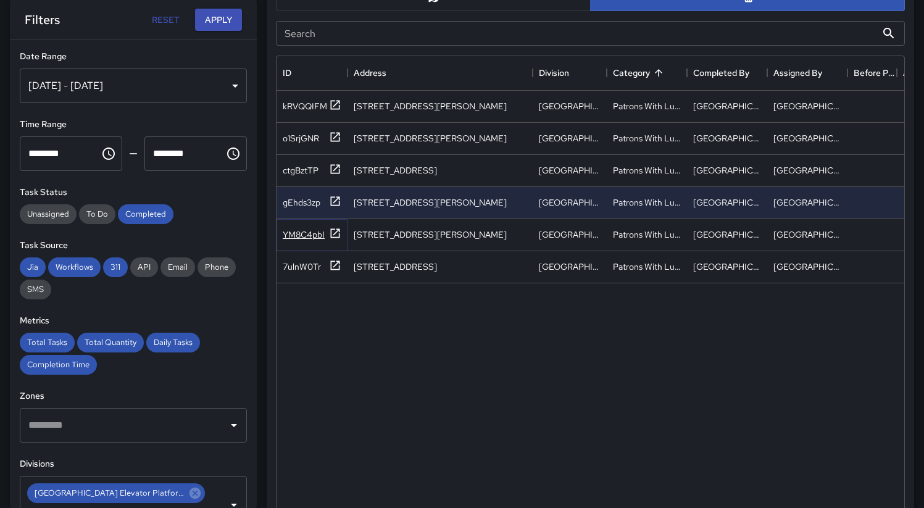
click at [313, 238] on div "YM8C4pbI" at bounding box center [304, 234] width 42 height 12
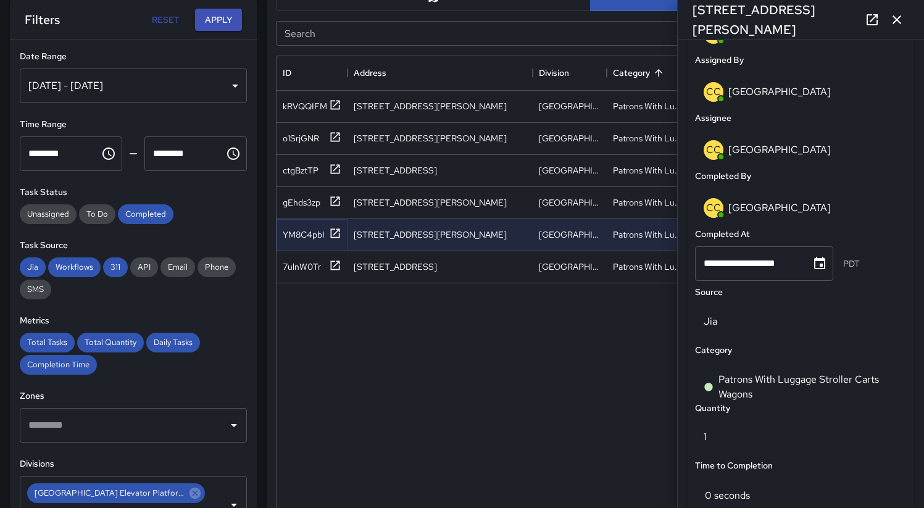
scroll to position [894, 0]
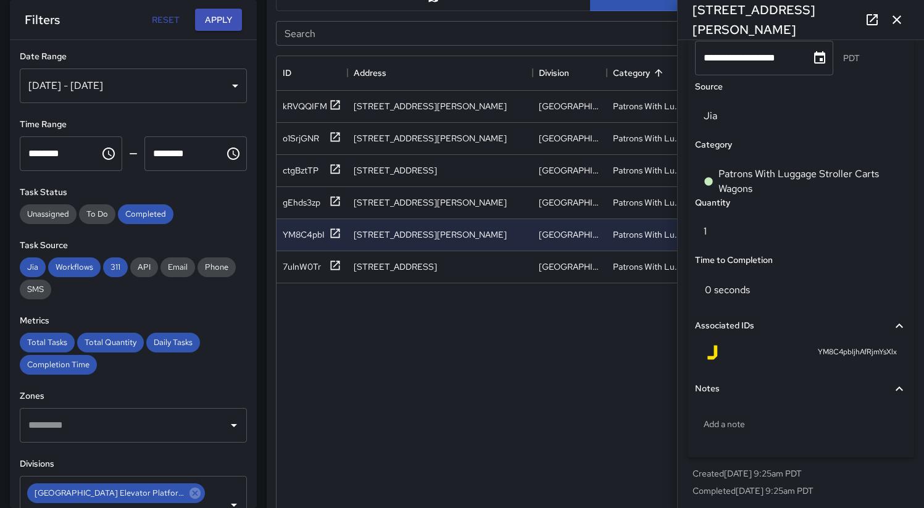
click at [900, 25] on icon "button" at bounding box center [896, 19] width 15 height 15
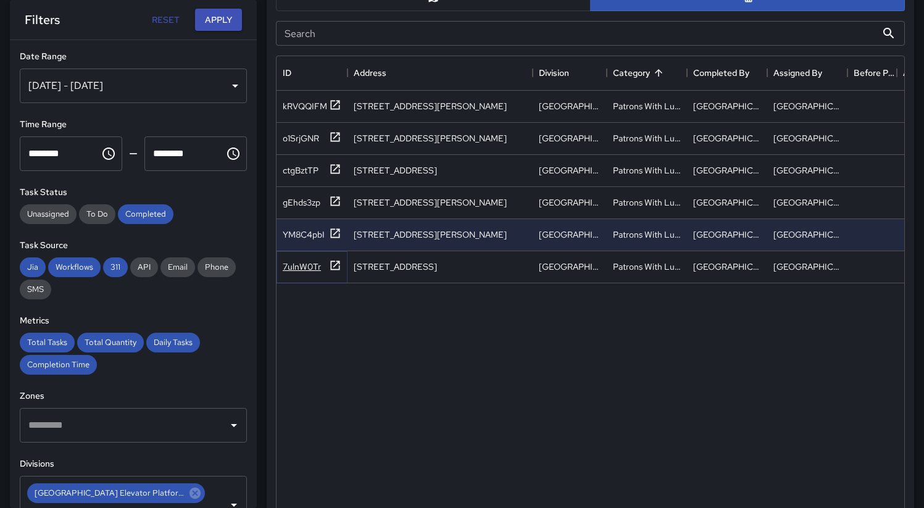
click at [311, 270] on div "7ulnW0Tr" at bounding box center [302, 266] width 38 height 12
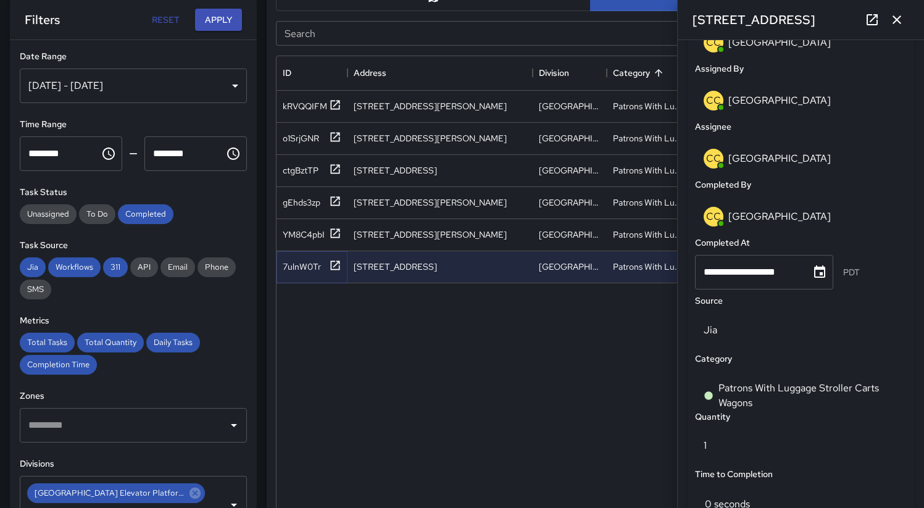
scroll to position [891, 0]
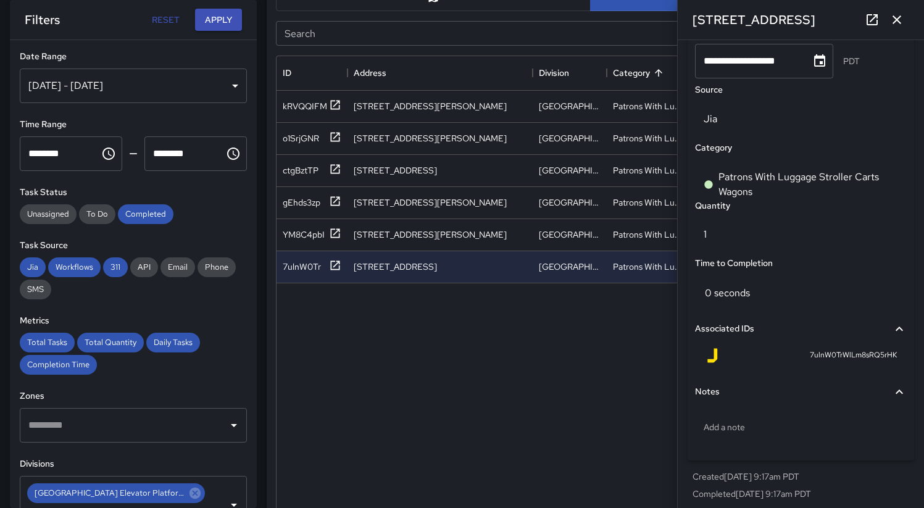
click at [826, 358] on span "7ulnW0TrWlLm8sRQ5rHK" at bounding box center [853, 355] width 87 height 12
copy span "7ulnW0TrWlLm8sRQ5rHK"
click at [309, 112] on div "kRVQQIFM" at bounding box center [305, 106] width 44 height 12
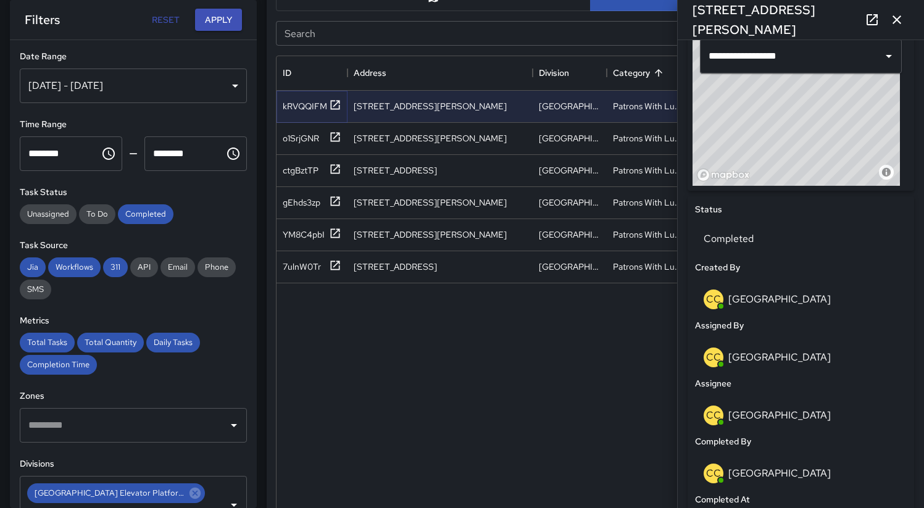
scroll to position [902, 0]
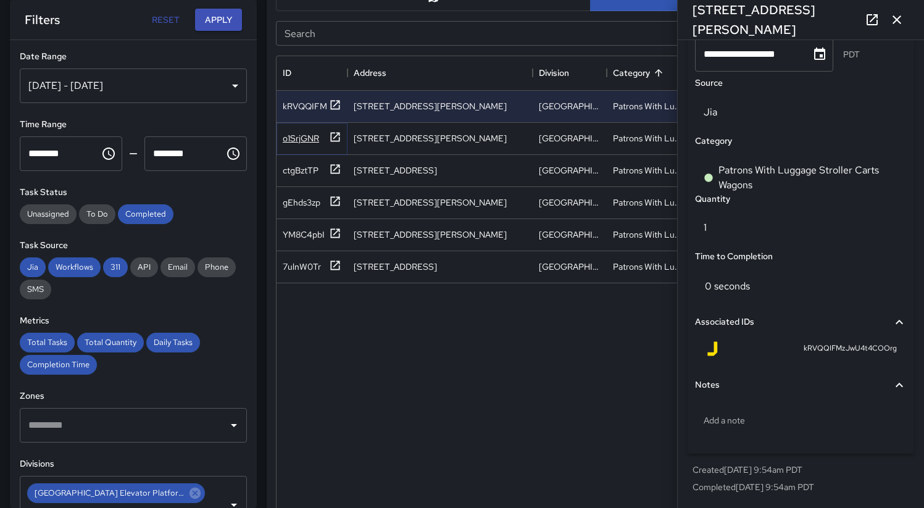
click at [302, 137] on div "o1SrjGNR" at bounding box center [301, 138] width 36 height 12
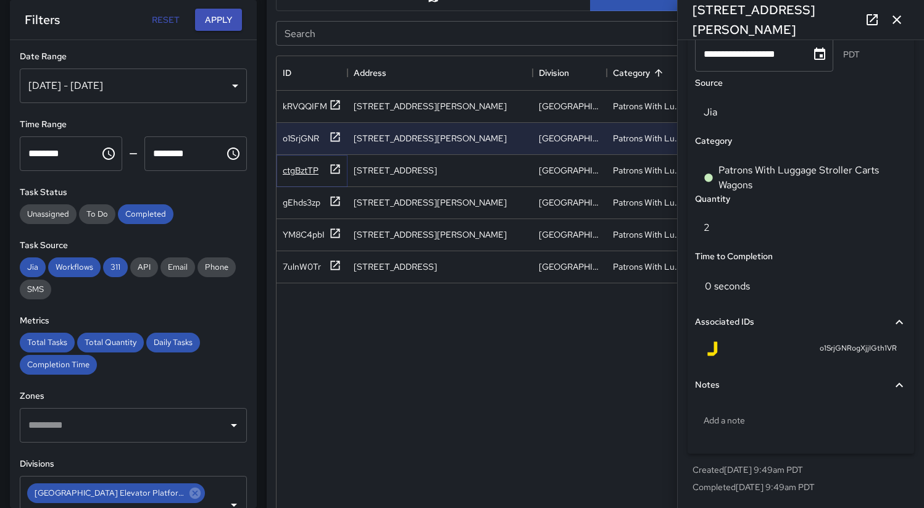
click at [308, 169] on div "ctgBztTP" at bounding box center [301, 170] width 36 height 12
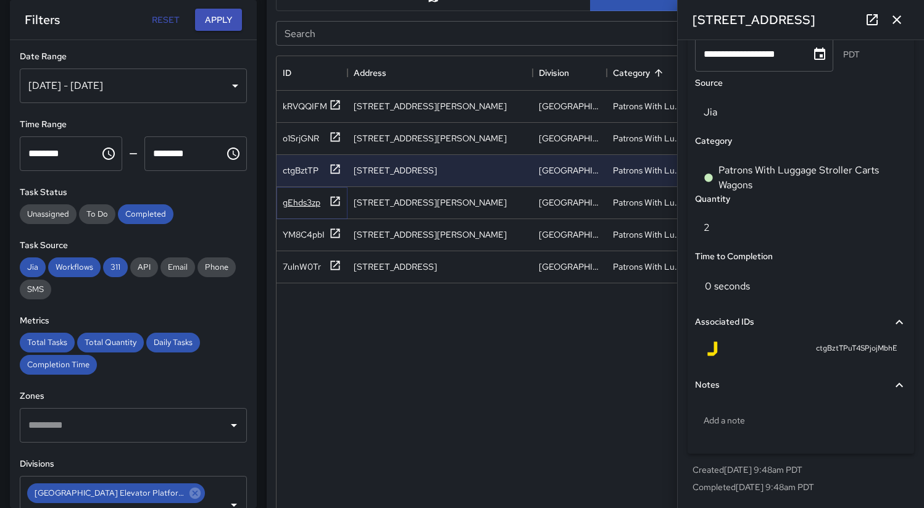
click at [298, 199] on div "gEhds3zp" at bounding box center [302, 202] width 38 height 12
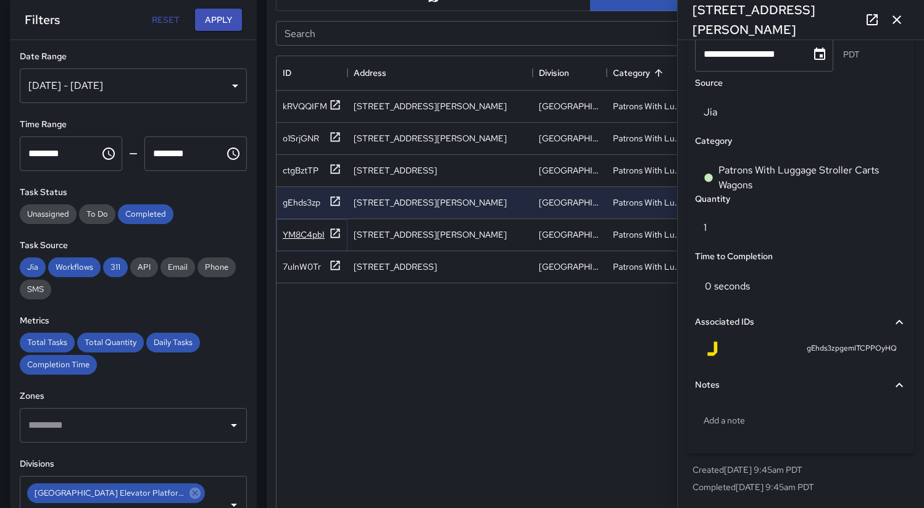
click at [301, 237] on div "YM8C4pbI" at bounding box center [304, 234] width 42 height 12
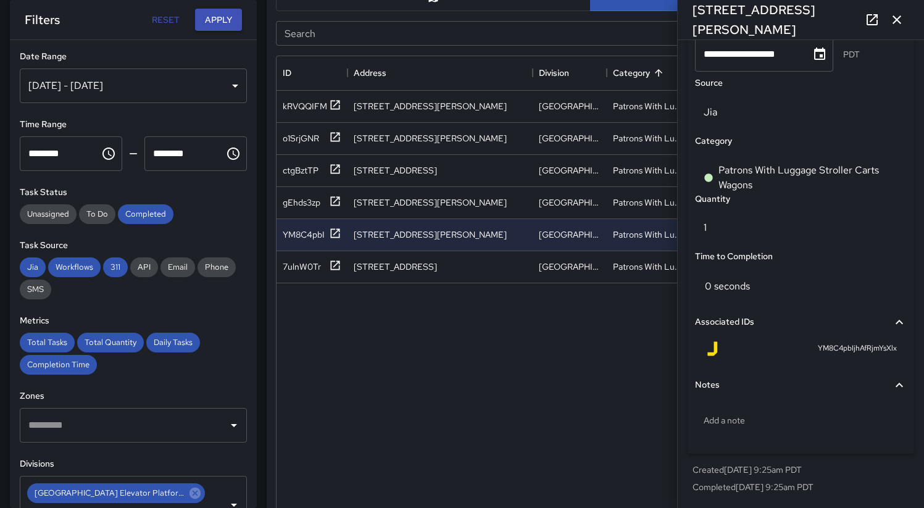
click at [898, 25] on icon "button" at bounding box center [896, 19] width 15 height 15
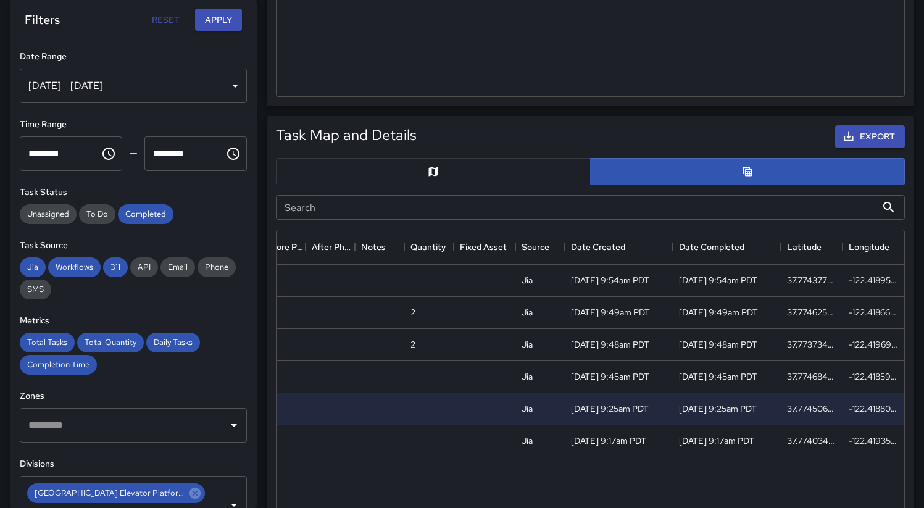
scroll to position [0, 0]
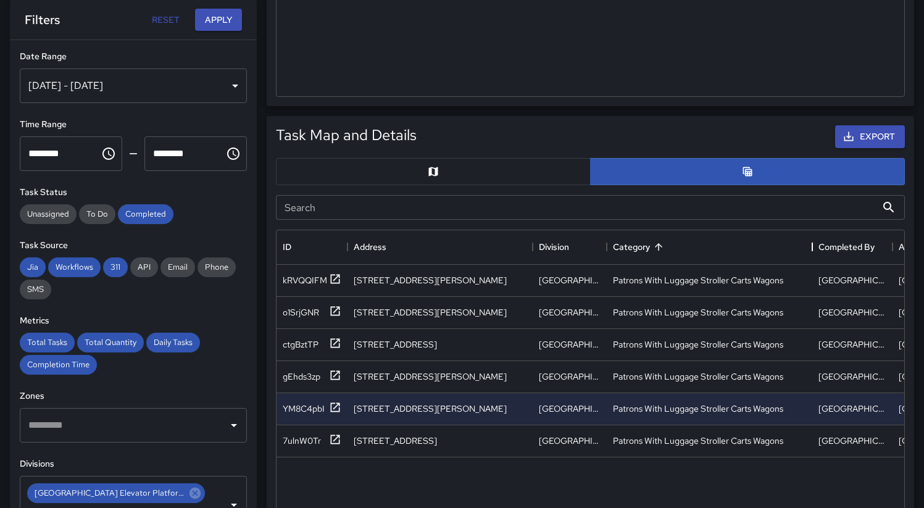
drag, startPoint x: 691, startPoint y: 252, endPoint x: 767, endPoint y: 280, distance: 80.0
click at [813, 260] on div "Category" at bounding box center [812, 247] width 15 height 35
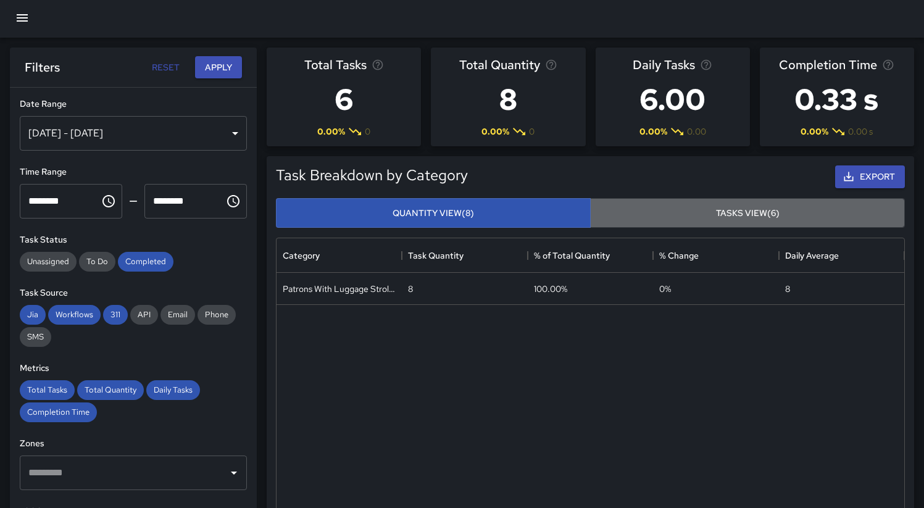
click at [693, 215] on button "Tasks View (6)" at bounding box center [747, 213] width 315 height 30
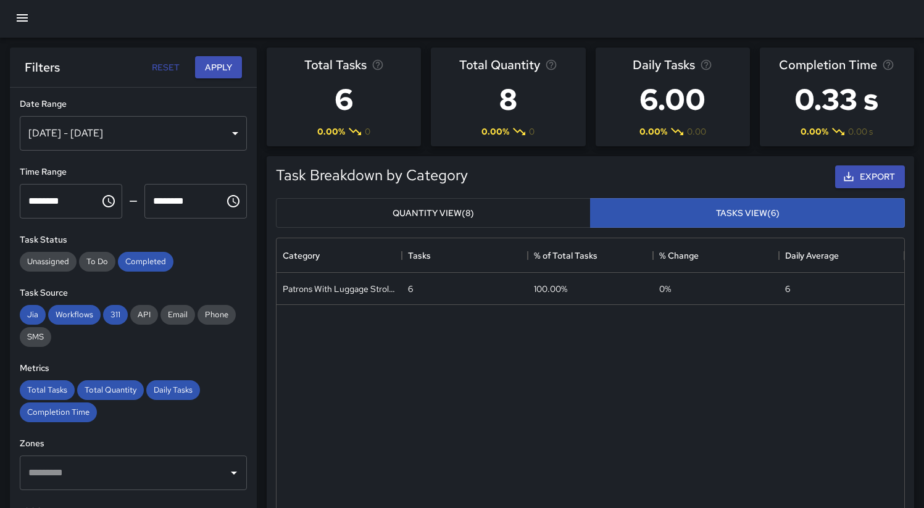
click at [504, 213] on button "Quantity View (8)" at bounding box center [433, 213] width 315 height 30
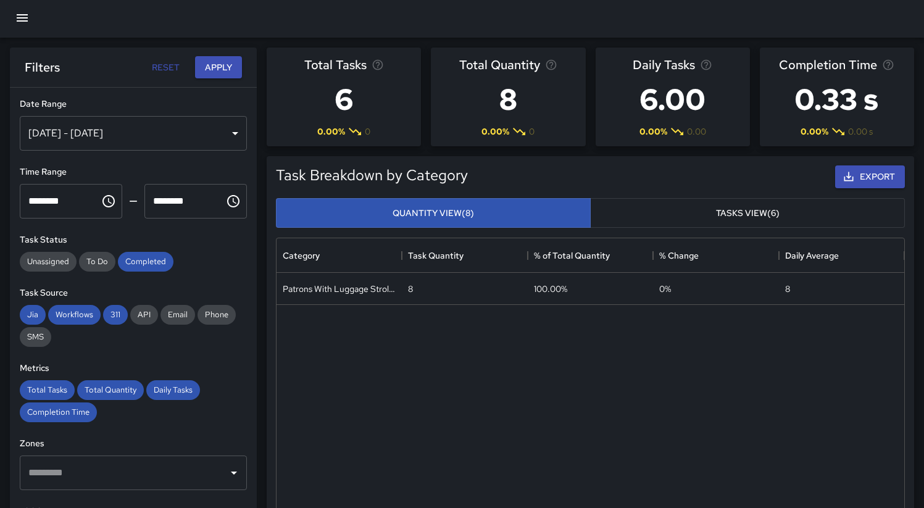
type button "quantity"
click at [217, 70] on button "Apply" at bounding box center [218, 67] width 47 height 23
click at [673, 206] on button "Tasks View (6)" at bounding box center [747, 213] width 315 height 30
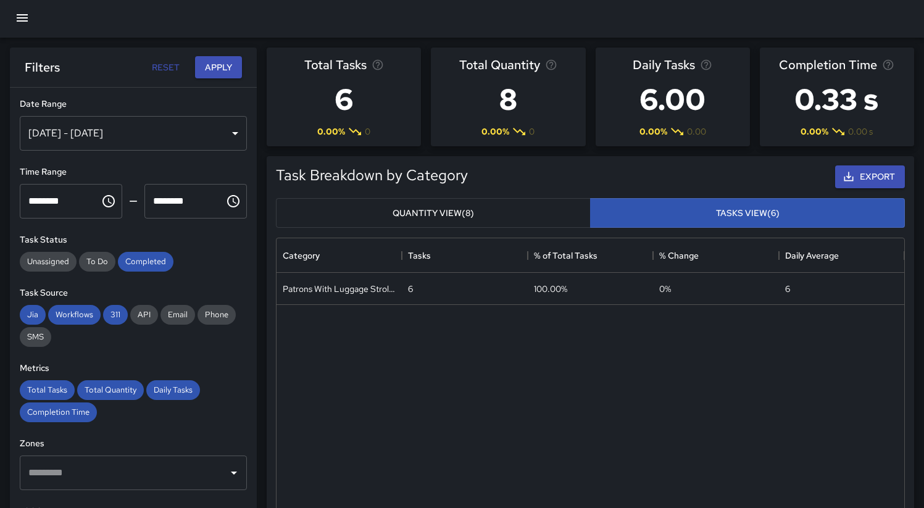
click at [504, 218] on button "Quantity View (8)" at bounding box center [433, 213] width 315 height 30
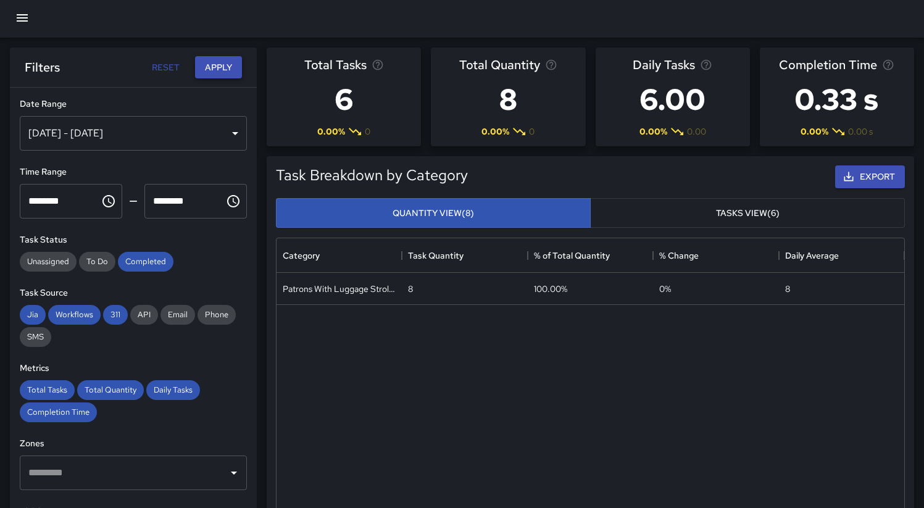
click at [215, 71] on button "Apply" at bounding box center [218, 67] width 47 height 23
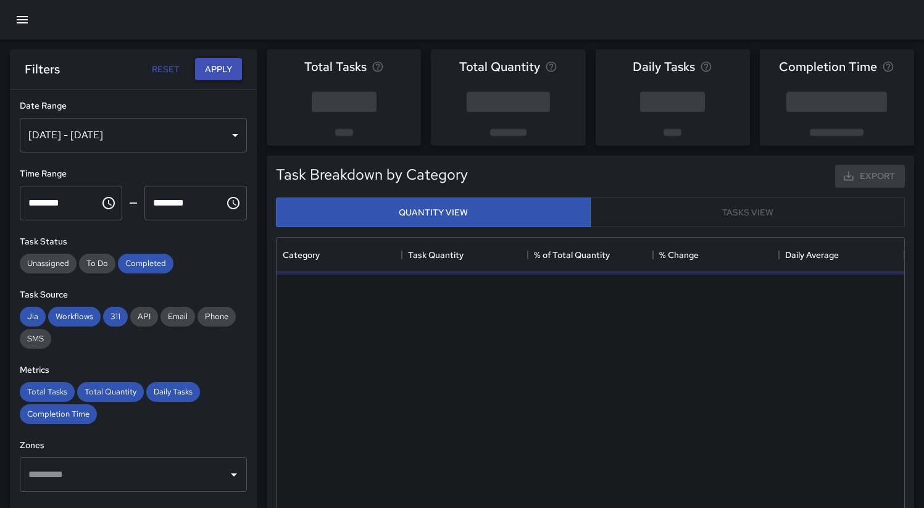
scroll to position [360, 618]
click at [216, 67] on button "Apply" at bounding box center [218, 69] width 47 height 23
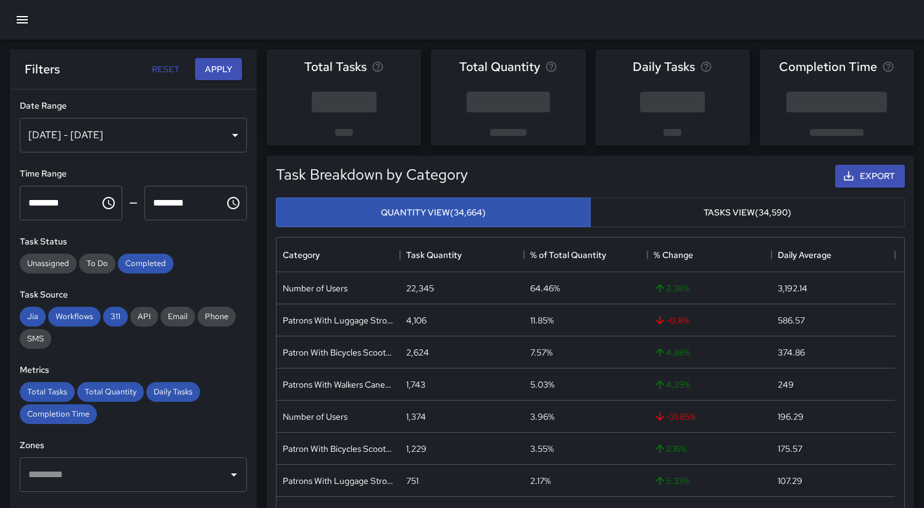
click at [141, 139] on div "Aug 23, 2025 - Aug 29, 2025" at bounding box center [133, 135] width 227 height 35
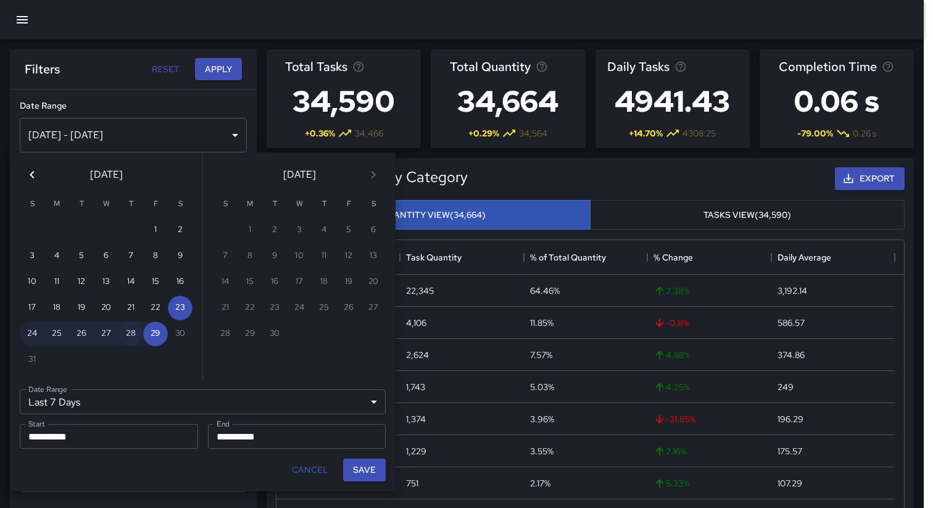
click at [124, 332] on button "28" at bounding box center [131, 334] width 25 height 25
type input "******"
type input "**********"
click at [135, 335] on button "28" at bounding box center [131, 334] width 25 height 25
type input "**********"
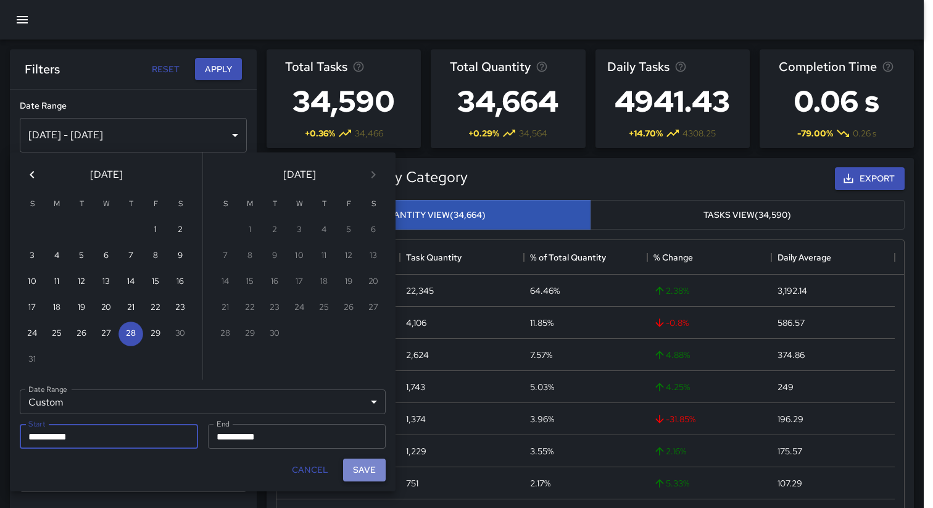
click at [360, 476] on button "Save" at bounding box center [364, 470] width 43 height 23
type input "**********"
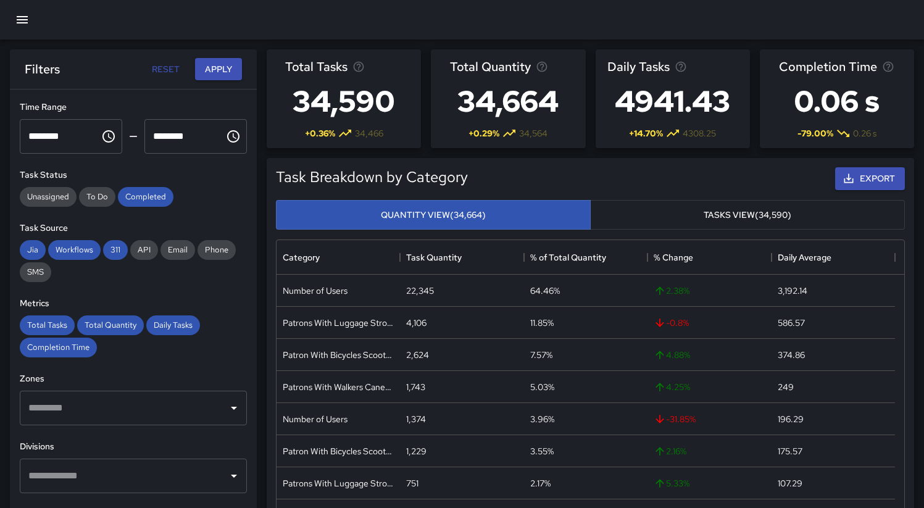
scroll to position [268, 0]
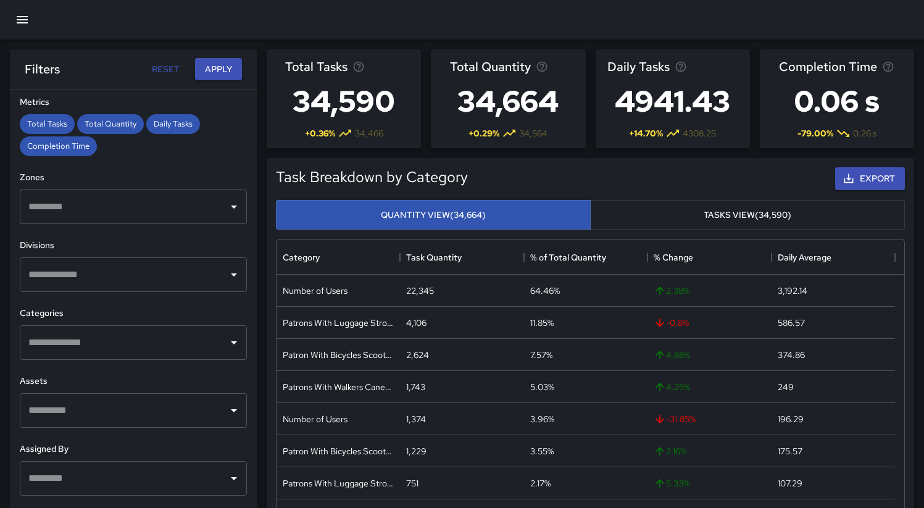
click at [169, 275] on input "text" at bounding box center [124, 274] width 198 height 23
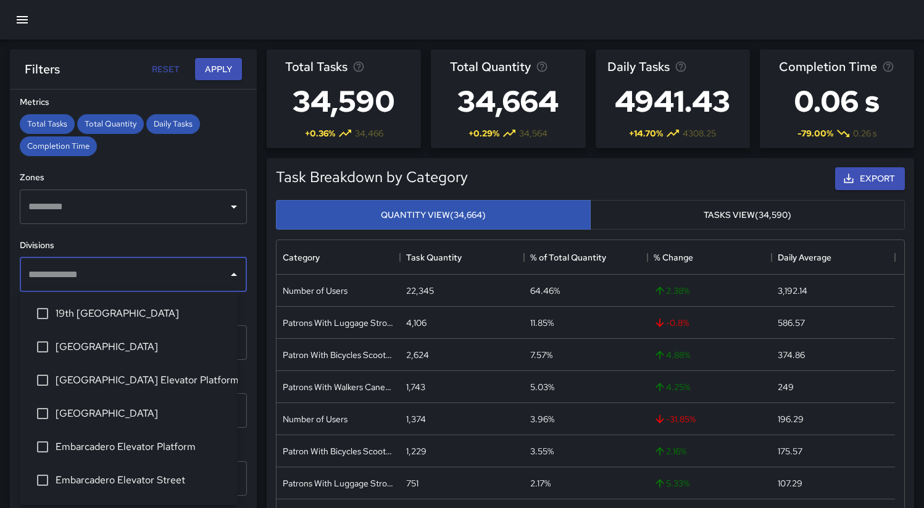
click at [173, 381] on span "[GEOGRAPHIC_DATA] Elevator Platform" at bounding box center [142, 380] width 172 height 15
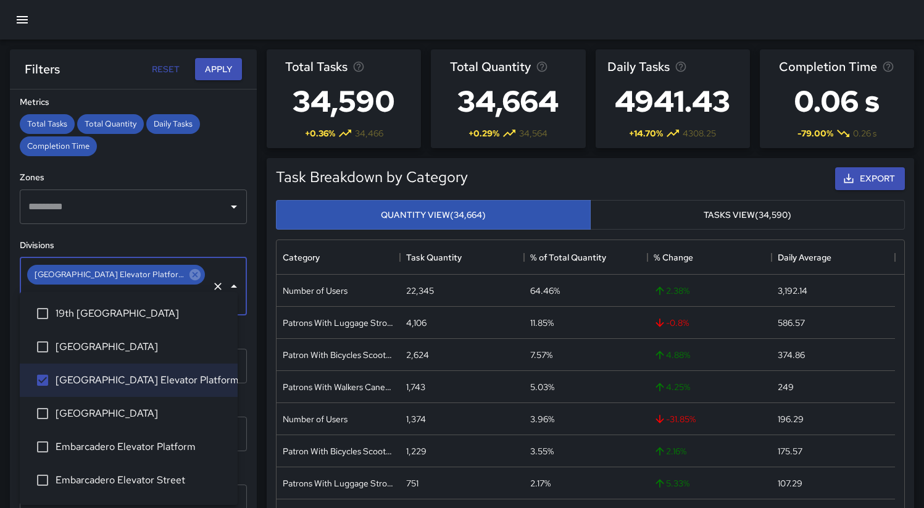
click at [207, 230] on div "**********" at bounding box center [133, 323] width 247 height 468
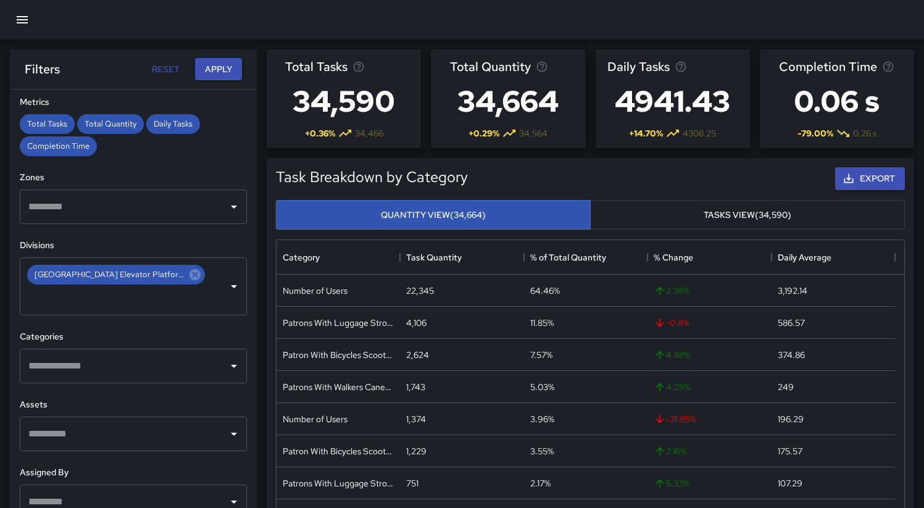
click at [185, 354] on input "text" at bounding box center [124, 365] width 198 height 23
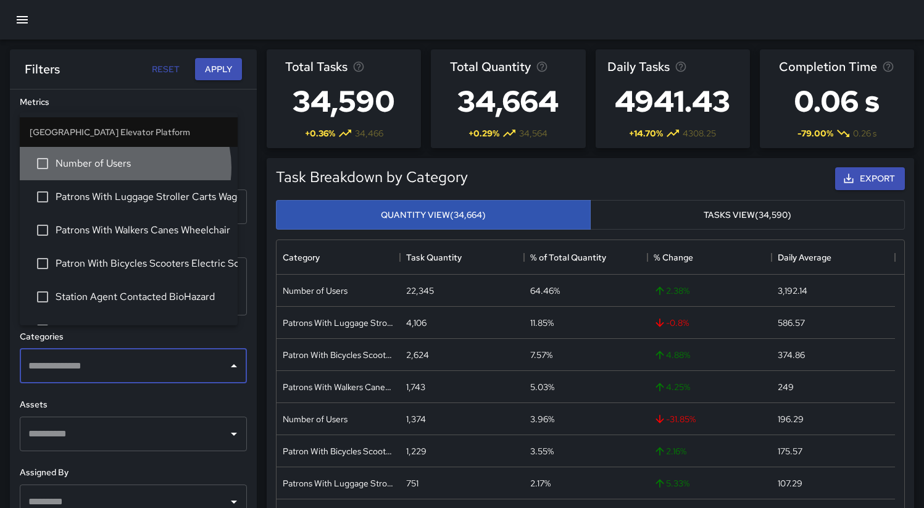
click at [124, 168] on span "Number of Users" at bounding box center [142, 163] width 172 height 15
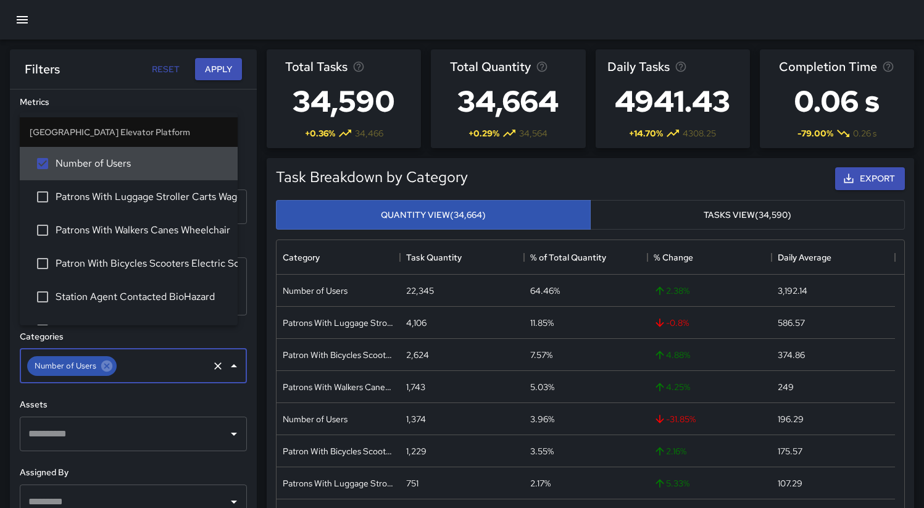
click at [125, 94] on div "**********" at bounding box center [133, 323] width 247 height 468
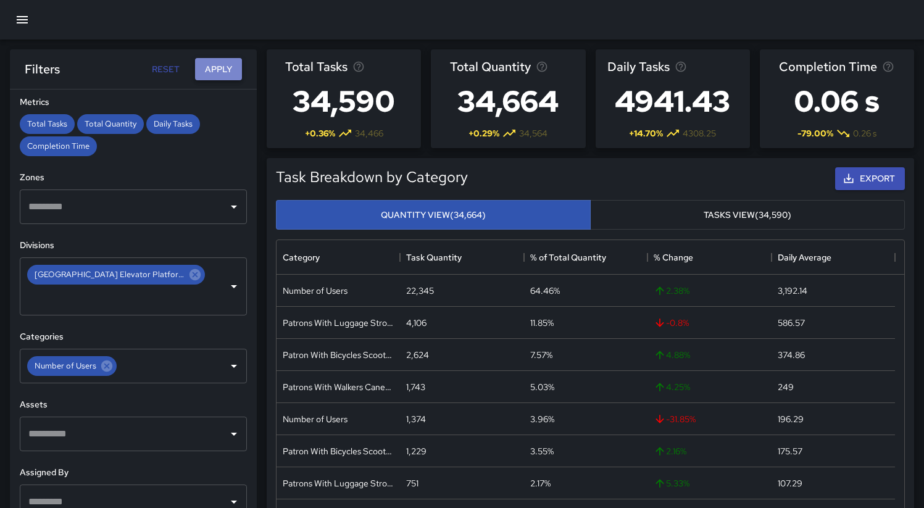
click at [224, 68] on button "Apply" at bounding box center [218, 69] width 47 height 23
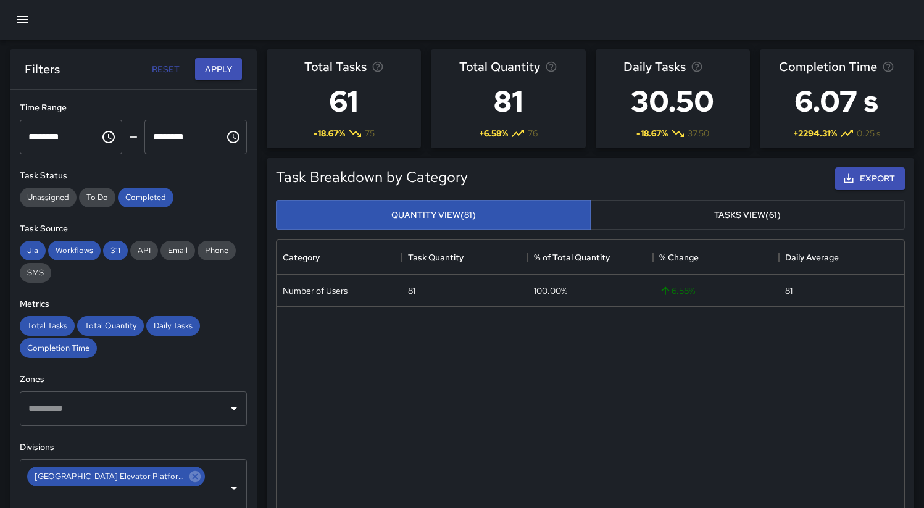
scroll to position [50, 0]
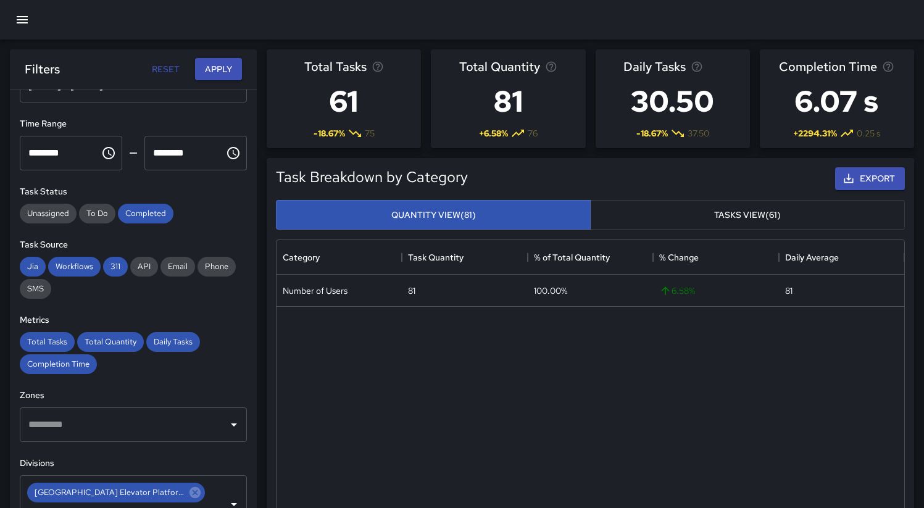
click at [680, 213] on button "Tasks View (61)" at bounding box center [747, 215] width 315 height 30
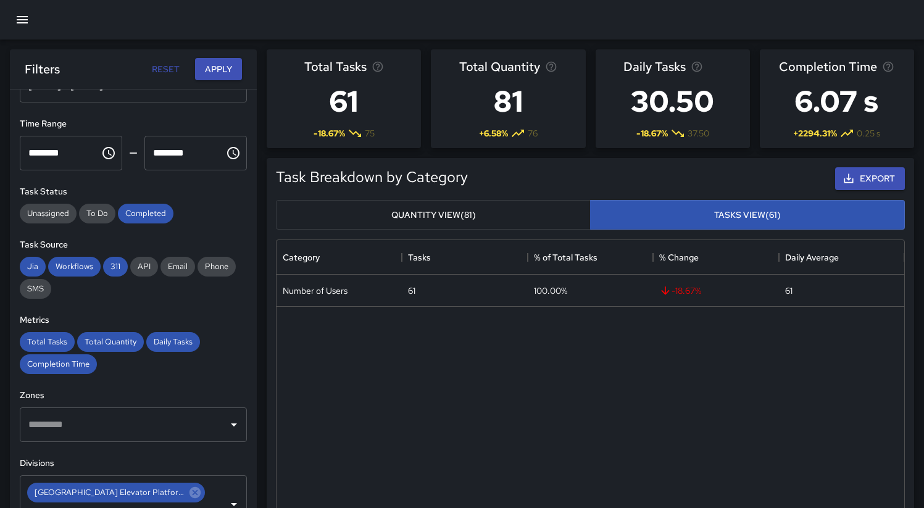
click at [514, 215] on button "Quantity View (81)" at bounding box center [433, 215] width 315 height 30
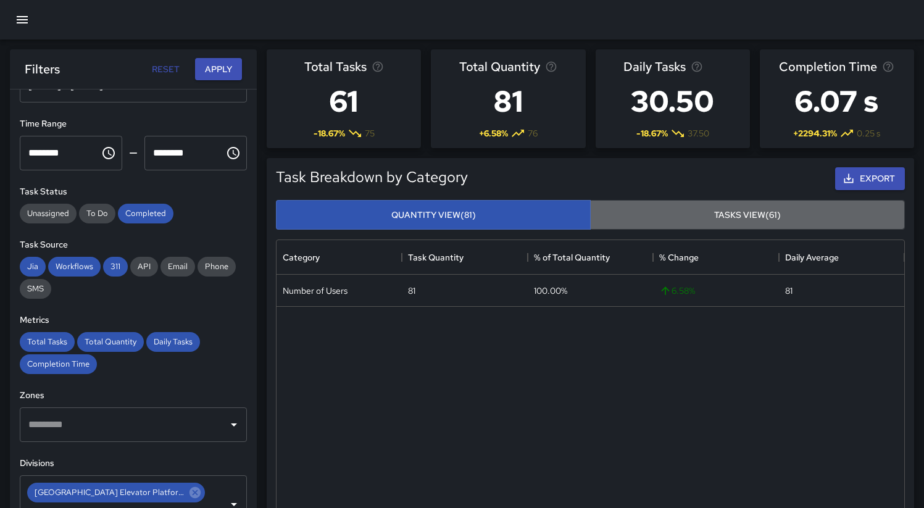
click at [680, 217] on button "Tasks View (61)" at bounding box center [747, 215] width 315 height 30
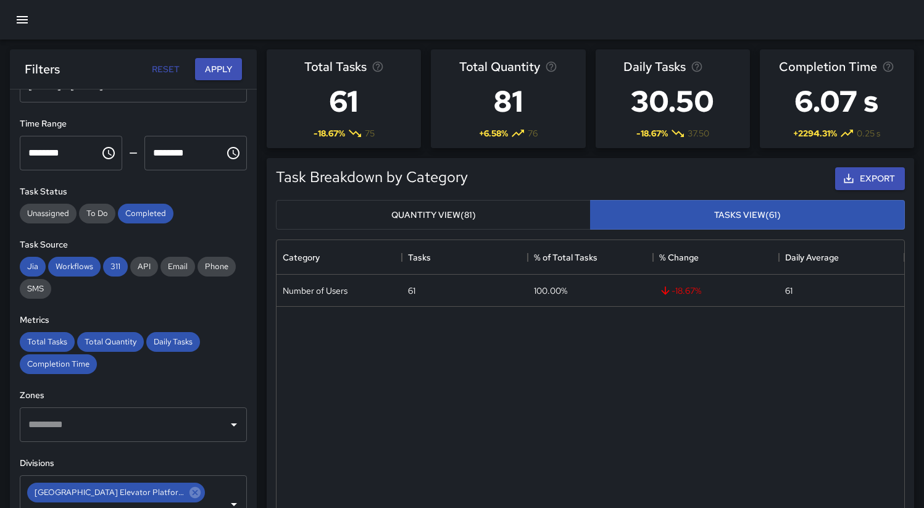
click at [543, 217] on button "Quantity View (81)" at bounding box center [433, 215] width 315 height 30
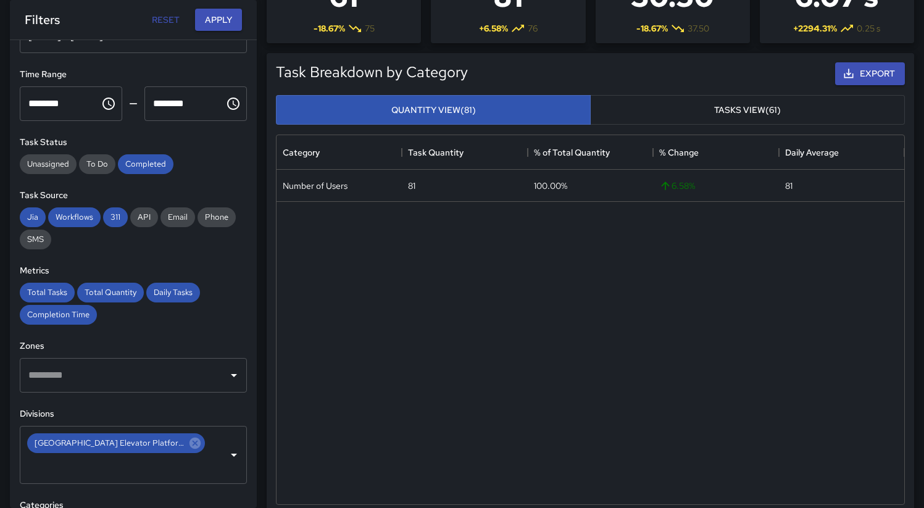
scroll to position [0, 0]
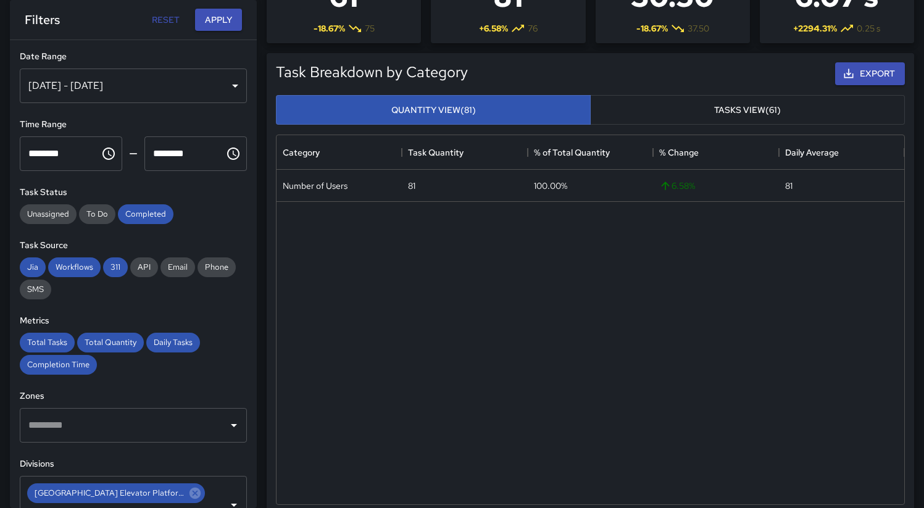
click at [102, 153] on icon "Choose time, selected time is 12:00 AM" at bounding box center [108, 153] width 15 height 15
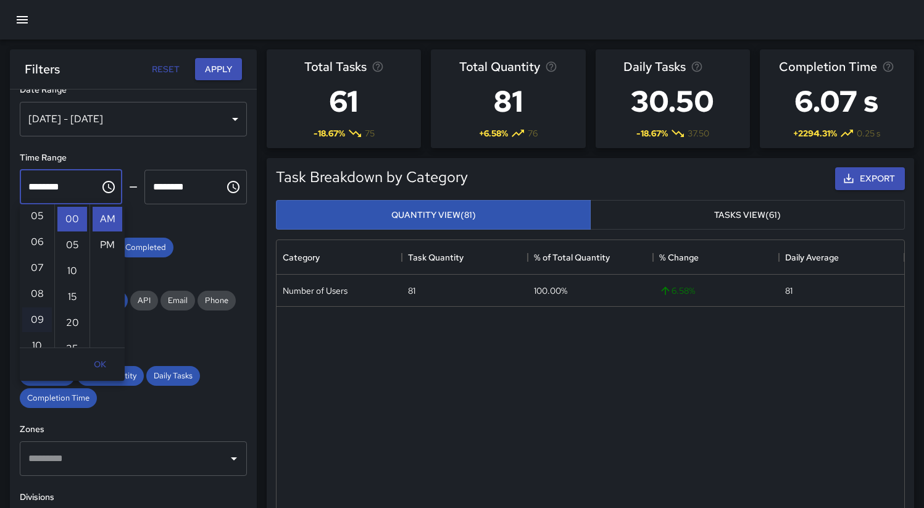
scroll to position [173, 0]
click at [35, 325] on li "11" at bounding box center [37, 330] width 30 height 25
type input "********"
click at [112, 368] on button "OK" at bounding box center [100, 364] width 40 height 23
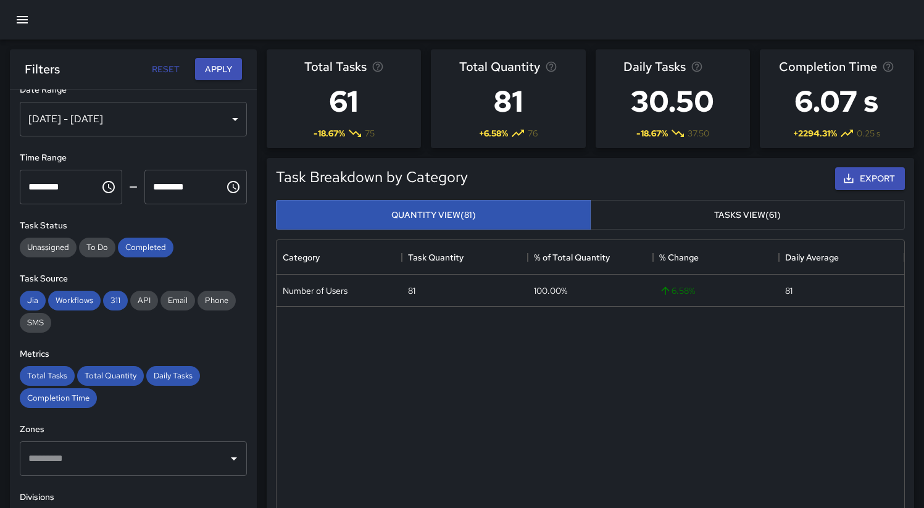
click at [157, 194] on input "********" at bounding box center [180, 187] width 72 height 35
type input "********"
click at [217, 69] on button "Apply" at bounding box center [218, 69] width 47 height 23
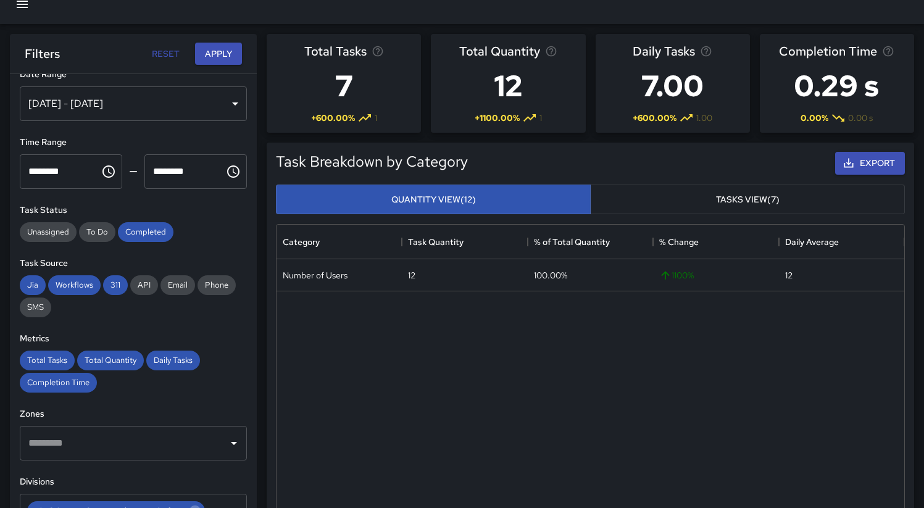
scroll to position [23, 0]
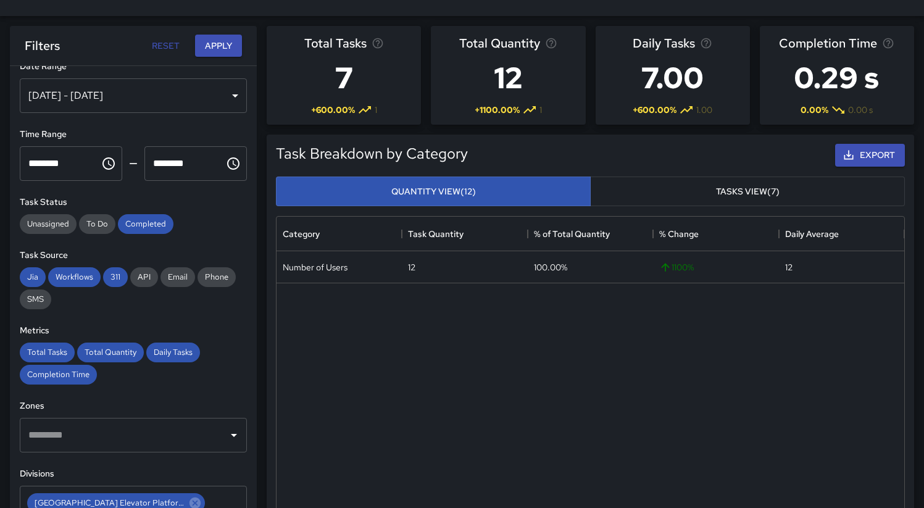
click at [687, 186] on button "Tasks View (7)" at bounding box center [747, 192] width 315 height 30
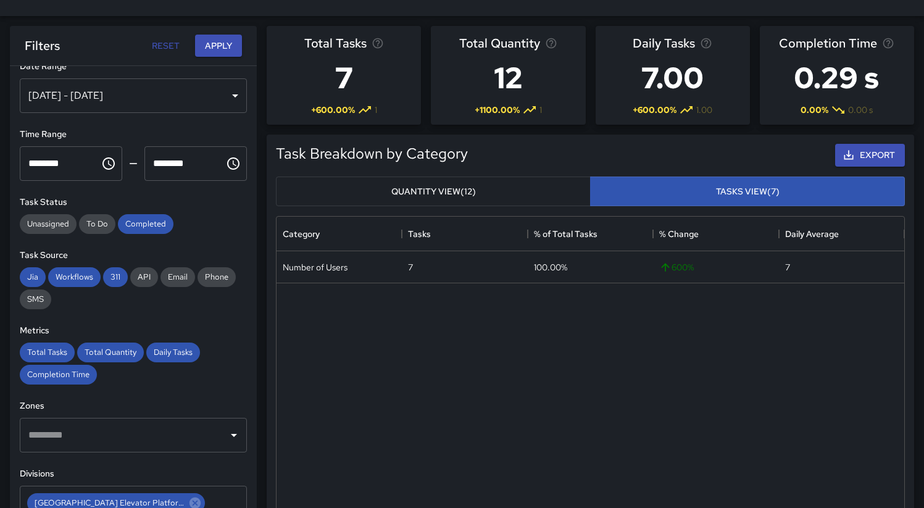
click at [483, 196] on button "Quantity View (12)" at bounding box center [433, 192] width 315 height 30
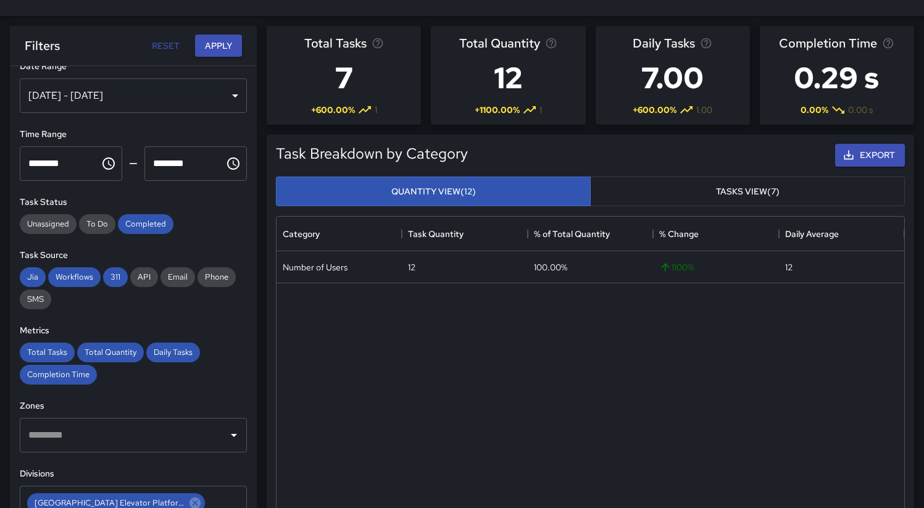
type button "quantity"
click at [217, 47] on button "Apply" at bounding box center [218, 46] width 47 height 23
click at [719, 325] on div "Number of Users 12 100.00% 1100 % 12" at bounding box center [591, 418] width 628 height 335
click at [204, 46] on button "Apply" at bounding box center [218, 46] width 47 height 23
click at [784, 380] on div "Number of Users 12 100.00% 1100 % 12" at bounding box center [591, 418] width 628 height 335
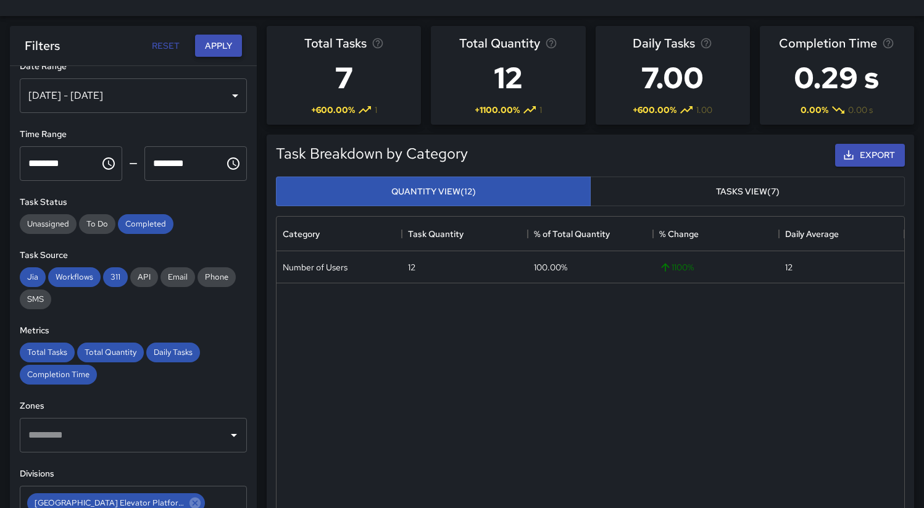
click at [231, 49] on button "Apply" at bounding box center [218, 46] width 47 height 23
click at [114, 280] on span "311" at bounding box center [115, 277] width 25 height 10
click at [69, 280] on span "Workflows" at bounding box center [74, 277] width 52 height 10
click at [223, 49] on button "Apply" at bounding box center [218, 46] width 47 height 23
click at [75, 276] on span "Workflows" at bounding box center [74, 277] width 52 height 10
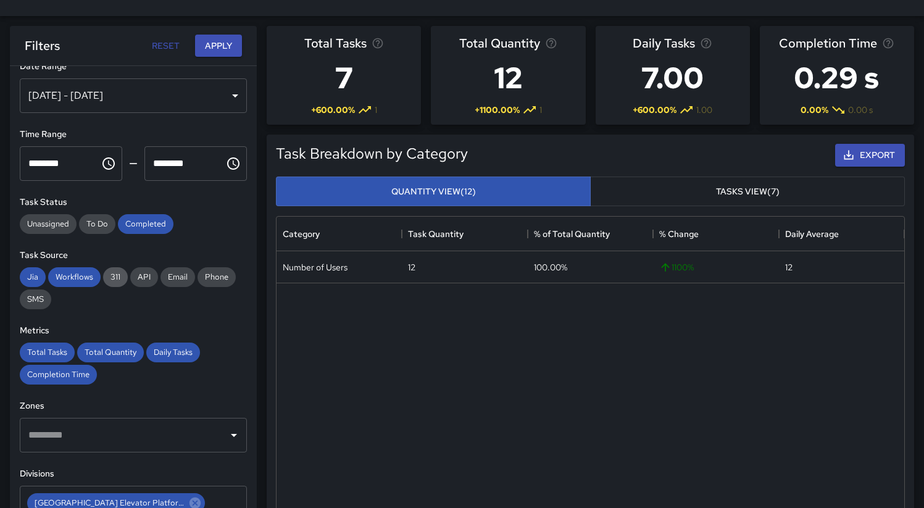
click at [109, 276] on span "311" at bounding box center [115, 277] width 25 height 10
click at [217, 44] on button "Apply" at bounding box center [218, 46] width 47 height 23
click at [217, 49] on button "Apply" at bounding box center [218, 46] width 47 height 23
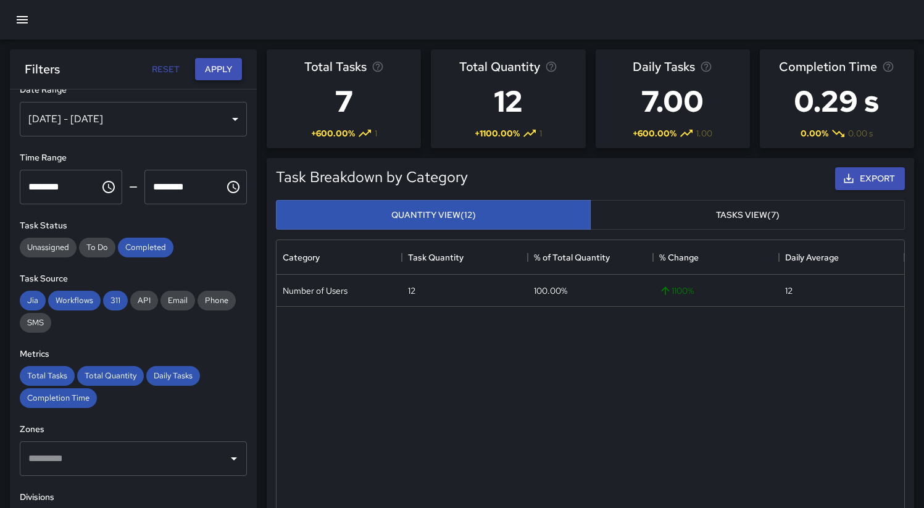
click at [217, 65] on button "Apply" at bounding box center [218, 69] width 47 height 23
click at [857, 33] on div at bounding box center [462, 20] width 924 height 40
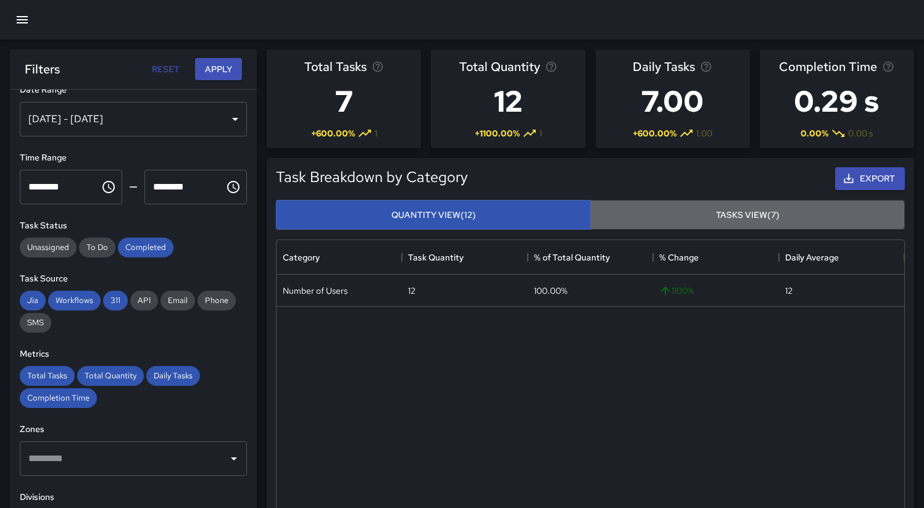
click at [643, 211] on button "Tasks View (7)" at bounding box center [747, 215] width 315 height 30
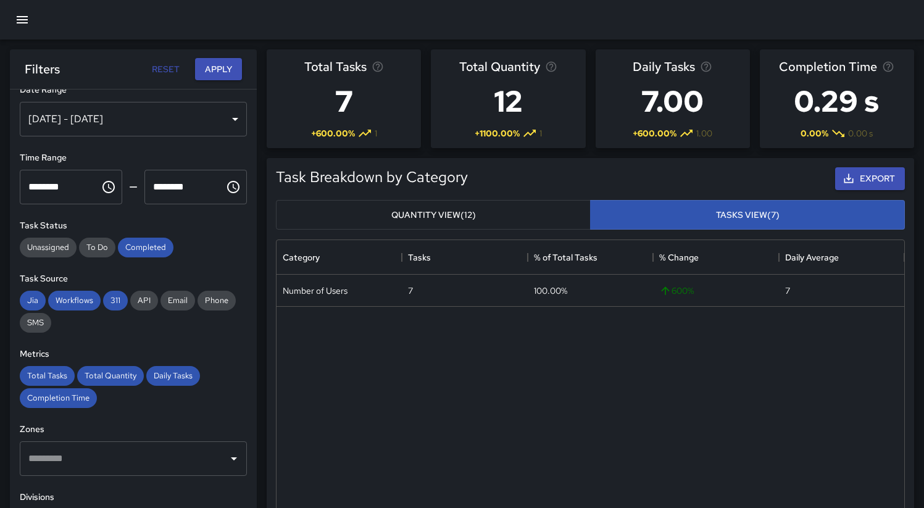
click at [518, 215] on button "Quantity View (12)" at bounding box center [433, 215] width 315 height 30
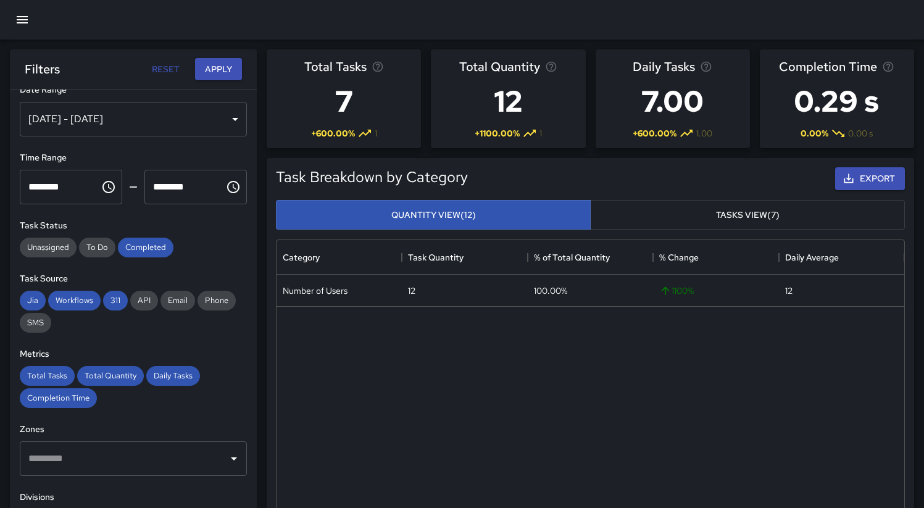
scroll to position [424, 0]
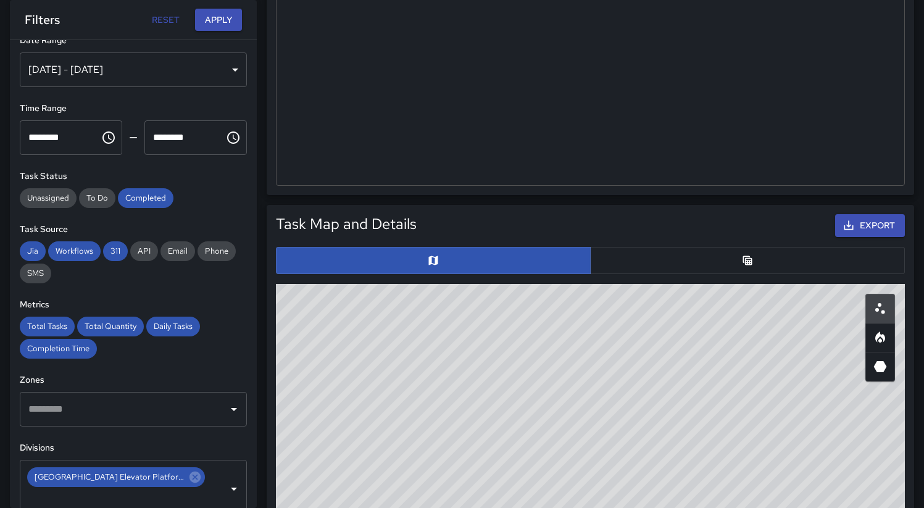
click at [753, 253] on button "button" at bounding box center [747, 260] width 315 height 27
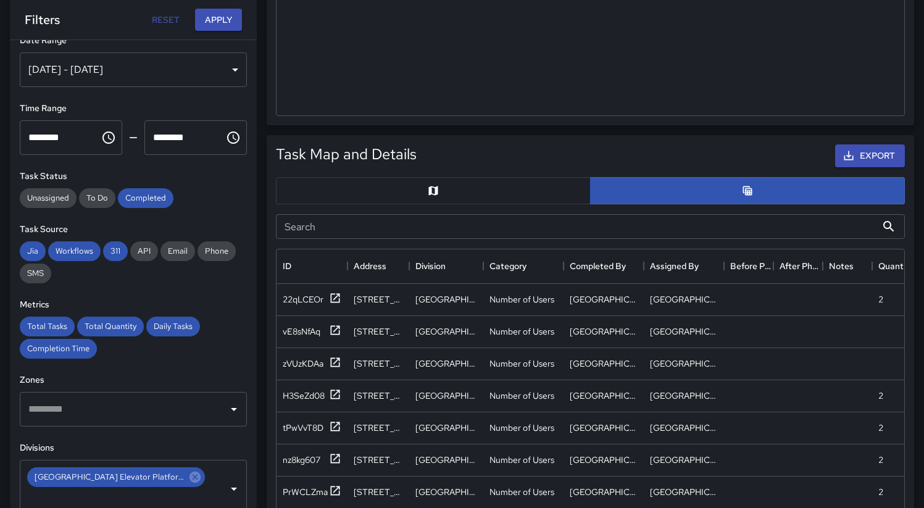
scroll to position [674, 0]
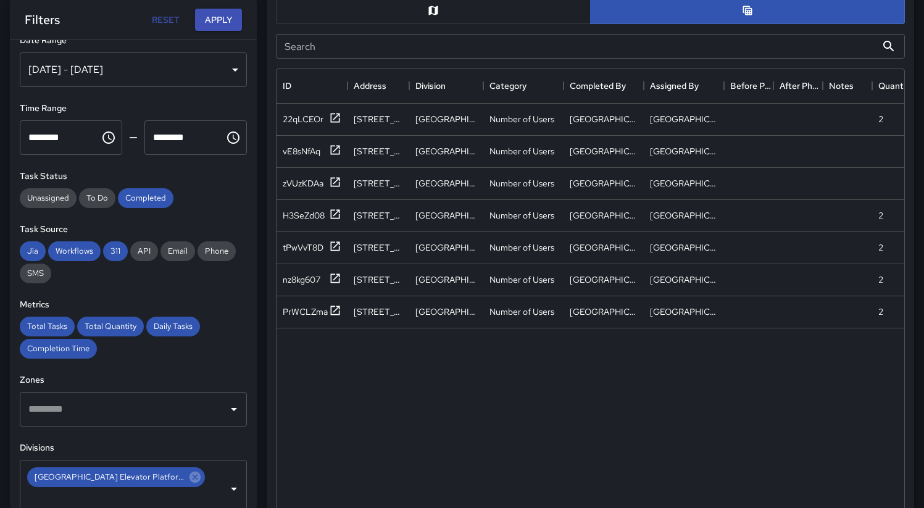
click at [45, 128] on input "********" at bounding box center [56, 137] width 72 height 35
type input "********"
click at [227, 18] on button "Apply" at bounding box center [218, 20] width 47 height 23
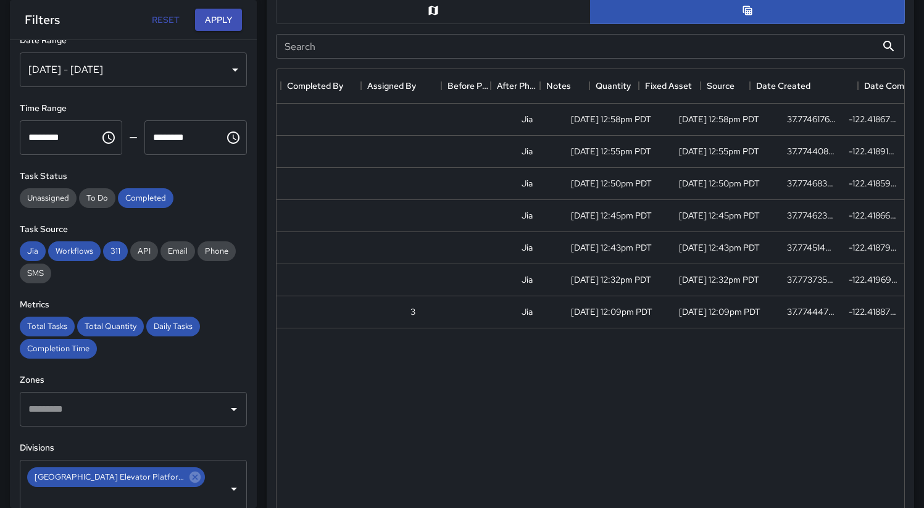
scroll to position [0, 0]
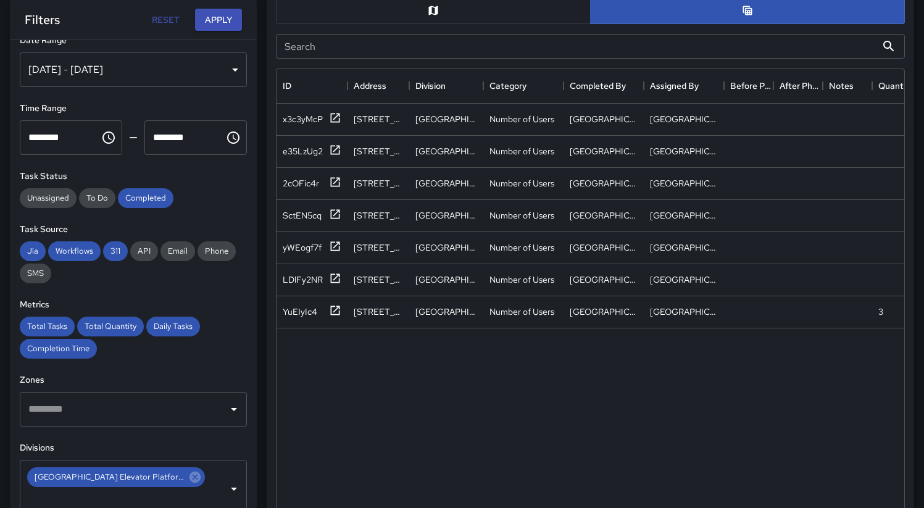
click at [539, 380] on div "x3c3yMcP 11 Van Ness Avenue Civic Center Elevator Platform Number of Users Civi…" at bounding box center [825, 316] width 1096 height 425
click at [813, 404] on div "x3c3yMcP 11 Van Ness Avenue Civic Center Elevator Platform Number of Users Civi…" at bounding box center [825, 316] width 1096 height 425
click at [217, 23] on button "Apply" at bounding box center [218, 20] width 47 height 23
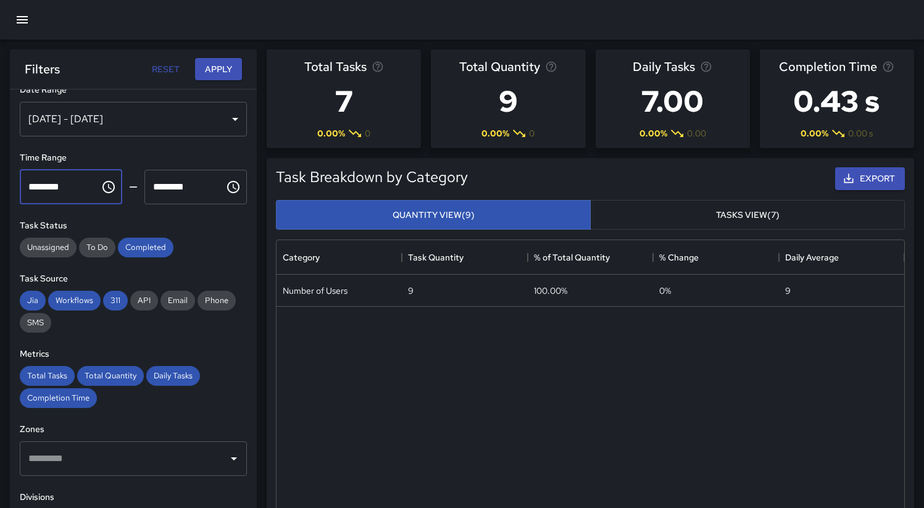
click at [34, 184] on input "********" at bounding box center [56, 187] width 72 height 35
type input "********"
click at [215, 74] on button "Apply" at bounding box center [218, 69] width 47 height 23
click at [595, 175] on div "Export" at bounding box center [688, 179] width 437 height 28
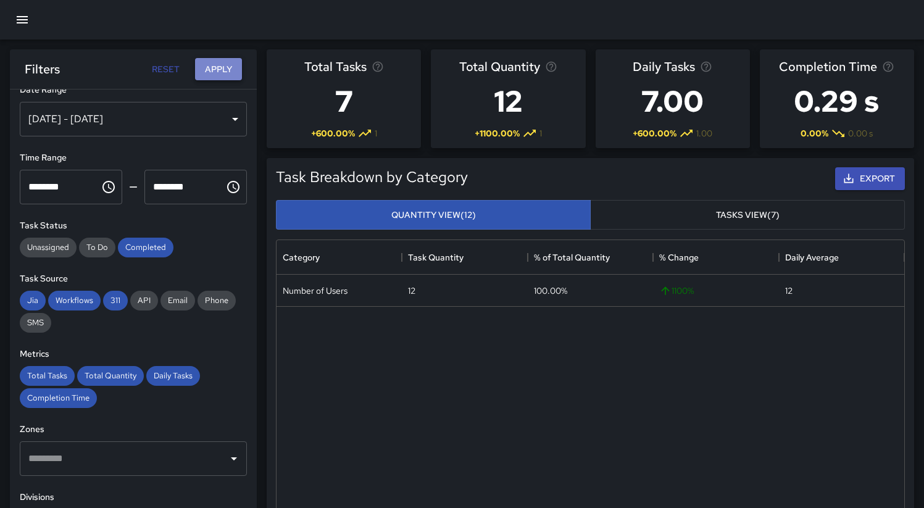
click at [224, 73] on button "Apply" at bounding box center [218, 69] width 47 height 23
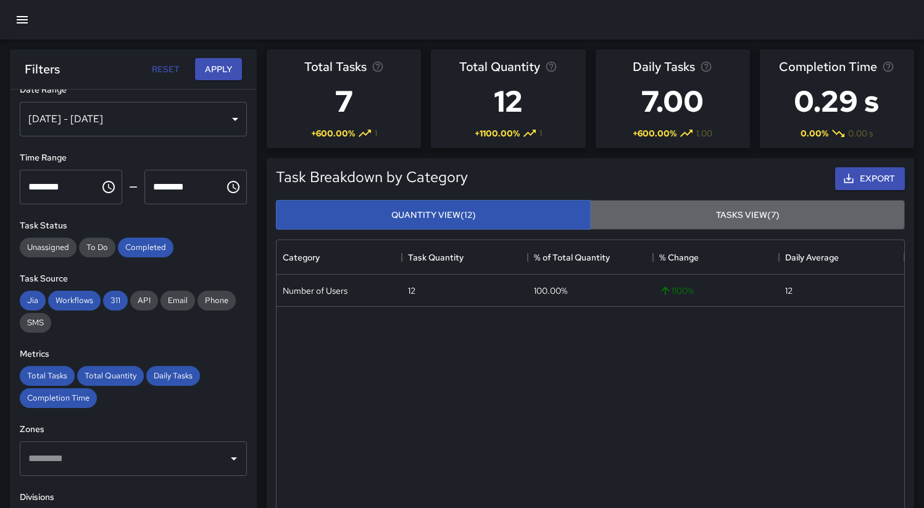
click at [646, 210] on button "Tasks View (7)" at bounding box center [747, 215] width 315 height 30
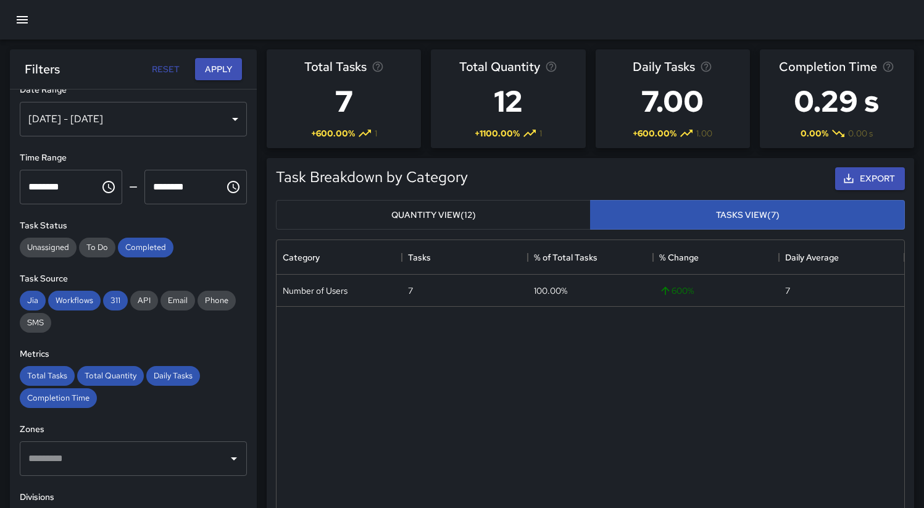
click at [501, 216] on button "Quantity View (12)" at bounding box center [433, 215] width 315 height 30
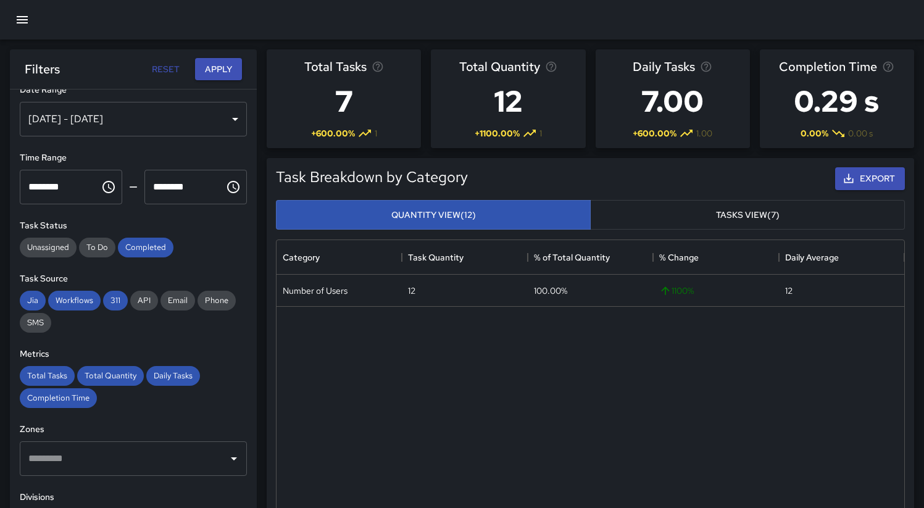
click at [30, 187] on input "********" at bounding box center [56, 187] width 72 height 35
click at [481, 345] on div "Number of Users 12 100.00% 1100 % 12" at bounding box center [591, 442] width 628 height 335
click at [204, 127] on div "[DATE] - [DATE]" at bounding box center [133, 119] width 227 height 35
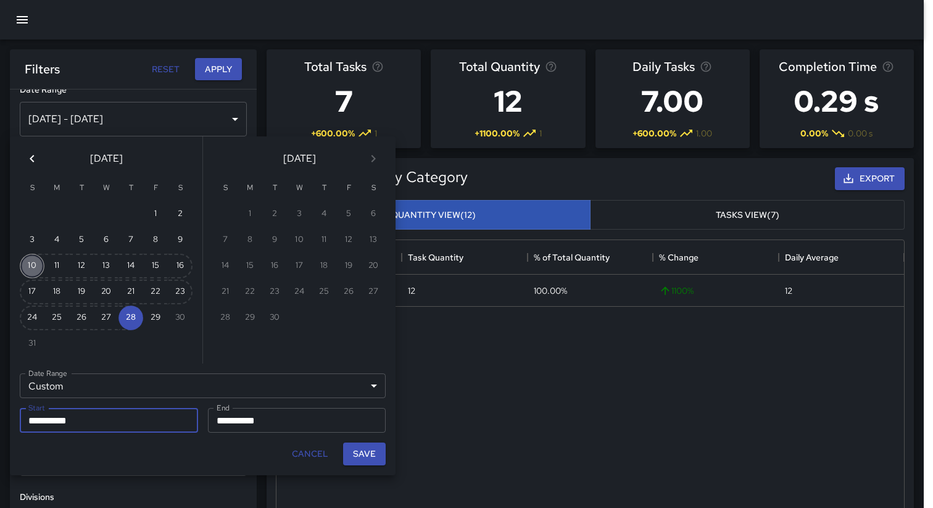
click at [38, 271] on button "10" at bounding box center [32, 266] width 25 height 25
type input "**********"
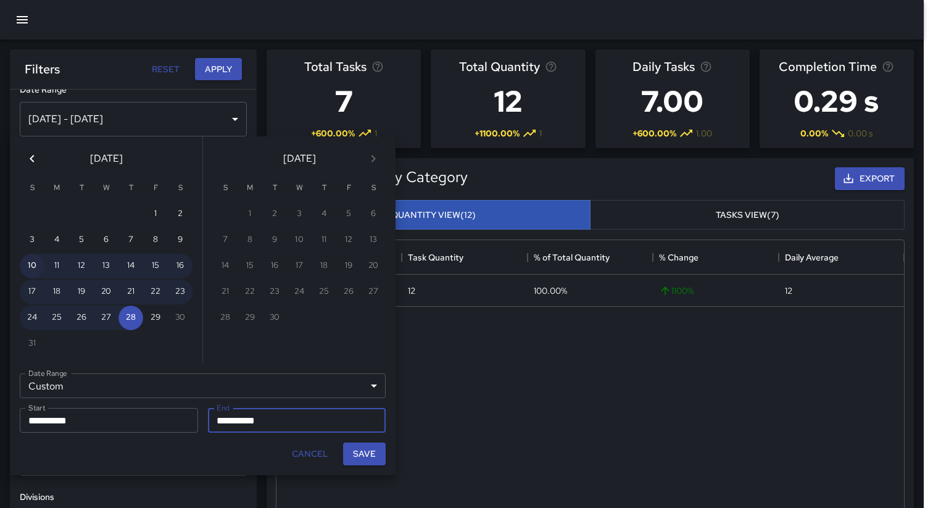
click at [30, 270] on button "10" at bounding box center [32, 266] width 25 height 25
type input "**********"
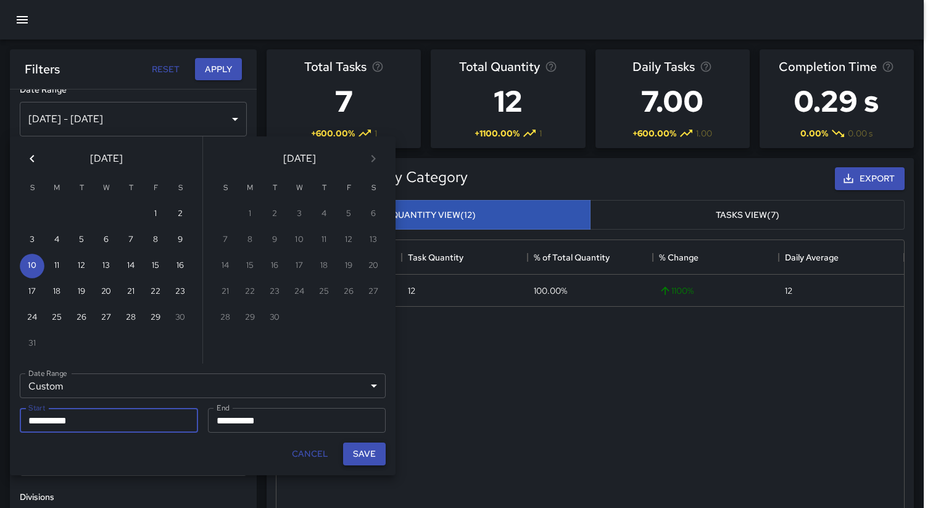
click at [359, 457] on button "Save" at bounding box center [364, 454] width 43 height 23
type input "**********"
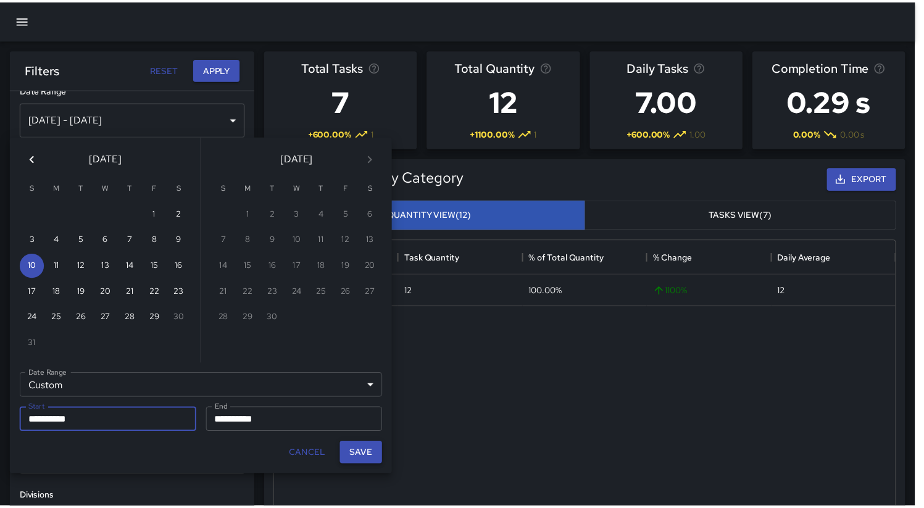
scroll to position [10, 10]
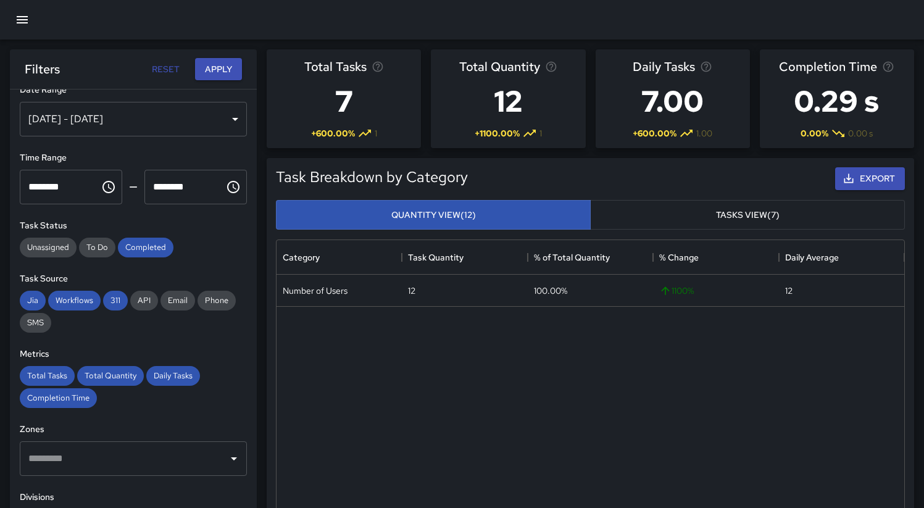
click at [35, 186] on input "********" at bounding box center [56, 187] width 72 height 35
type input "********"
click at [233, 69] on button "Apply" at bounding box center [218, 69] width 47 height 23
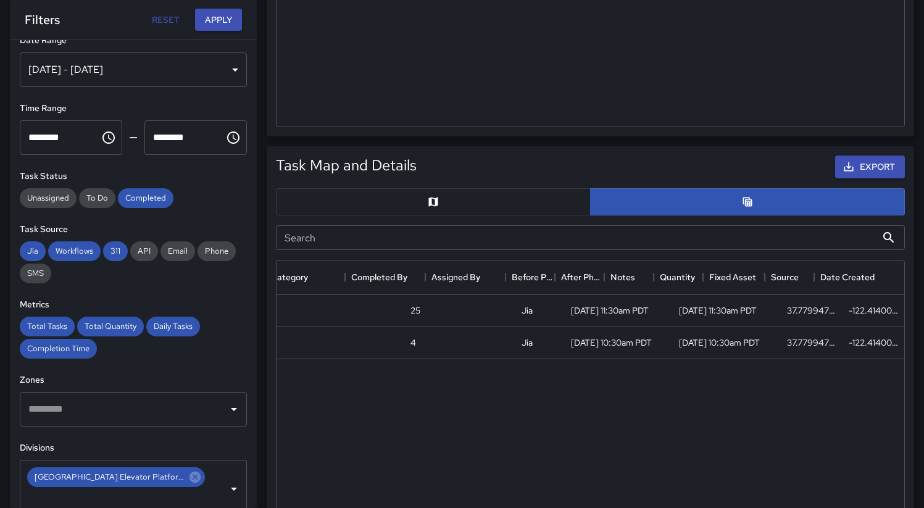
scroll to position [0, 0]
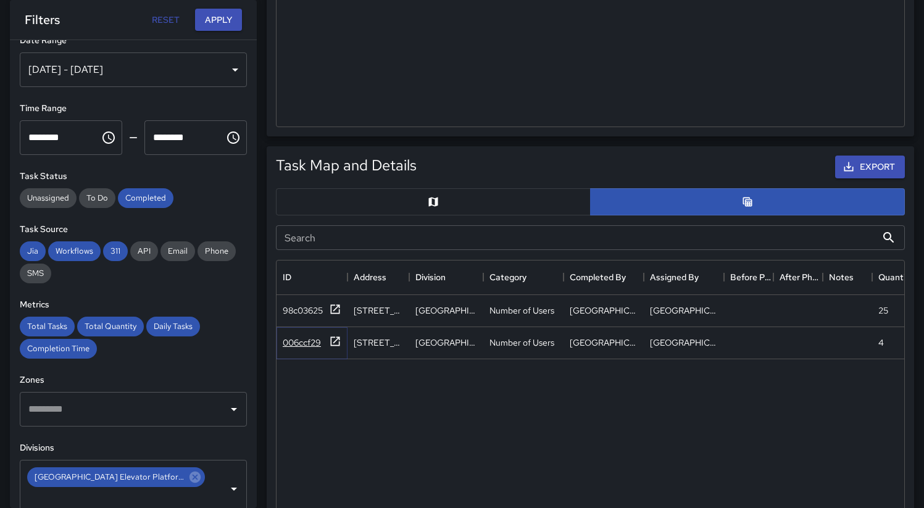
click at [299, 347] on div "006ccf29" at bounding box center [302, 342] width 38 height 12
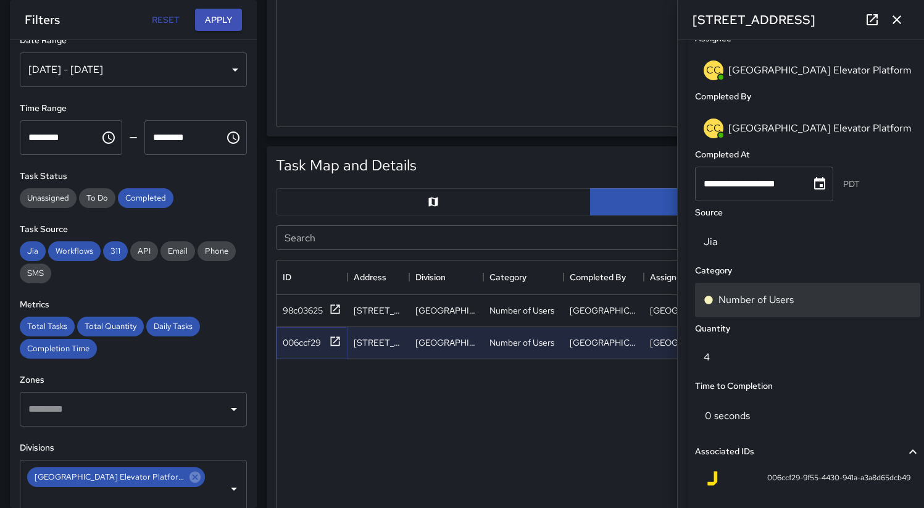
scroll to position [805, 0]
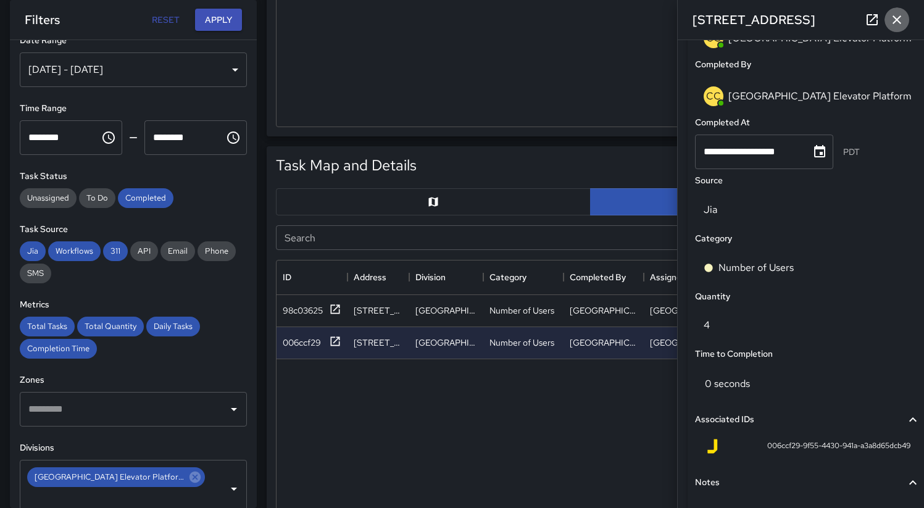
click at [894, 23] on icon "button" at bounding box center [897, 19] width 9 height 9
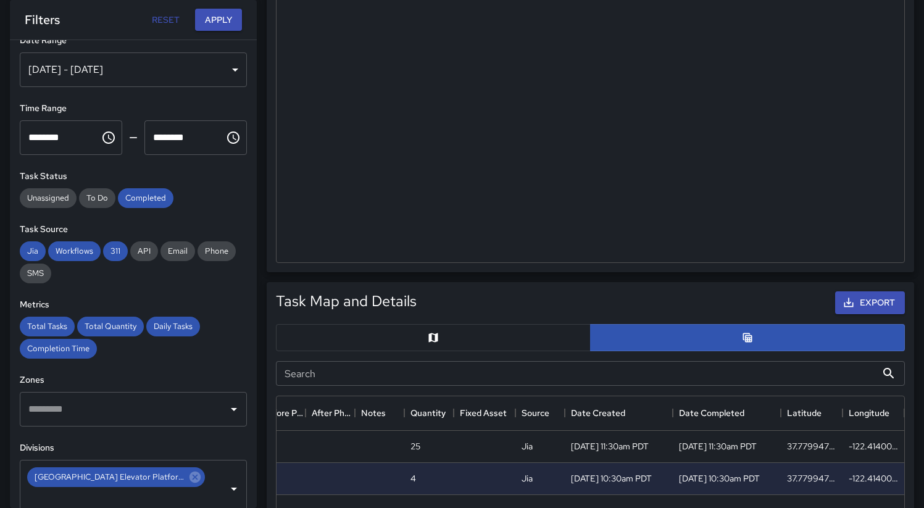
scroll to position [0, 0]
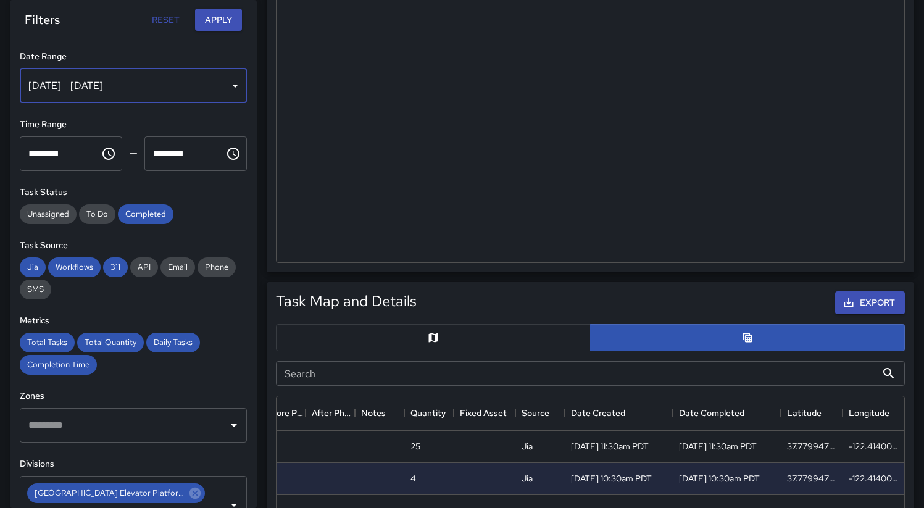
click at [133, 92] on div "Aug 10, 2025 - Aug 10, 2025" at bounding box center [133, 86] width 227 height 35
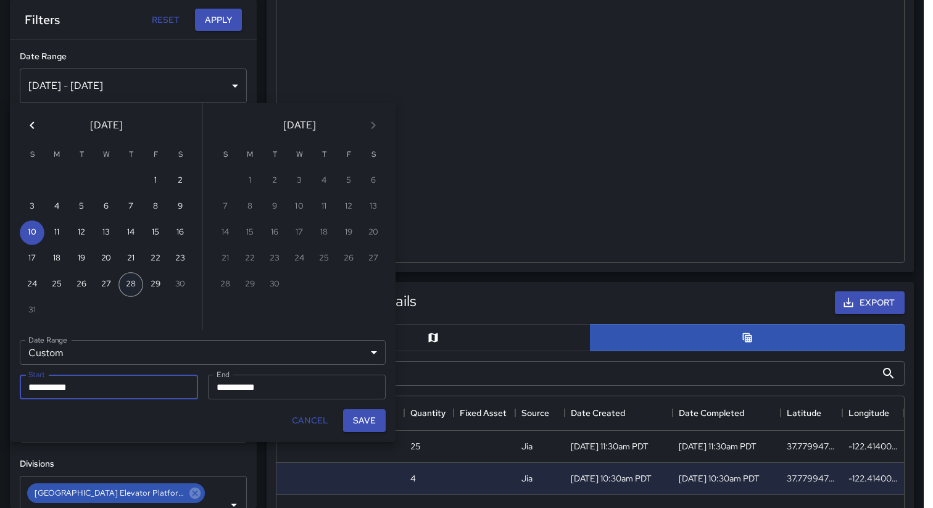
click at [128, 281] on button "28" at bounding box center [131, 284] width 25 height 25
type input "**********"
click at [128, 281] on button "28" at bounding box center [131, 284] width 25 height 25
type input "**********"
click at [364, 418] on button "Save" at bounding box center [364, 420] width 43 height 23
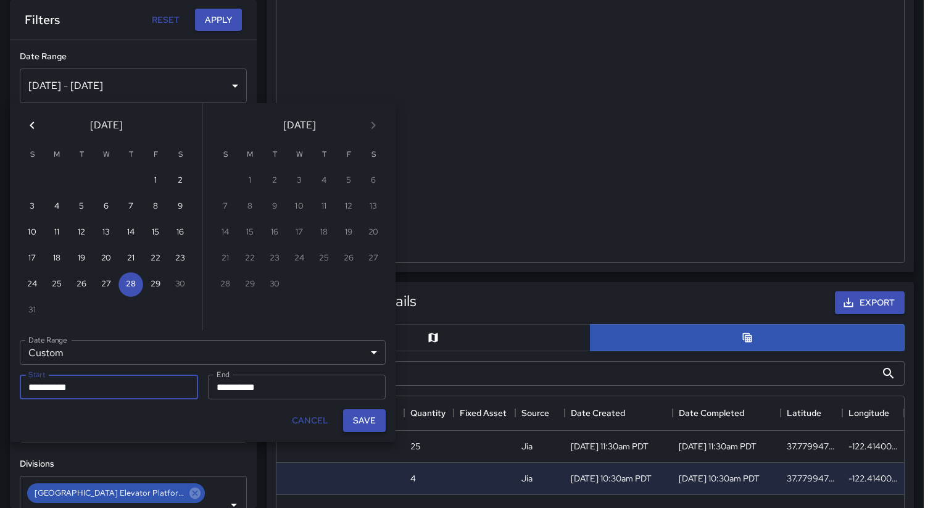
type input "**********"
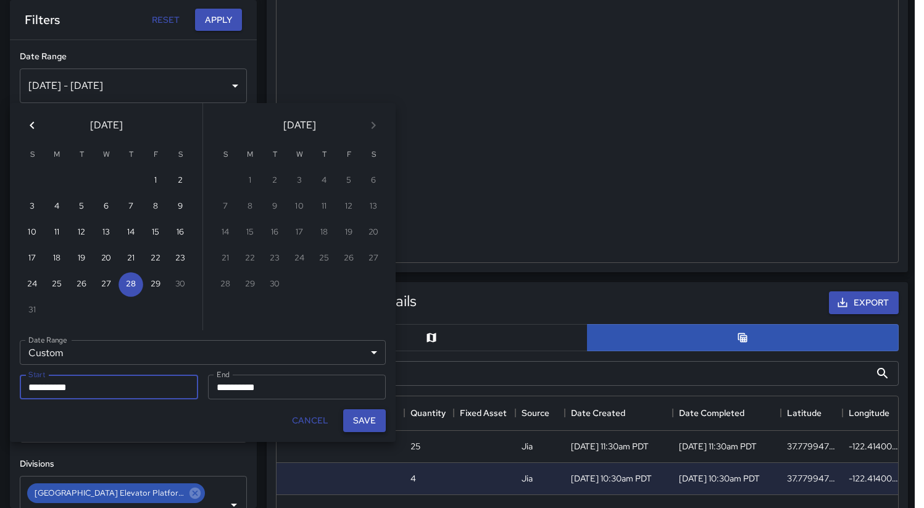
scroll to position [10, 10]
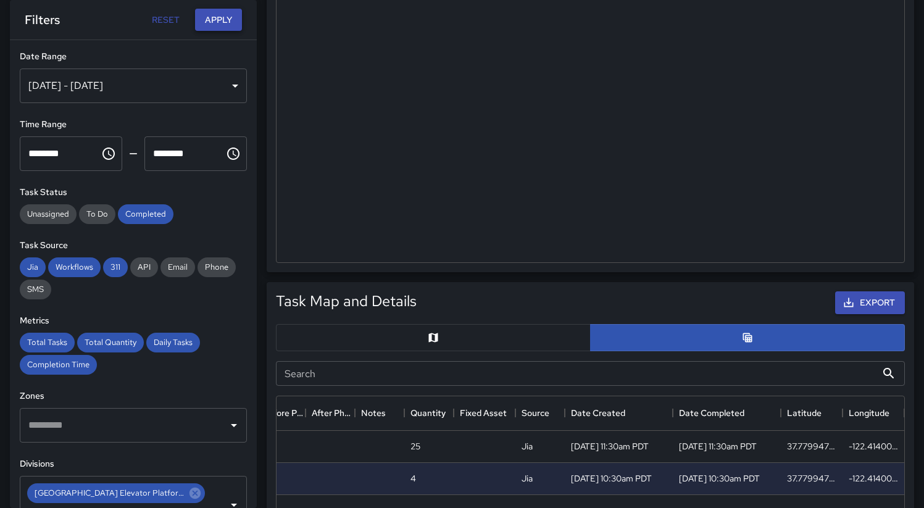
click at [220, 21] on button "Apply" at bounding box center [218, 20] width 47 height 23
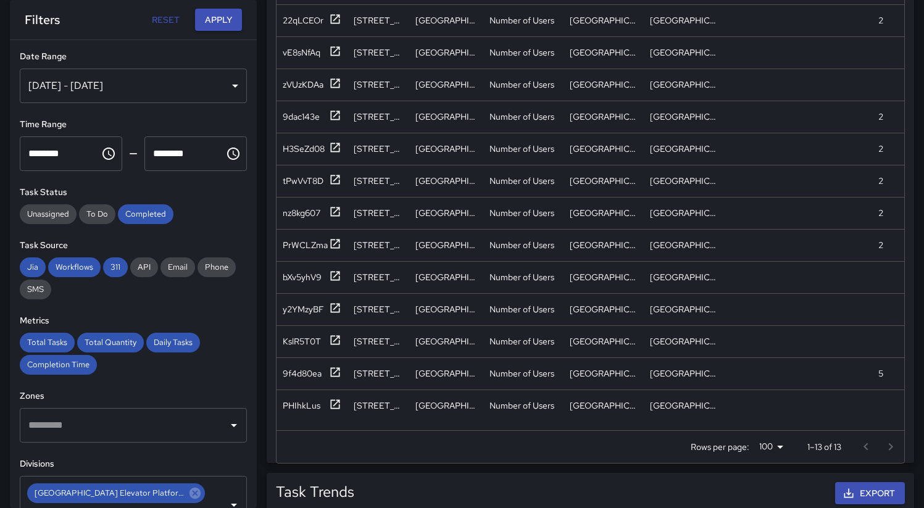
scroll to position [592, 0]
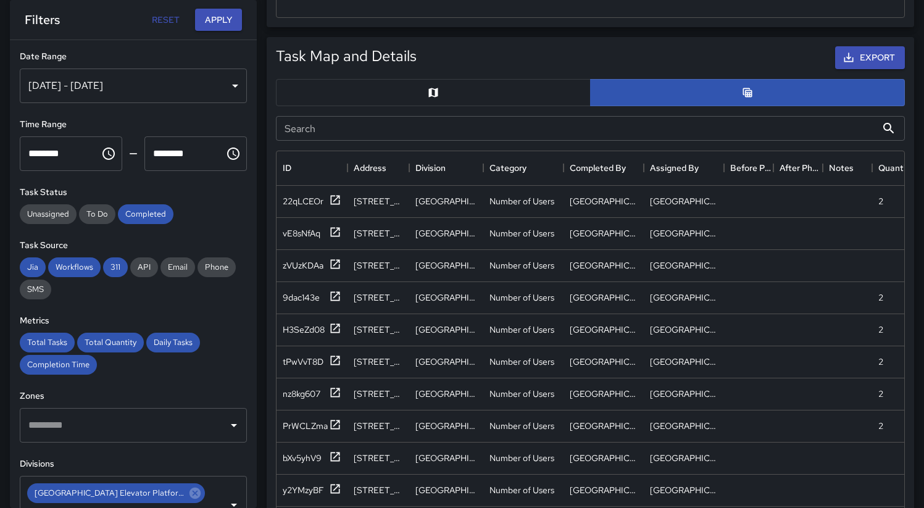
click at [709, 130] on input "Search" at bounding box center [576, 128] width 601 height 25
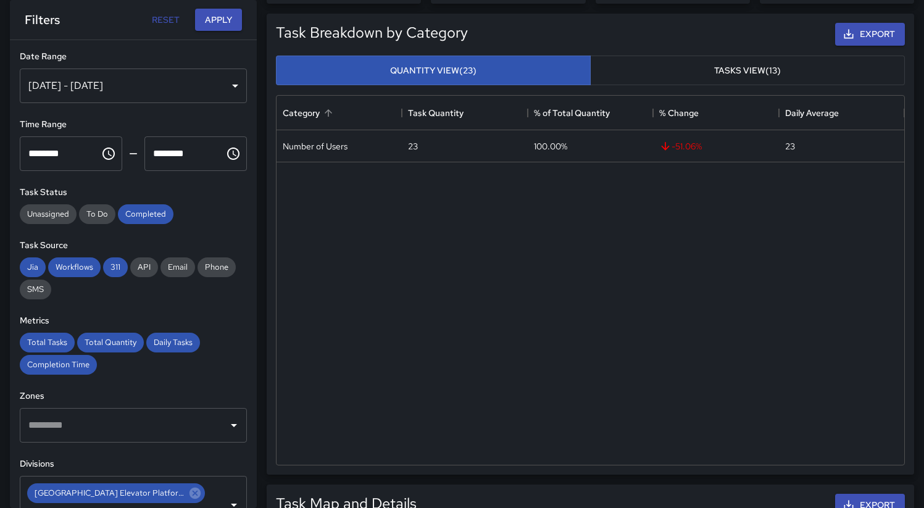
scroll to position [325, 0]
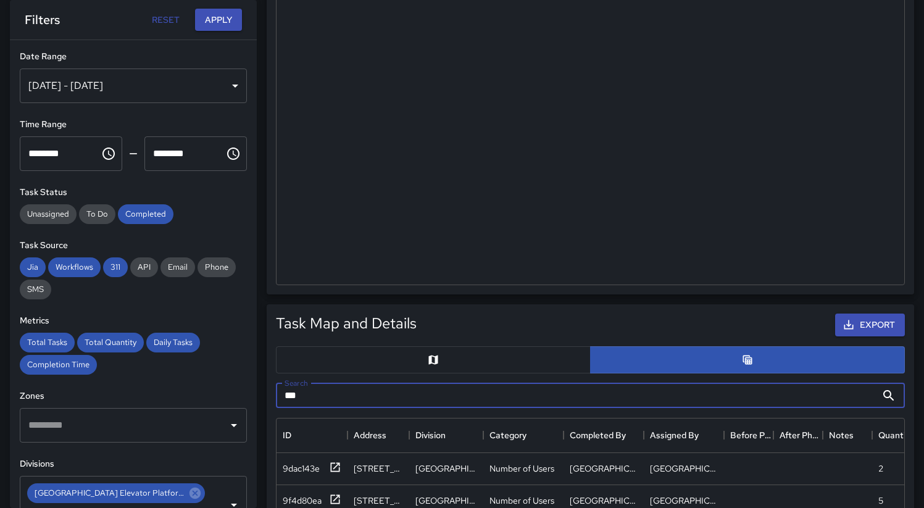
type input "***"
click at [33, 152] on input "********" at bounding box center [56, 153] width 72 height 35
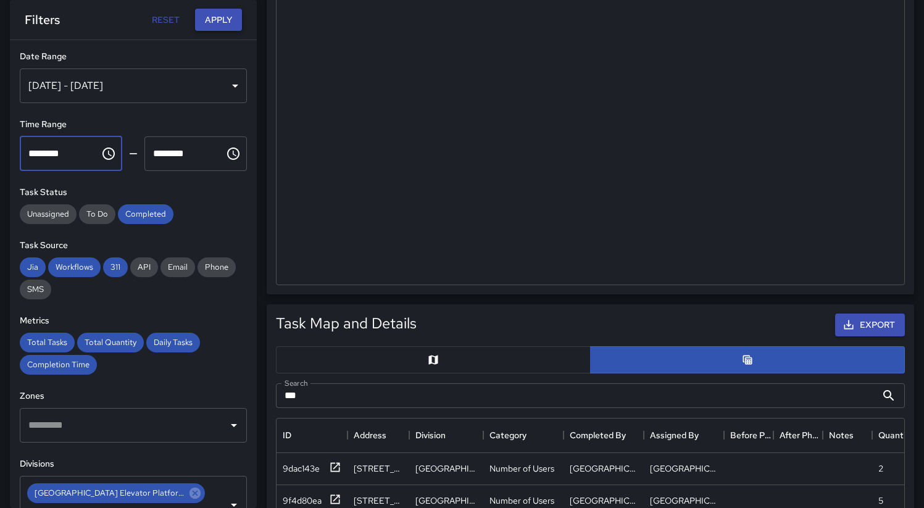
type input "********"
click at [214, 19] on button "Apply" at bounding box center [218, 20] width 47 height 23
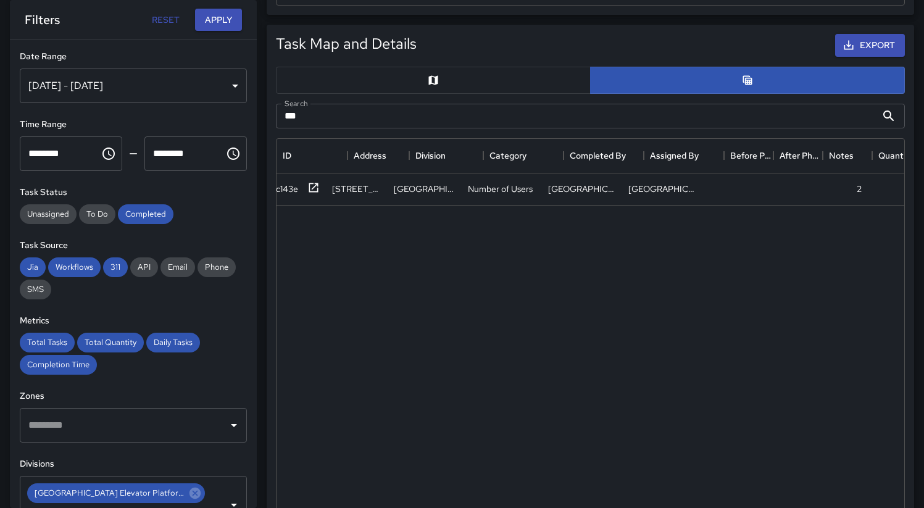
scroll to position [0, 0]
click at [308, 189] on div "9dac143e" at bounding box center [301, 189] width 37 height 12
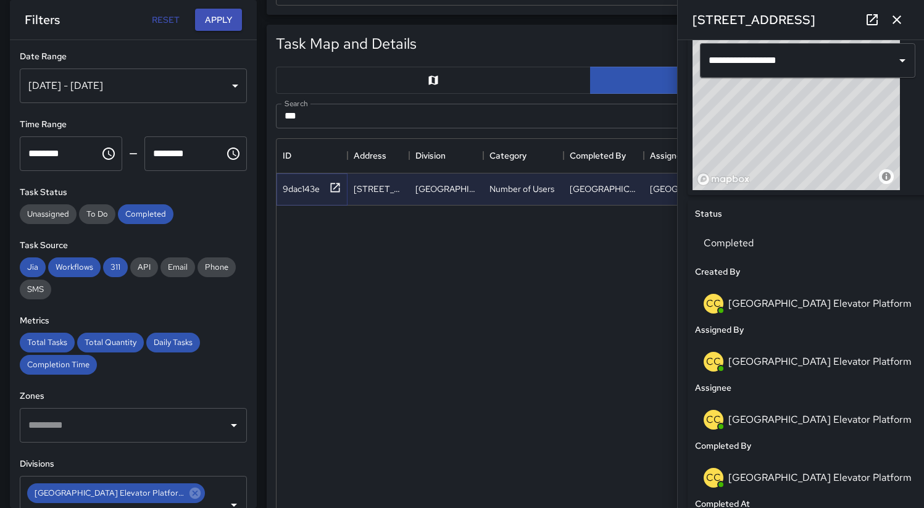
scroll to position [899, 0]
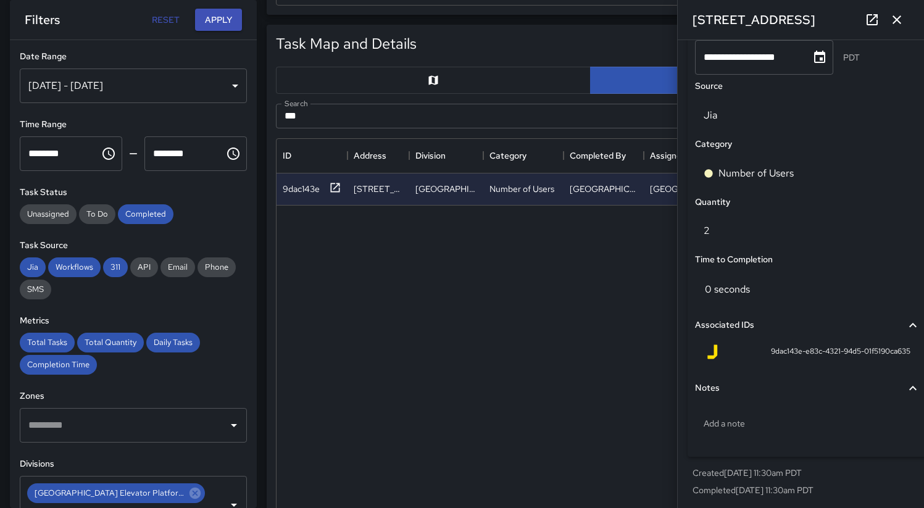
click at [802, 347] on span "9dac143e-e83c-4321-94d5-01f5190ca635" at bounding box center [840, 352] width 139 height 12
copy div "9dac143e-e83c-4321-94d5-01f5190ca635 Notes"
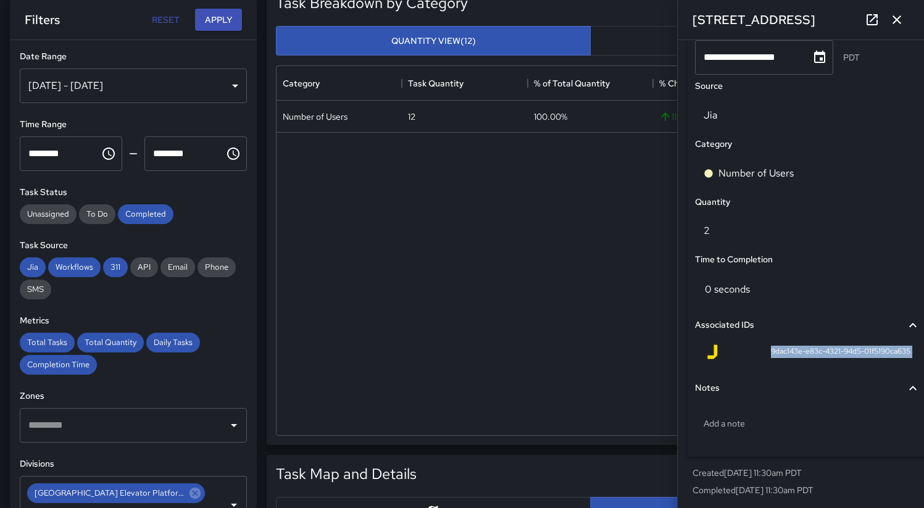
scroll to position [460, 0]
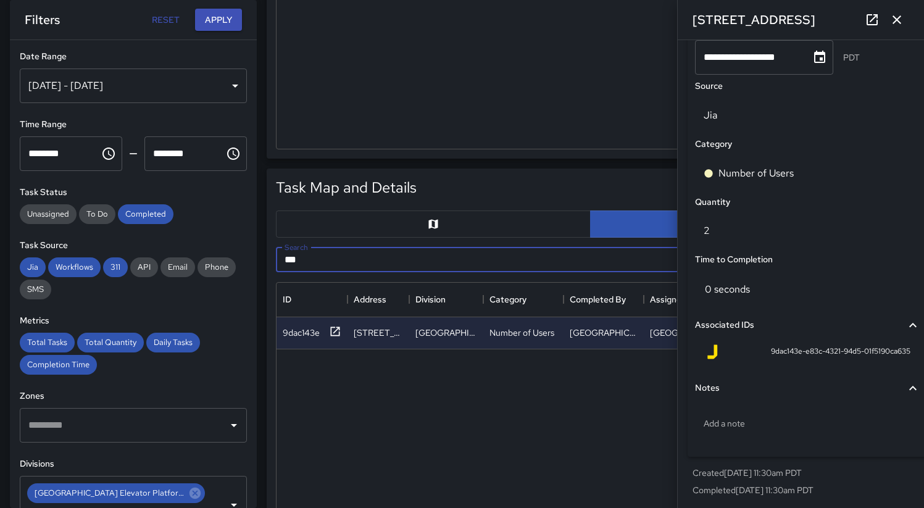
drag, startPoint x: 341, startPoint y: 251, endPoint x: 256, endPoint y: 248, distance: 85.2
click at [256, 248] on div "**********" at bounding box center [457, 386] width 934 height 1615
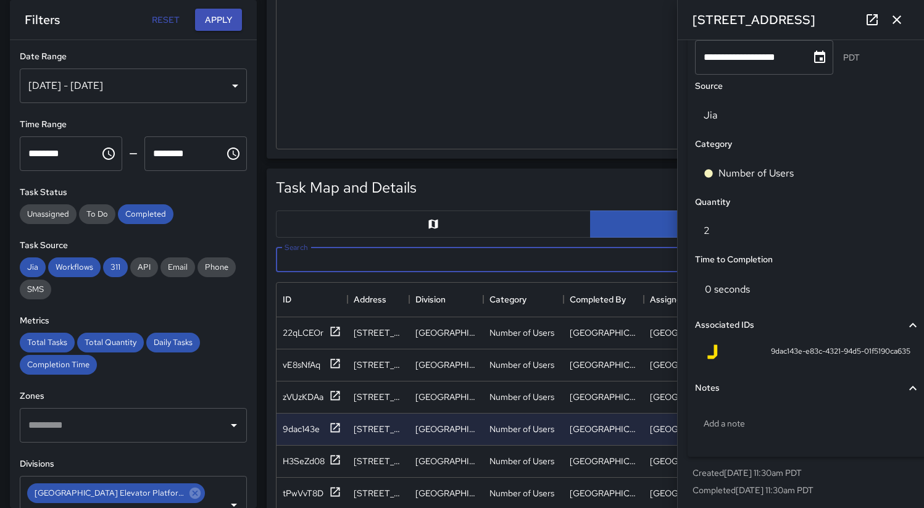
click at [899, 25] on icon "button" at bounding box center [896, 19] width 15 height 15
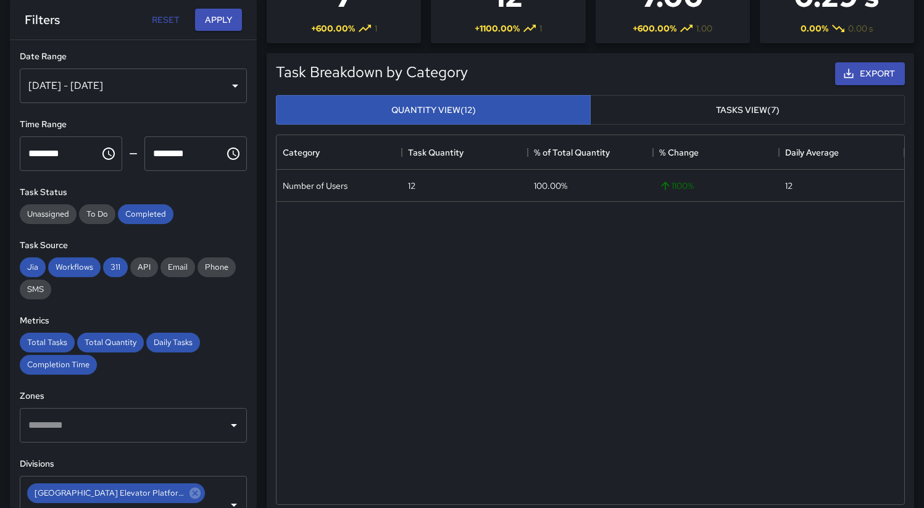
scroll to position [57, 0]
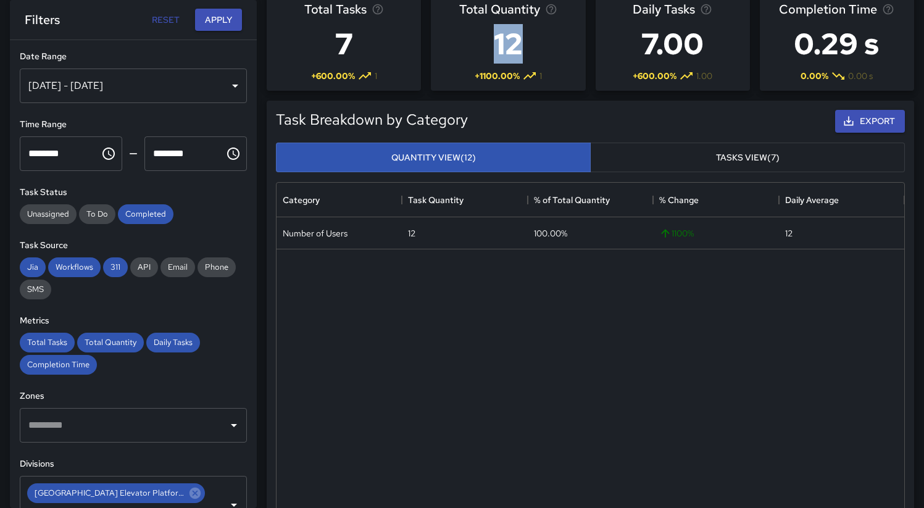
drag, startPoint x: 498, startPoint y: 41, endPoint x: 522, endPoint y: 45, distance: 23.8
click at [522, 45] on h3 "12" at bounding box center [508, 43] width 98 height 49
click at [559, 53] on div "Total Quantity 12 + 1100.00 % 1" at bounding box center [508, 41] width 154 height 99
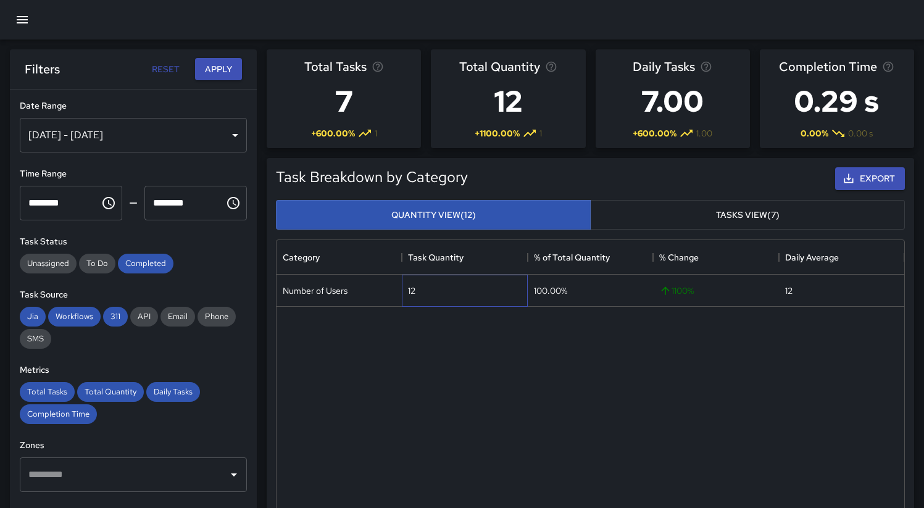
click at [447, 295] on div "12" at bounding box center [464, 291] width 125 height 32
click at [530, 325] on div "Number of Users 12 100.00% 1100 % 12" at bounding box center [591, 442] width 628 height 335
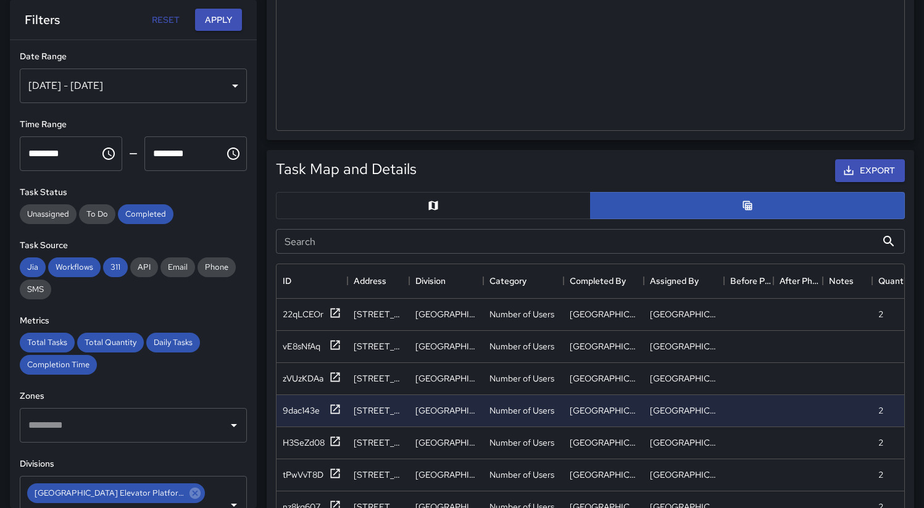
scroll to position [569, 0]
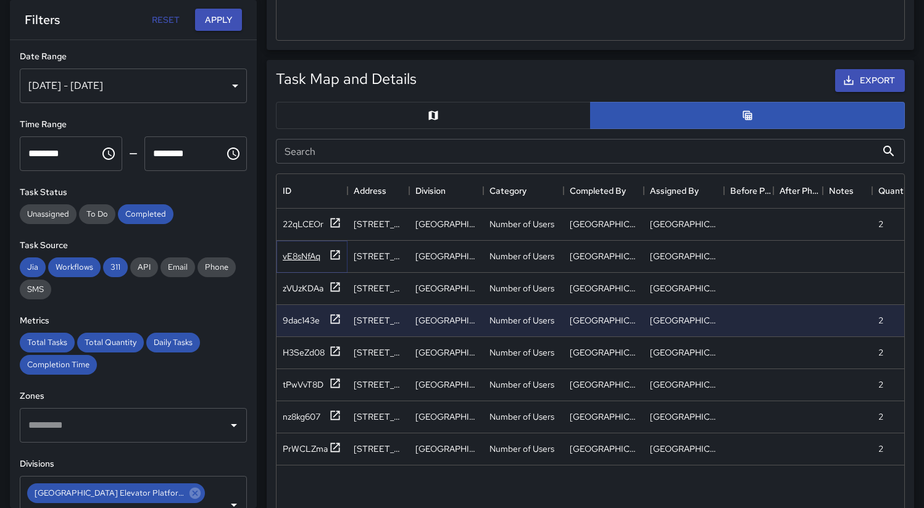
click at [304, 258] on div "vE8sNfAq" at bounding box center [302, 256] width 38 height 12
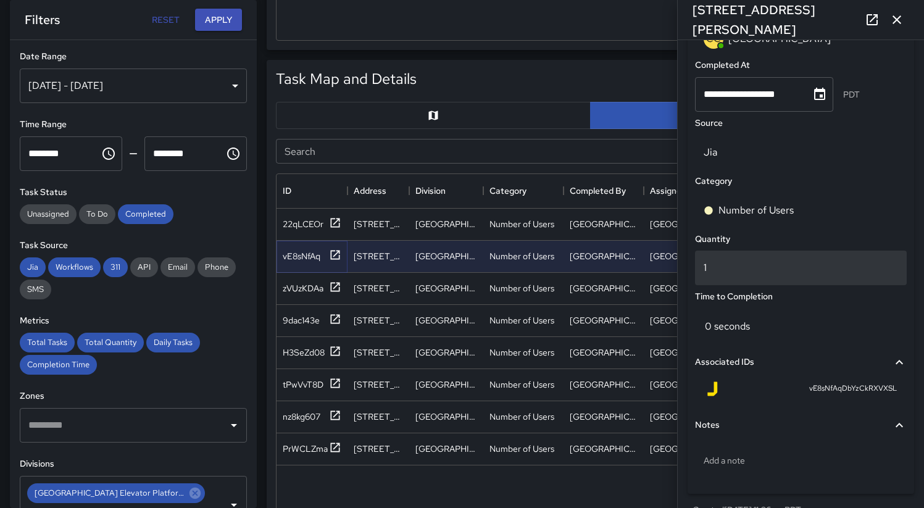
scroll to position [902, 0]
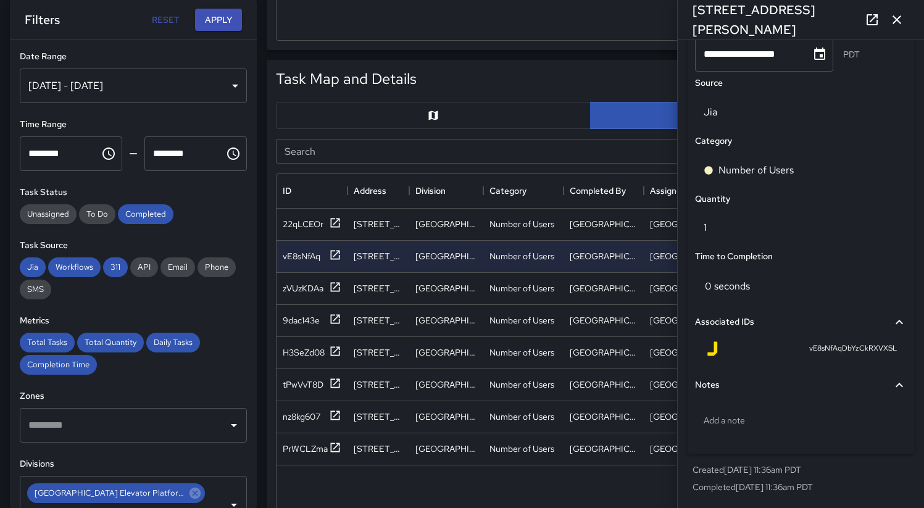
click at [822, 349] on span "vE8sNfAqDbYzCkRXVXSL" at bounding box center [853, 349] width 88 height 12
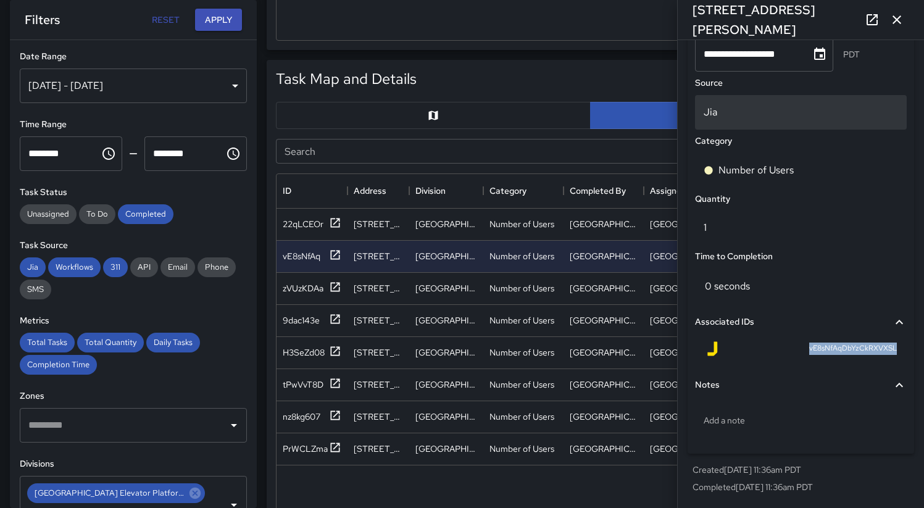
copy span "vE8sNfAqDbYzCkRXVXSL"
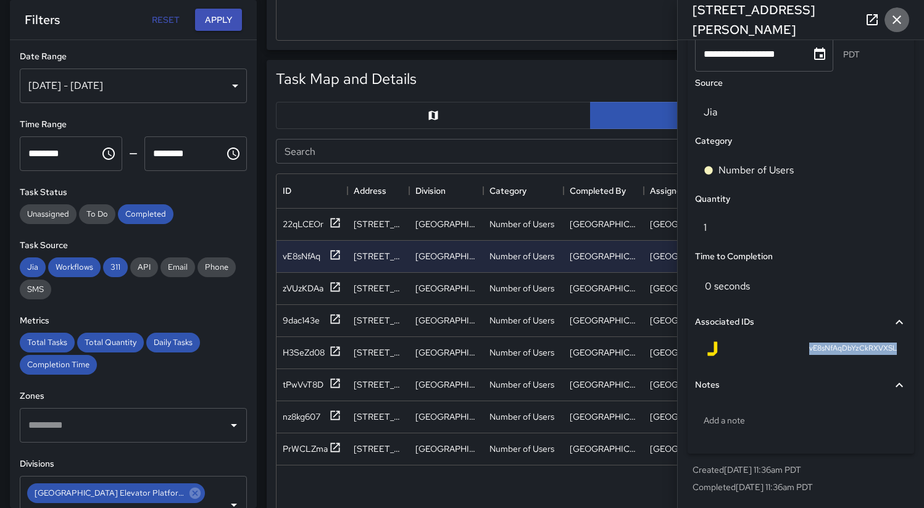
click at [896, 22] on icon "button" at bounding box center [896, 19] width 15 height 15
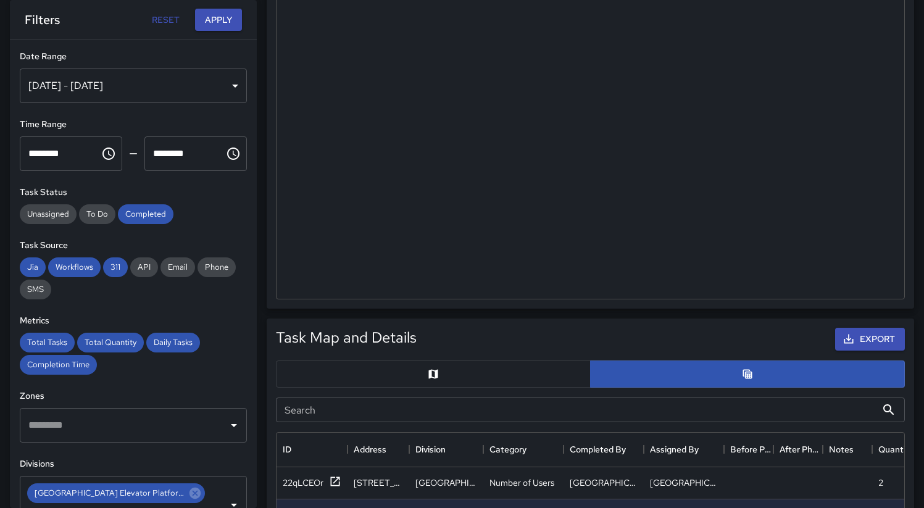
scroll to position [0, 0]
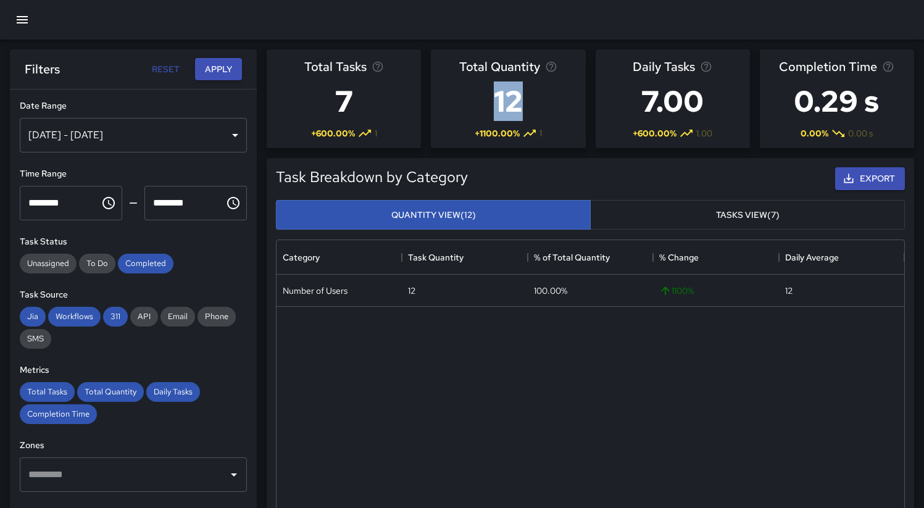
drag, startPoint x: 504, startPoint y: 104, endPoint x: 531, endPoint y: 107, distance: 26.7
click at [533, 107] on h3 "12" at bounding box center [508, 101] width 98 height 49
click at [531, 107] on h3 "12" at bounding box center [508, 101] width 98 height 49
drag, startPoint x: 335, startPoint y: 106, endPoint x: 520, endPoint y: 99, distance: 185.9
click at [521, 98] on div "Total Tasks 7 + 600.00 % 1 Total Quantity 12 + 1100.00 % 1 Daily Tasks 7.00 + 6…" at bounding box center [590, 98] width 657 height 109
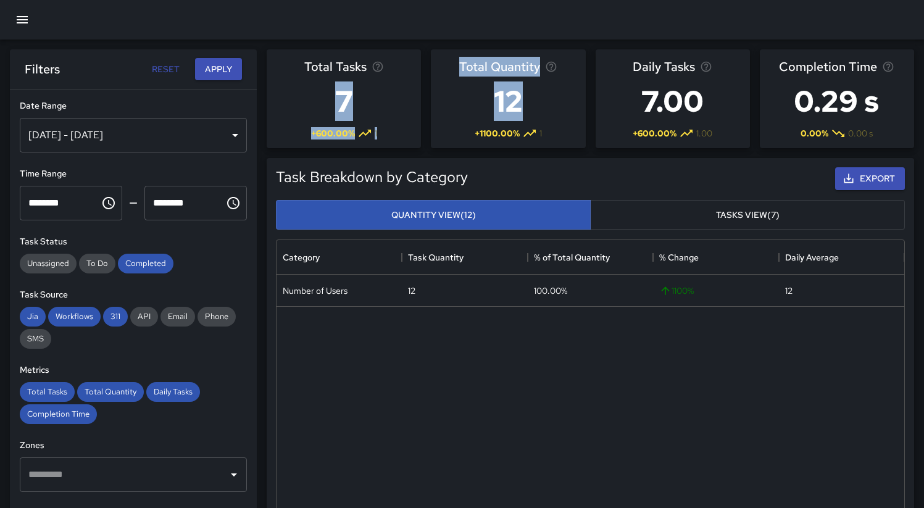
click at [523, 99] on h3 "12" at bounding box center [508, 101] width 98 height 49
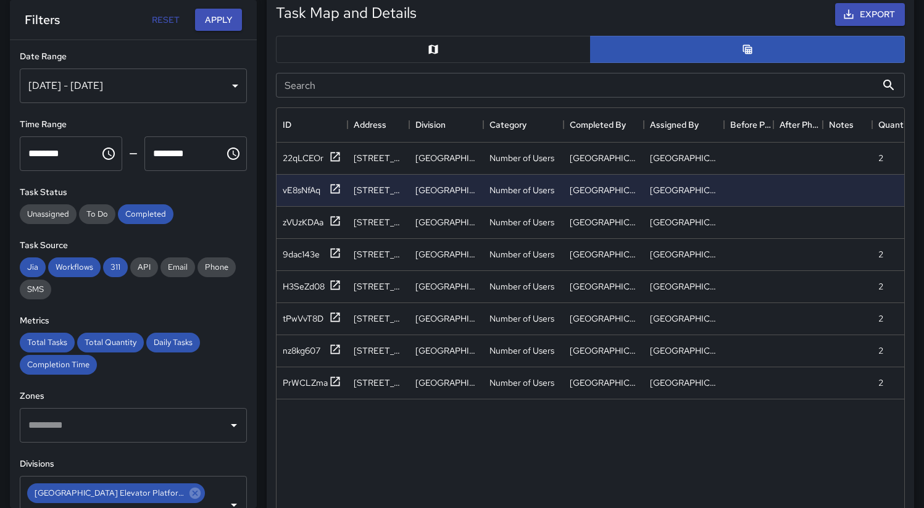
scroll to position [626, 0]
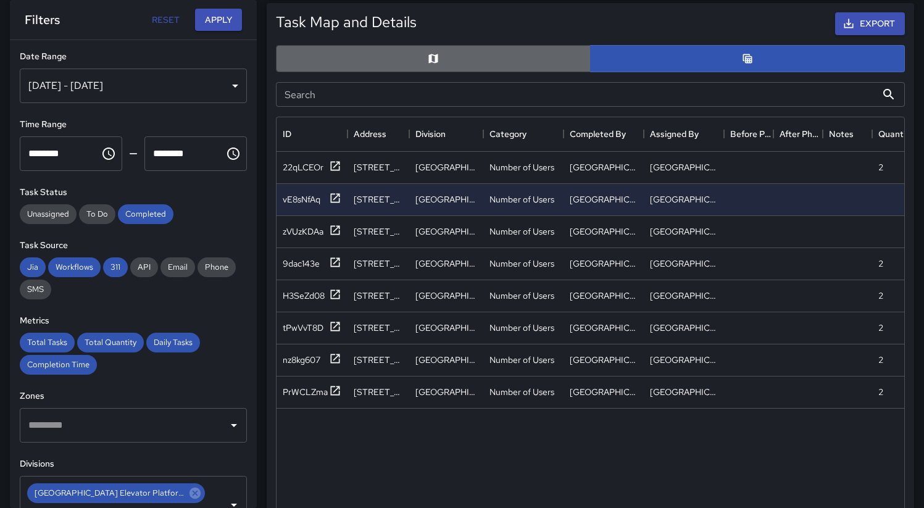
click at [442, 64] on button "button" at bounding box center [433, 58] width 315 height 27
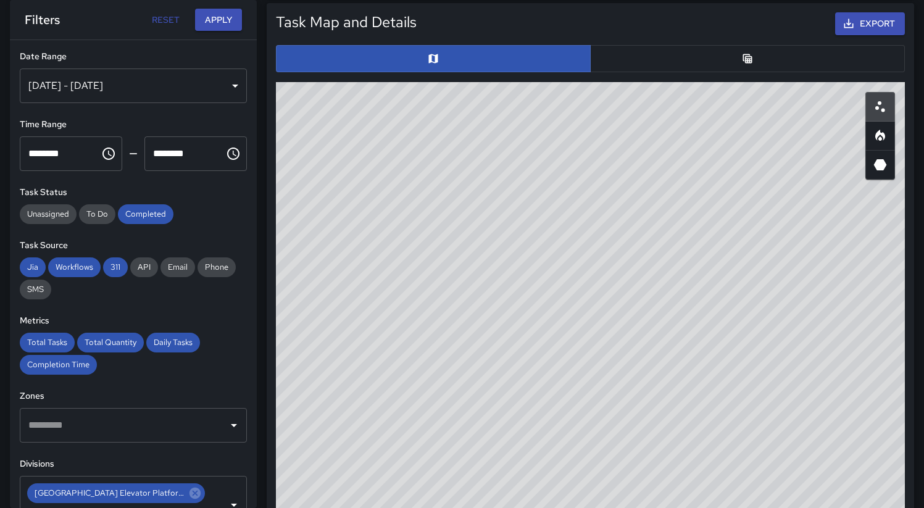
drag, startPoint x: 563, startPoint y: 365, endPoint x: 661, endPoint y: 172, distance: 216.1
click at [670, 172] on div "© Mapbox © OpenStreetMap Improve this map" at bounding box center [590, 329] width 629 height 494
drag, startPoint x: 526, startPoint y: 422, endPoint x: 594, endPoint y: 290, distance: 147.7
click at [594, 290] on div "© Mapbox © OpenStreetMap Improve this map" at bounding box center [590, 329] width 629 height 494
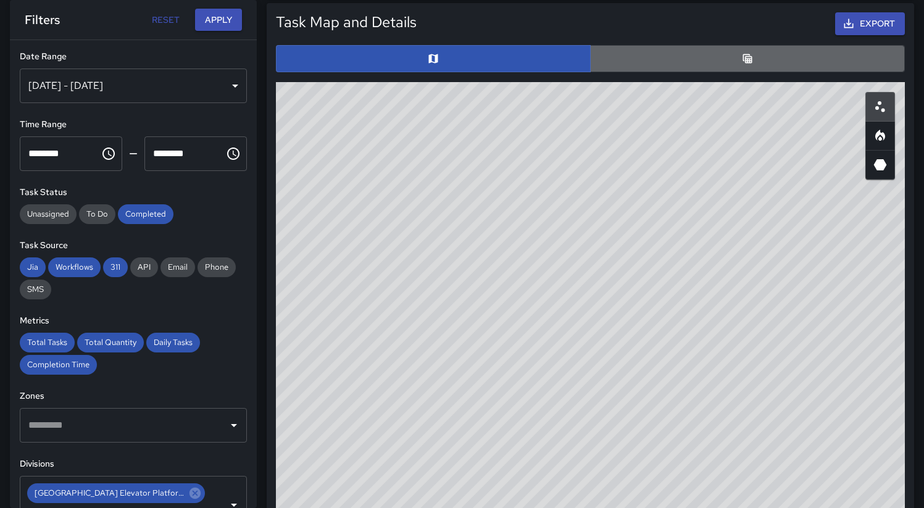
click at [644, 57] on button "button" at bounding box center [747, 58] width 315 height 27
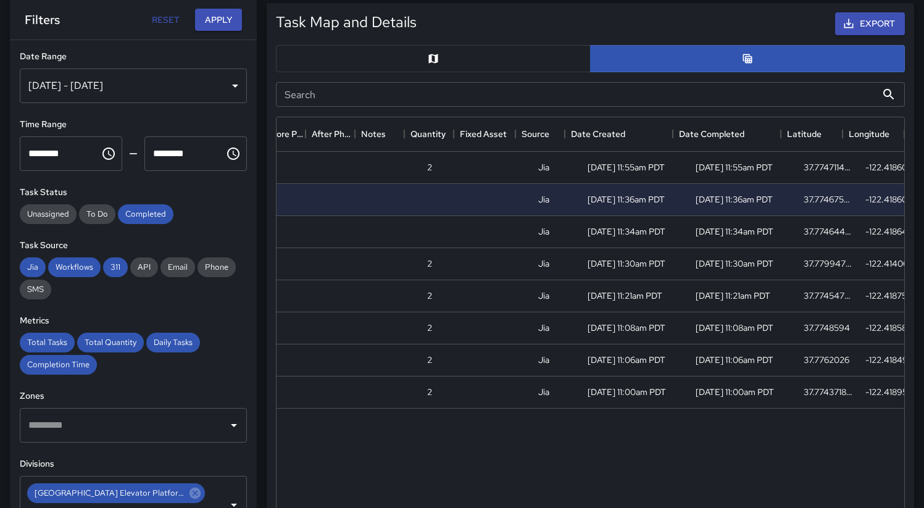
scroll to position [0, 468]
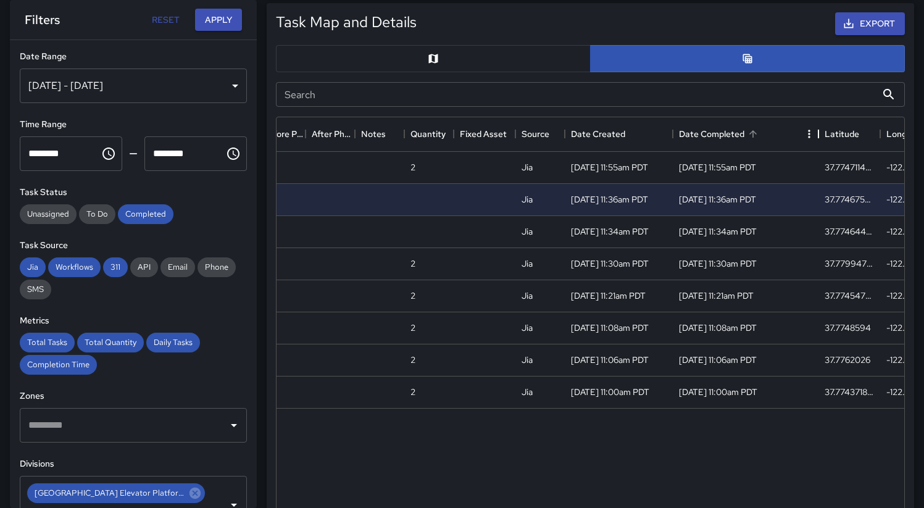
drag, startPoint x: 781, startPoint y: 136, endPoint x: 810, endPoint y: 135, distance: 29.7
click at [818, 135] on div "Date Completed" at bounding box center [818, 134] width 15 height 35
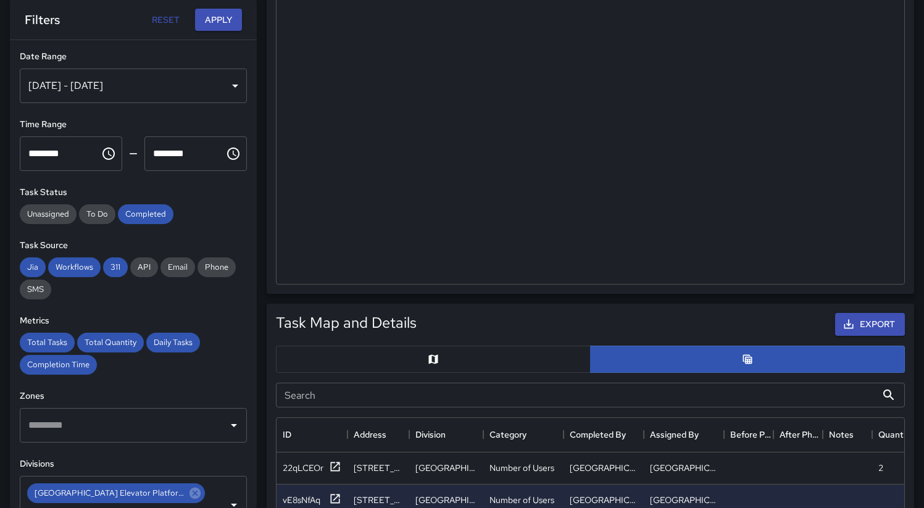
scroll to position [29, 0]
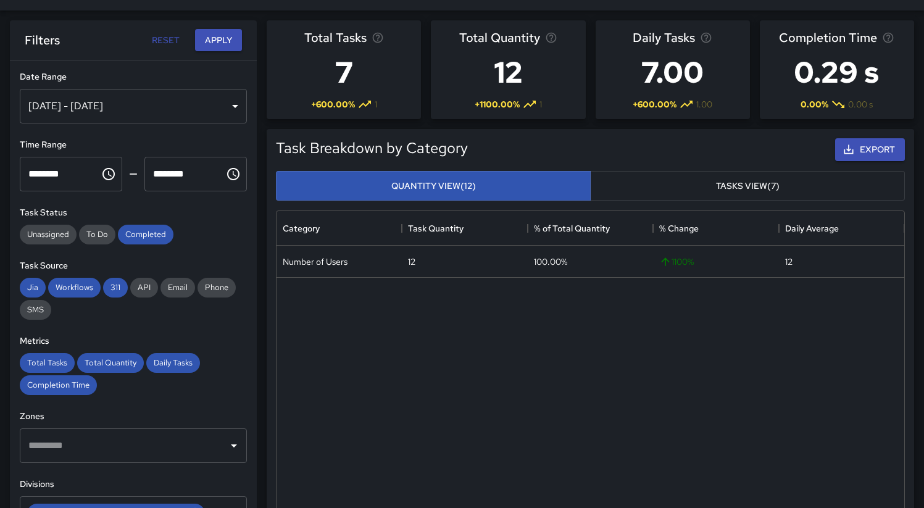
click at [649, 149] on div "Export" at bounding box center [688, 150] width 437 height 28
click at [536, 150] on div "Export" at bounding box center [688, 150] width 437 height 28
drag, startPoint x: 499, startPoint y: 75, endPoint x: 523, endPoint y: 75, distance: 23.5
click at [523, 75] on h3 "12" at bounding box center [508, 72] width 98 height 49
click at [535, 76] on h3 "12" at bounding box center [508, 72] width 98 height 49
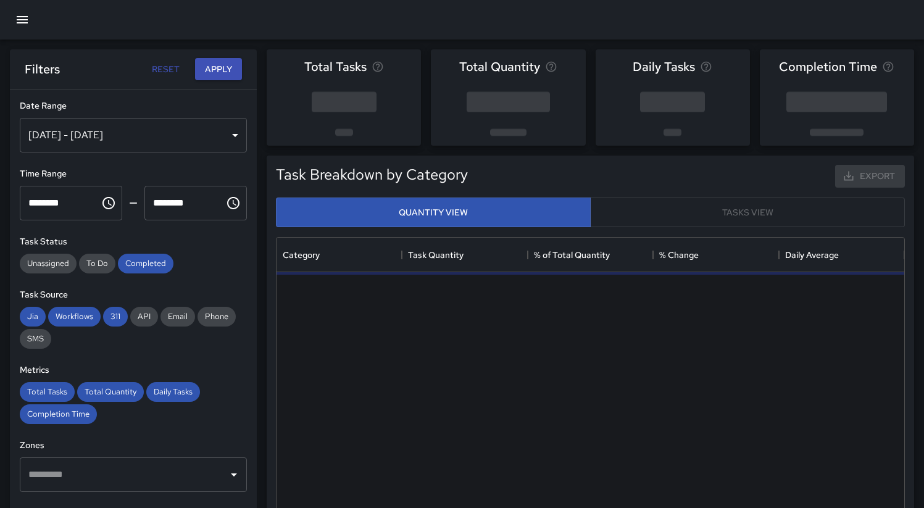
scroll to position [360, 618]
click at [161, 137] on div "Aug 23, 2025 - Aug 29, 2025" at bounding box center [133, 135] width 227 height 35
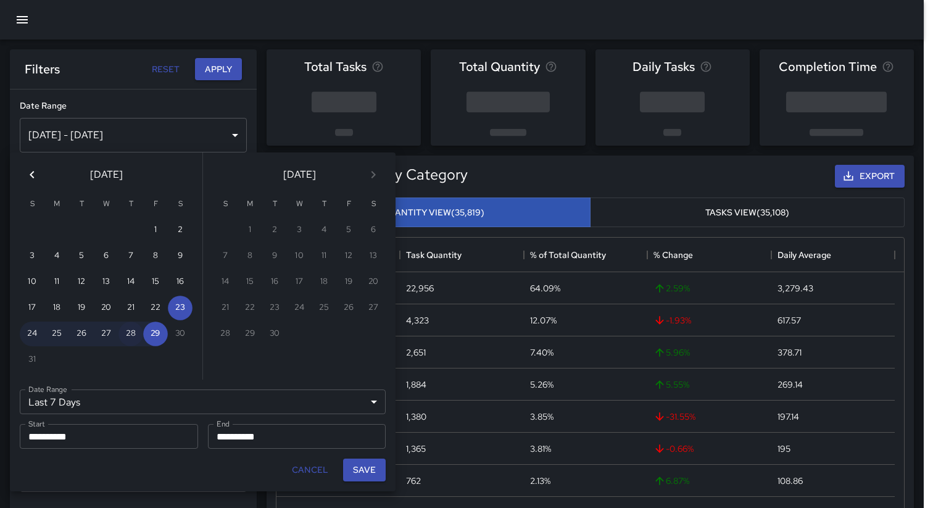
click at [127, 332] on button "28" at bounding box center [131, 334] width 25 height 25
type input "******"
type input "**********"
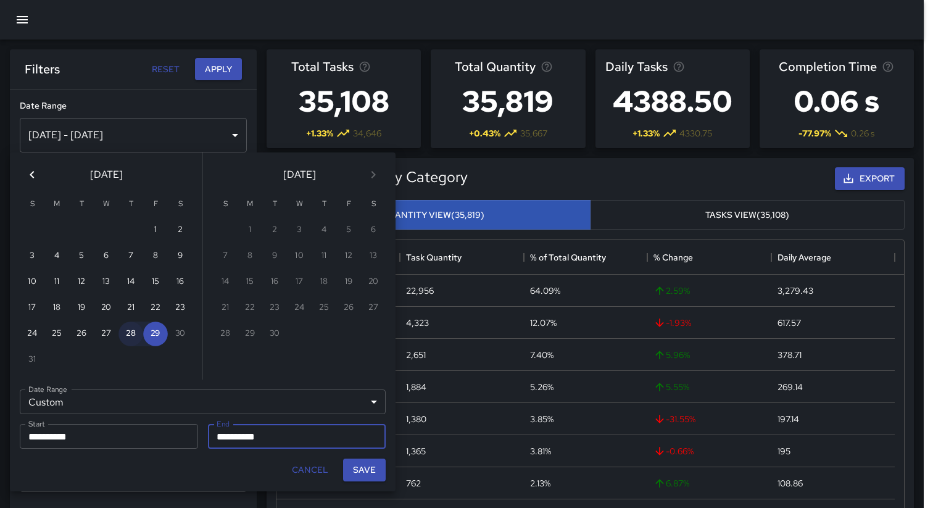
click at [127, 332] on button "28" at bounding box center [131, 334] width 25 height 25
type input "**********"
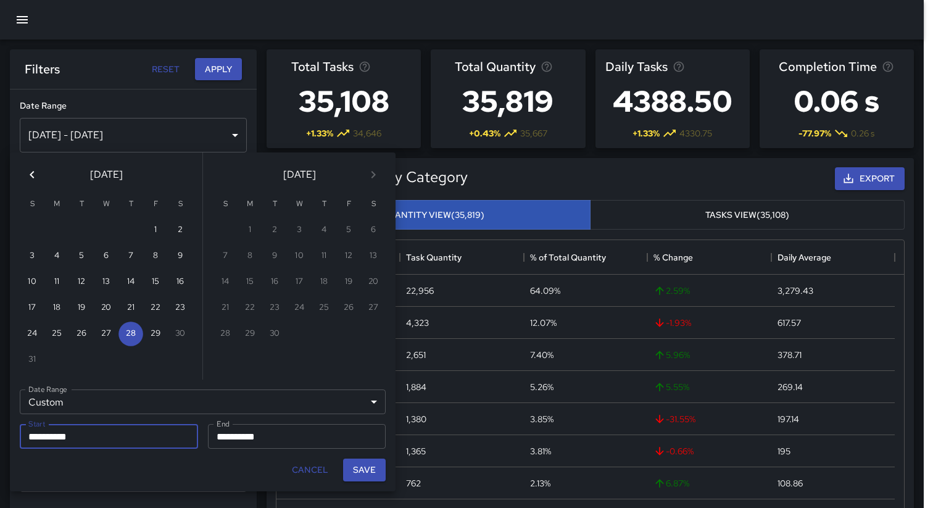
click at [354, 469] on button "Save" at bounding box center [364, 470] width 43 height 23
type input "**********"
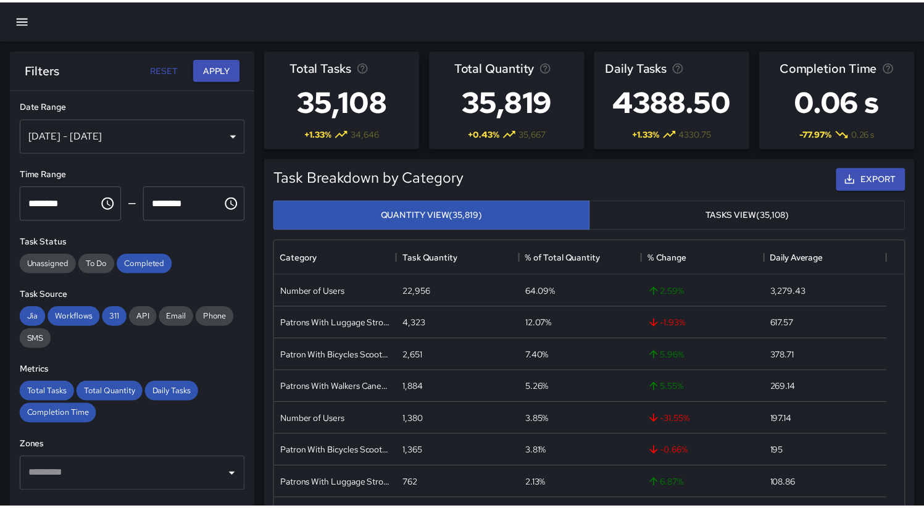
scroll to position [10, 10]
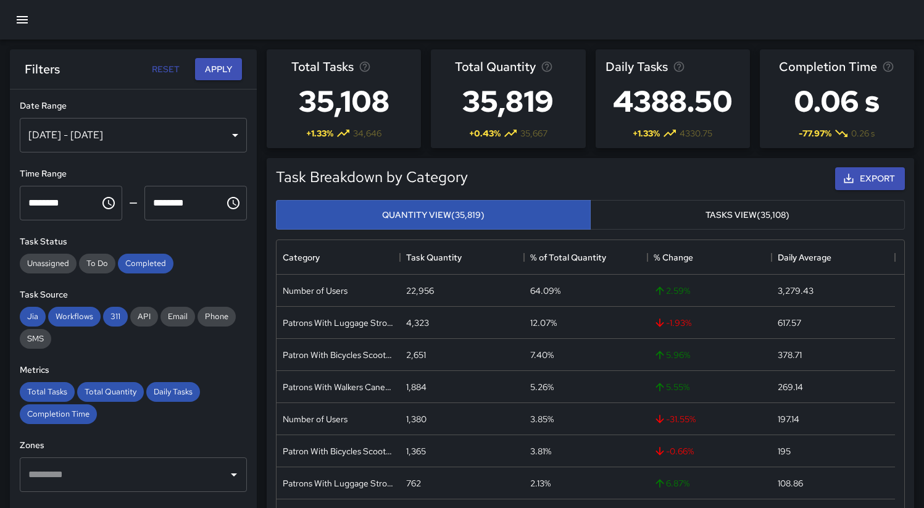
click at [33, 204] on input "********" at bounding box center [56, 203] width 72 height 35
click at [64, 204] on input "********" at bounding box center [56, 203] width 72 height 35
type input "********"
click at [149, 201] on input "********" at bounding box center [180, 203] width 72 height 35
type input "********"
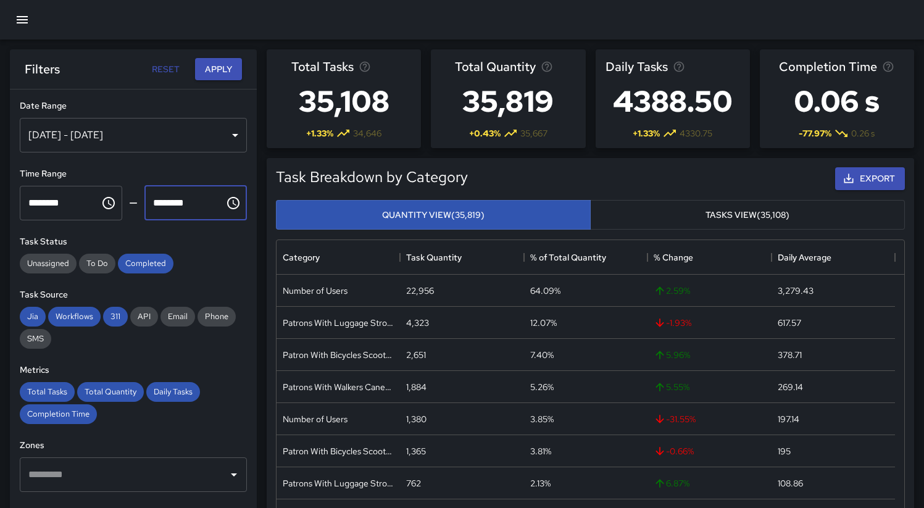
click at [199, 254] on div "Unassigned To Do Completed" at bounding box center [133, 264] width 227 height 20
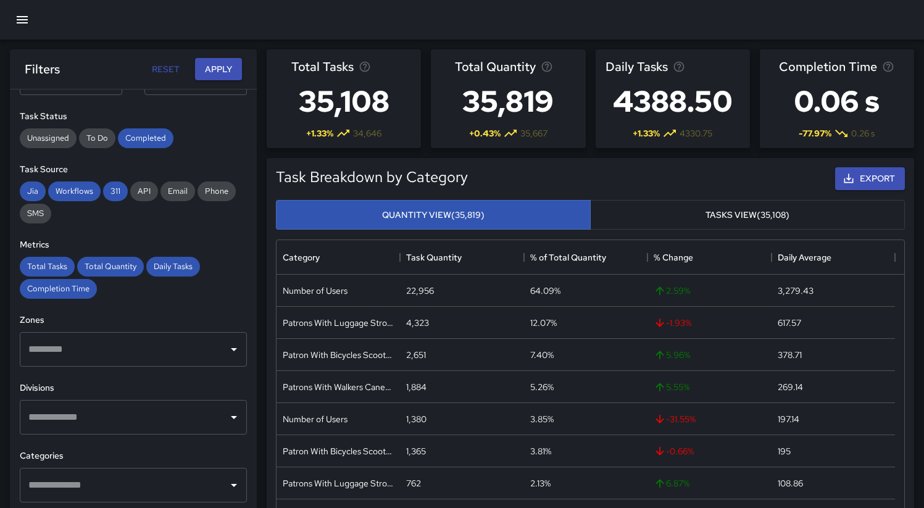
scroll to position [259, 0]
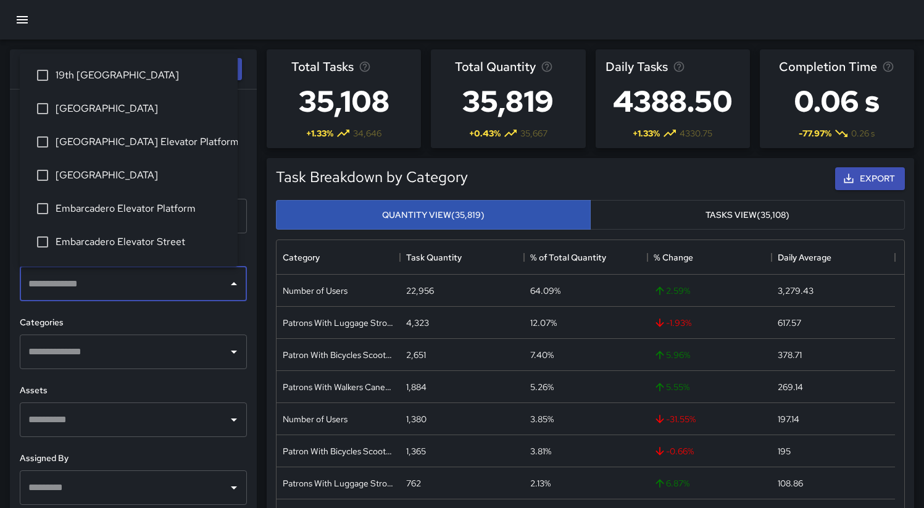
click at [187, 288] on input "text" at bounding box center [124, 283] width 198 height 23
click at [124, 140] on span "[GEOGRAPHIC_DATA] Elevator Platform" at bounding box center [142, 142] width 172 height 15
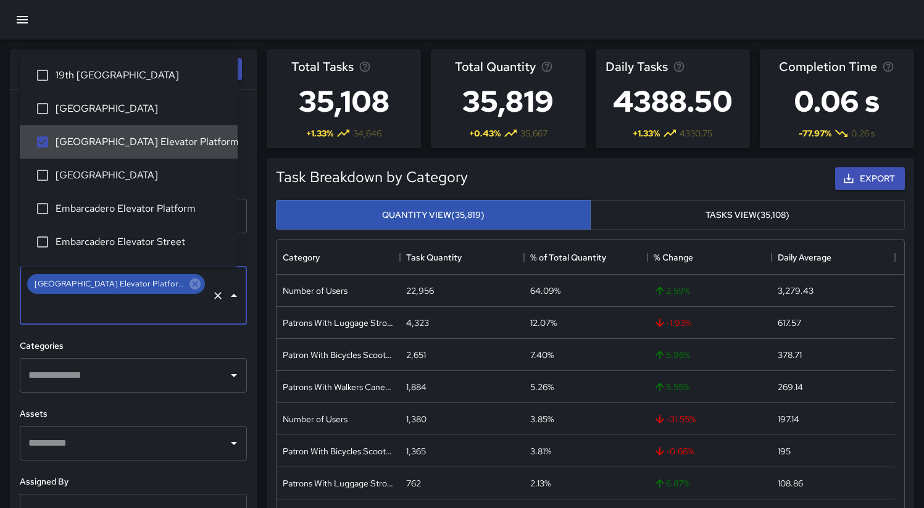
click at [142, 309] on div "**********" at bounding box center [133, 323] width 247 height 468
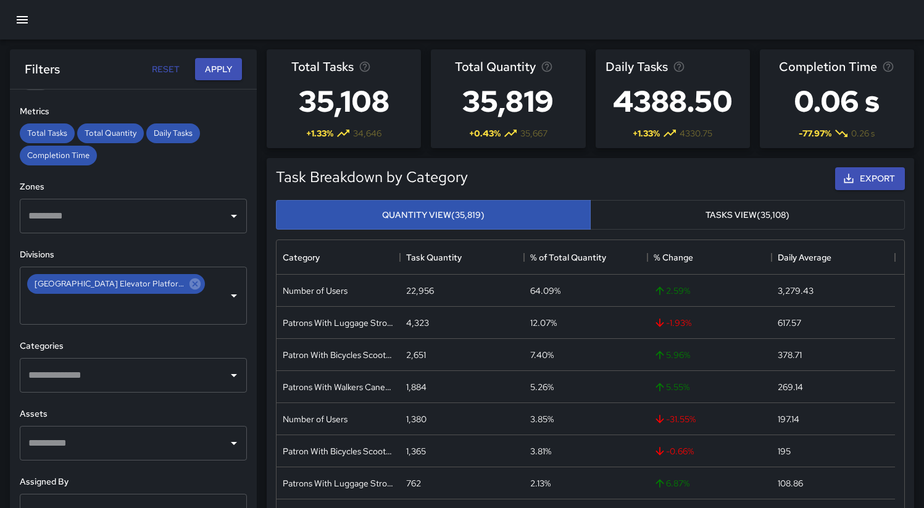
scroll to position [283, 0]
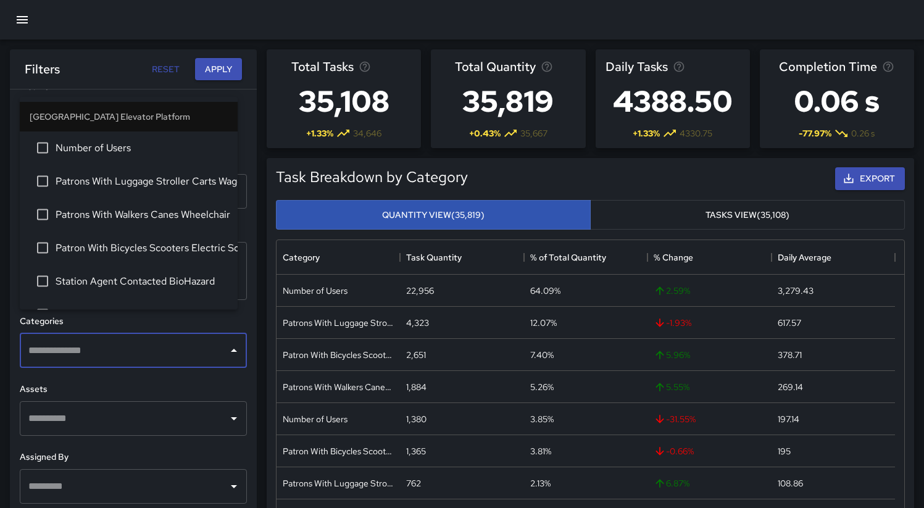
click at [142, 339] on input "text" at bounding box center [124, 350] width 198 height 23
click at [110, 154] on span "Number of Users" at bounding box center [142, 147] width 172 height 15
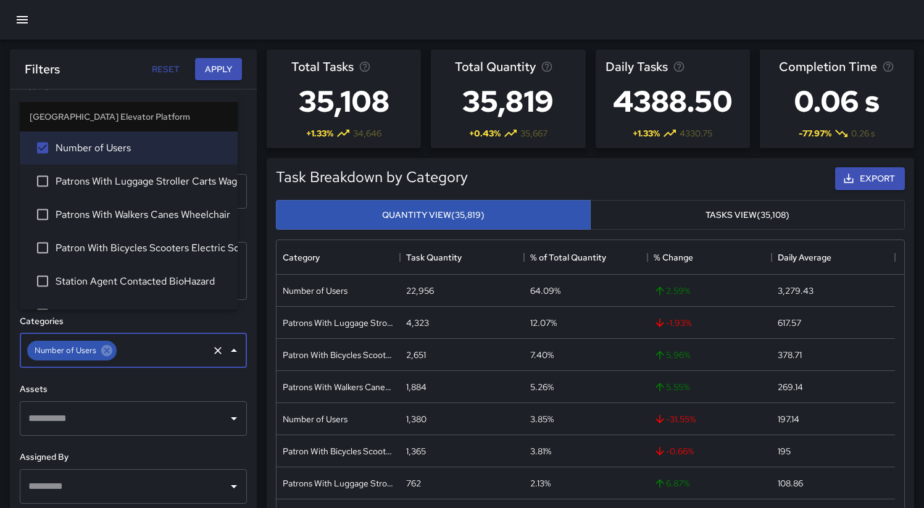
click at [159, 383] on div "Assets ​" at bounding box center [133, 409] width 227 height 53
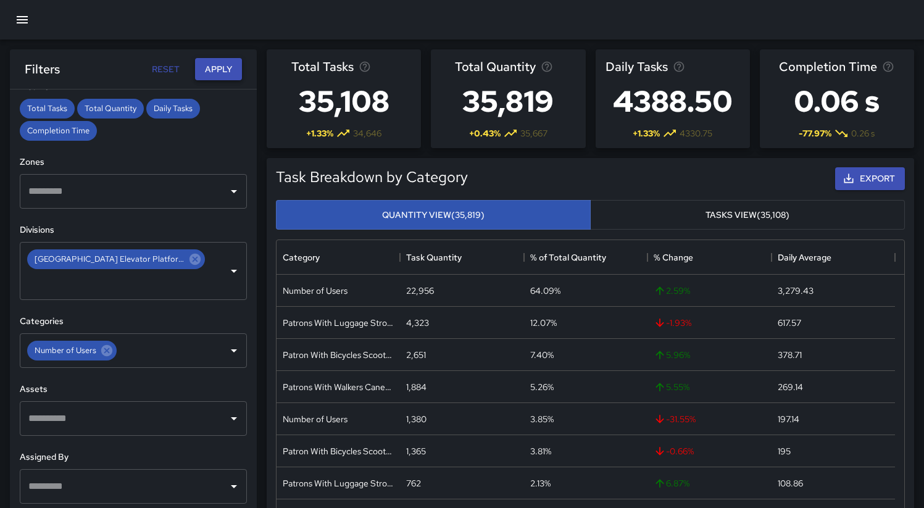
click at [215, 63] on button "Apply" at bounding box center [218, 69] width 47 height 23
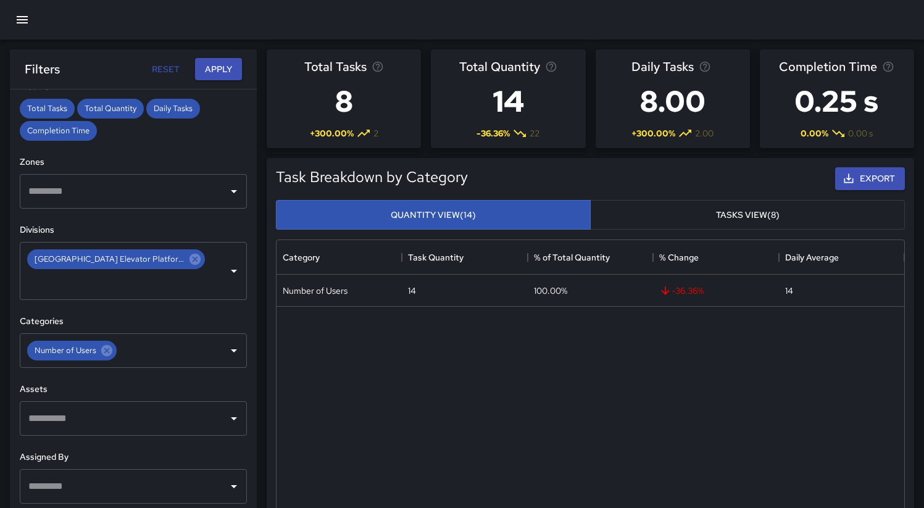
click at [592, 155] on div "Task Breakdown by Category Export Quantity View (14) Tasks View (8) Category Ta…" at bounding box center [585, 383] width 657 height 471
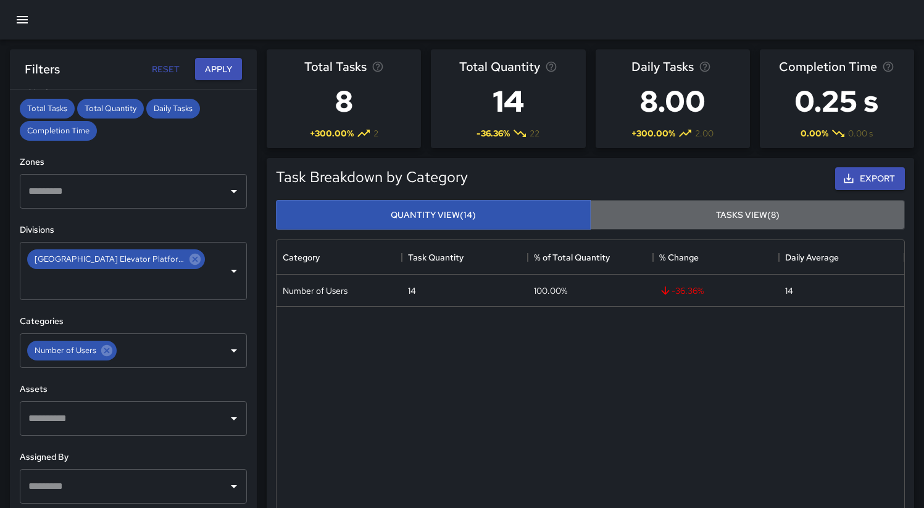
click at [650, 213] on button "Tasks View (8)" at bounding box center [747, 215] width 315 height 30
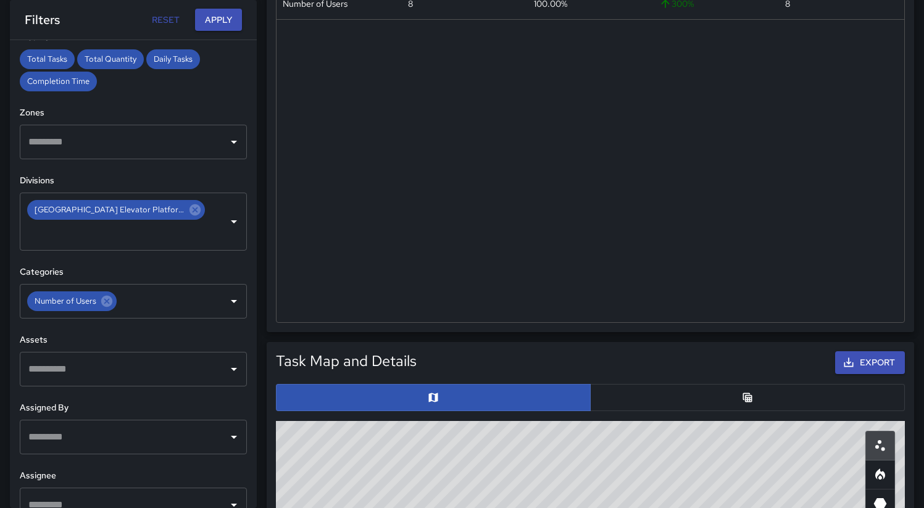
scroll to position [583, 0]
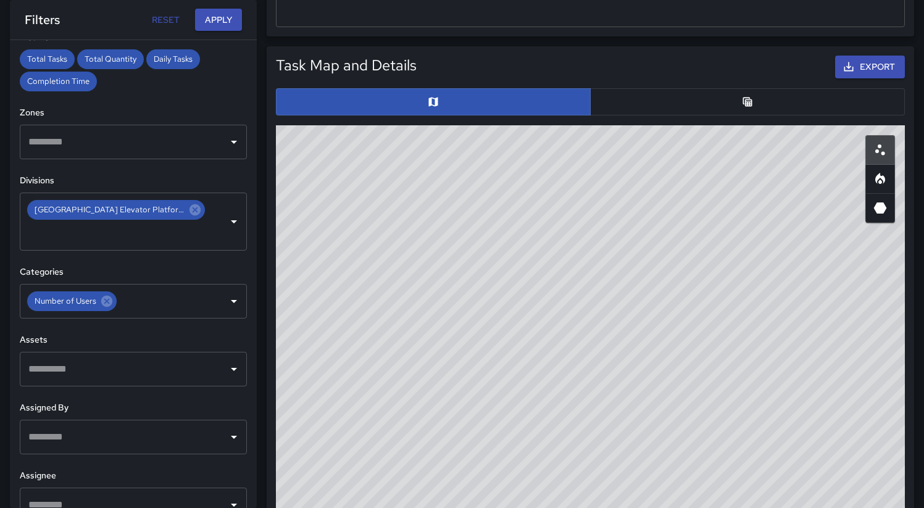
click at [660, 107] on button "button" at bounding box center [747, 101] width 315 height 27
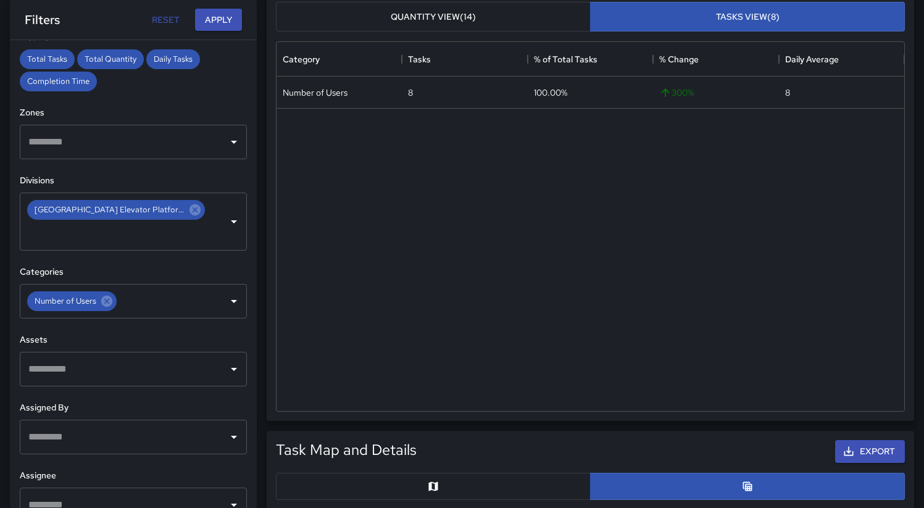
scroll to position [0, 0]
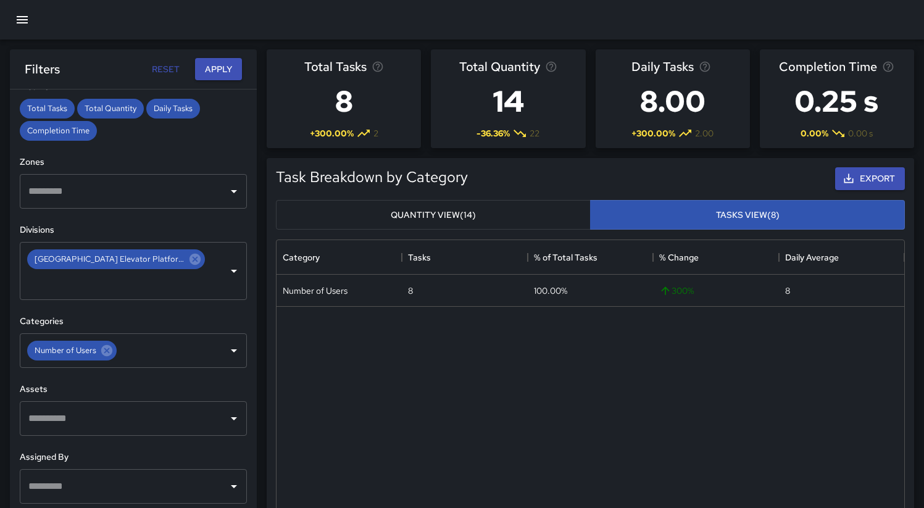
click at [523, 172] on div "Export" at bounding box center [688, 179] width 437 height 28
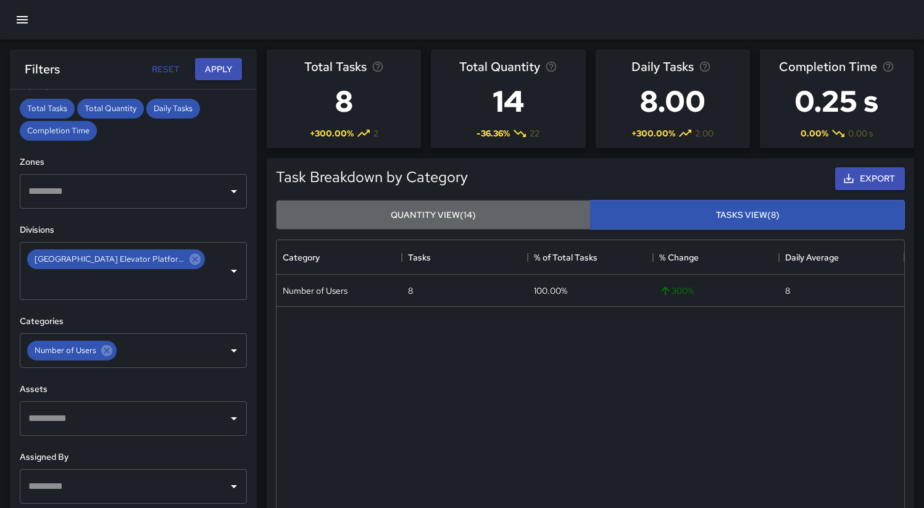
click at [481, 209] on button "Quantity View (14)" at bounding box center [433, 215] width 315 height 30
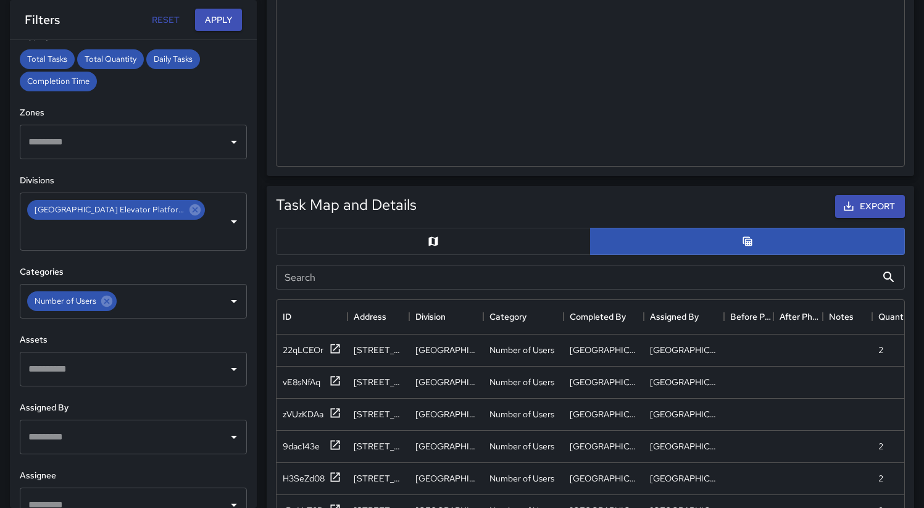
scroll to position [558, 0]
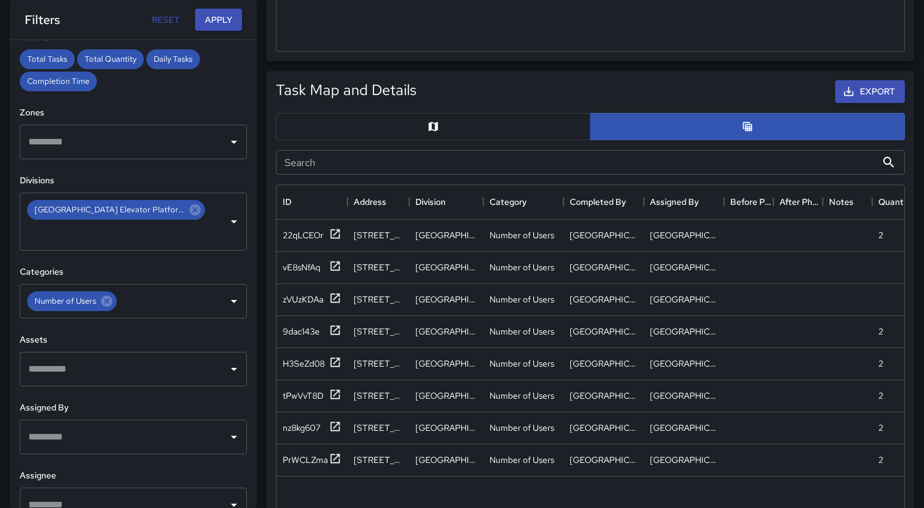
click at [696, 84] on div "Export" at bounding box center [663, 92] width 488 height 28
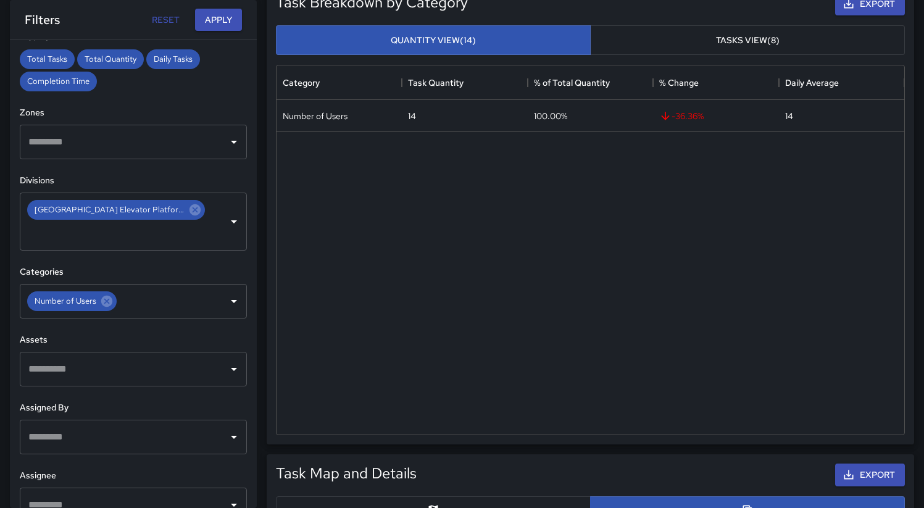
scroll to position [0, 0]
